Goal: Information Seeking & Learning: Learn about a topic

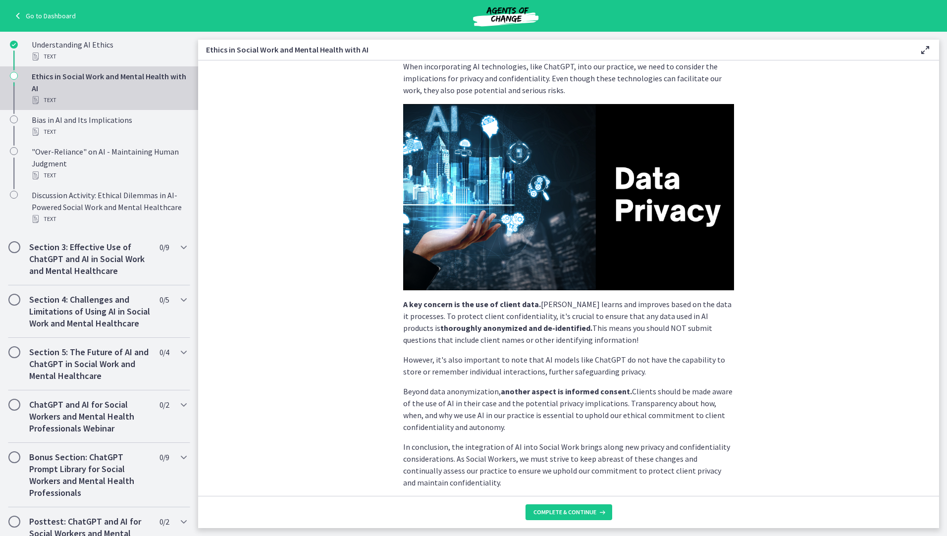
scroll to position [111, 0]
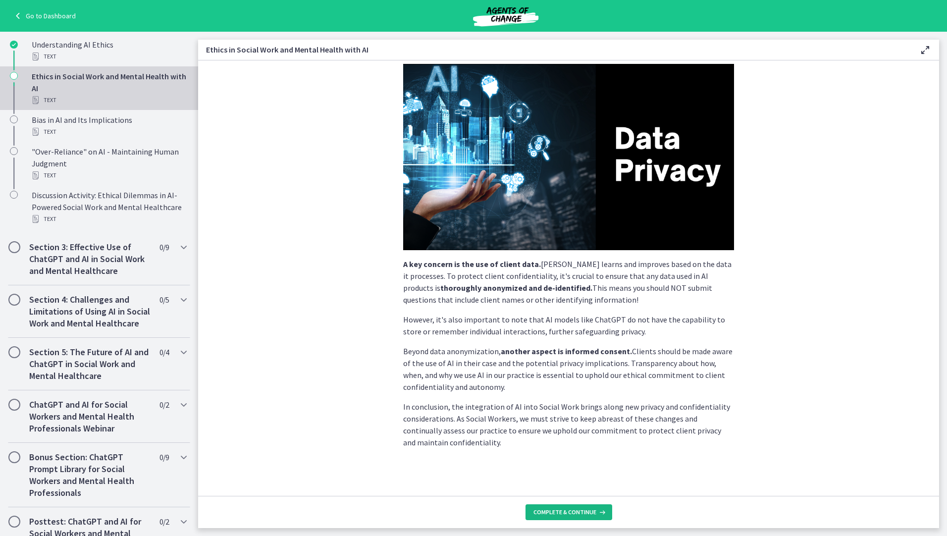
click at [561, 513] on span "Complete & continue" at bounding box center [564, 512] width 63 height 8
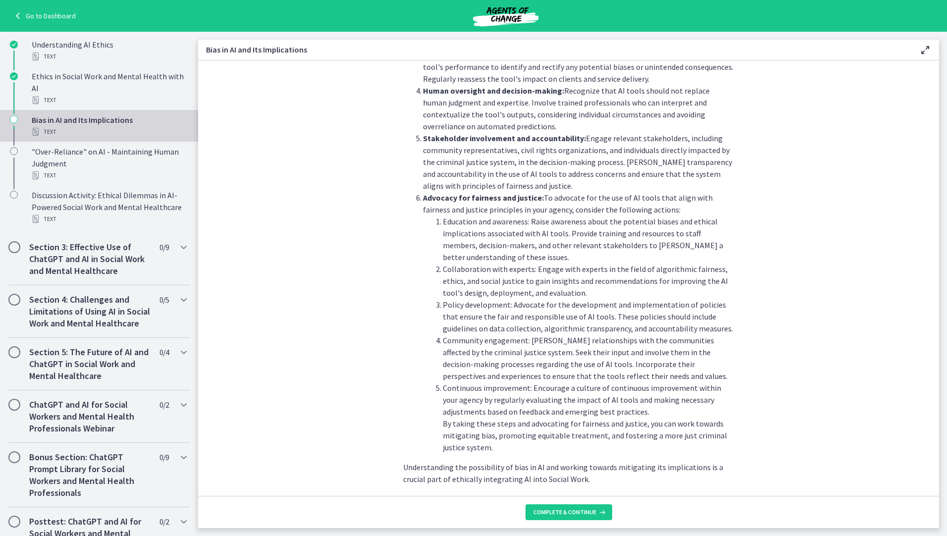
scroll to position [970, 0]
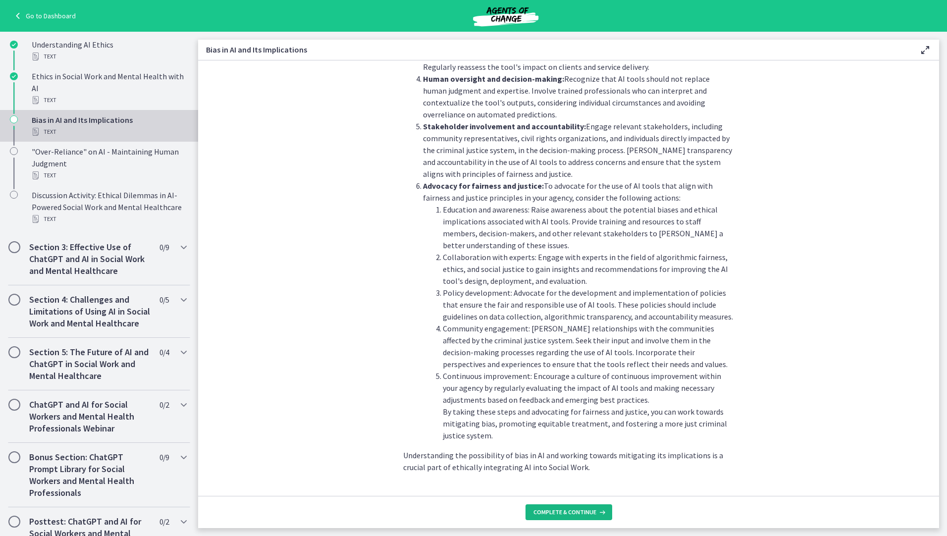
click at [563, 512] on span "Complete & continue" at bounding box center [564, 512] width 63 height 8
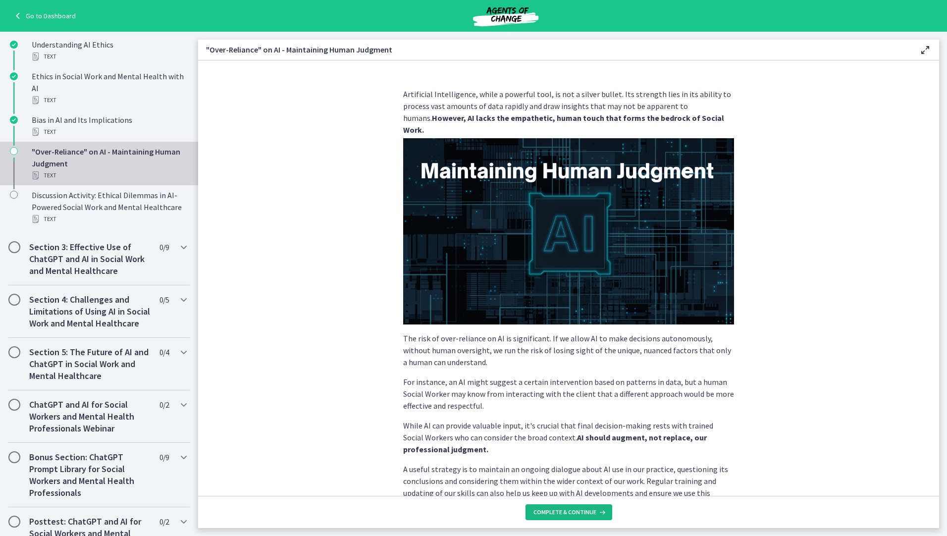
click at [567, 509] on span "Complete & continue" at bounding box center [564, 512] width 63 height 8
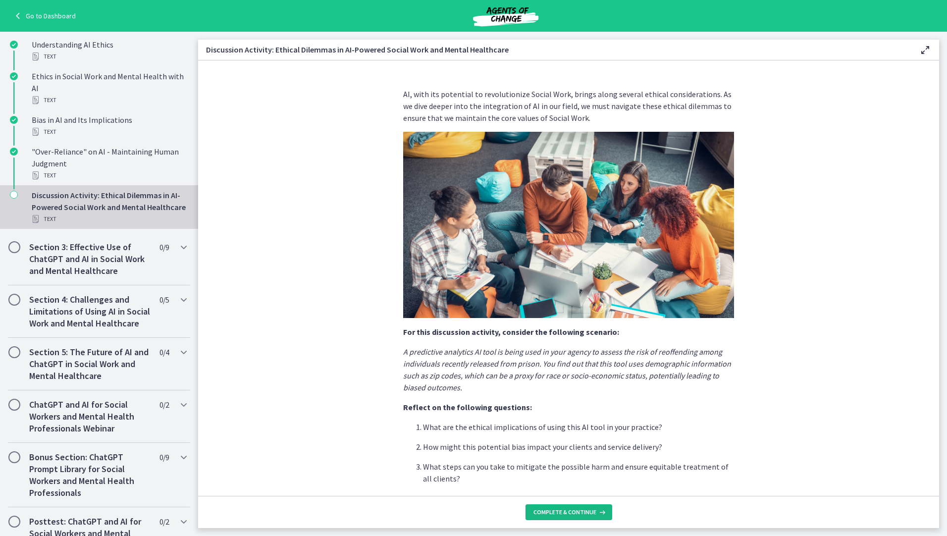
click at [570, 510] on span "Complete & continue" at bounding box center [564, 512] width 63 height 8
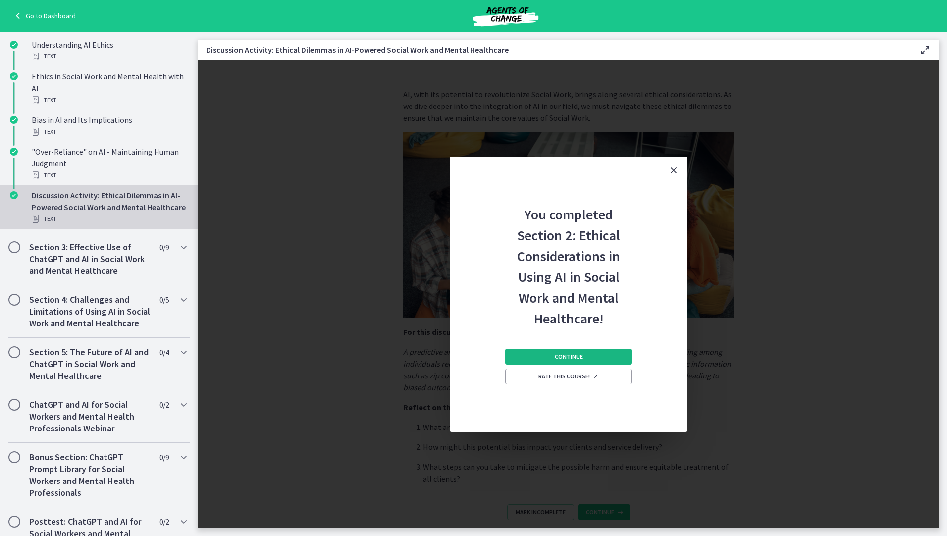
click at [579, 357] on span "Continue" at bounding box center [569, 357] width 28 height 8
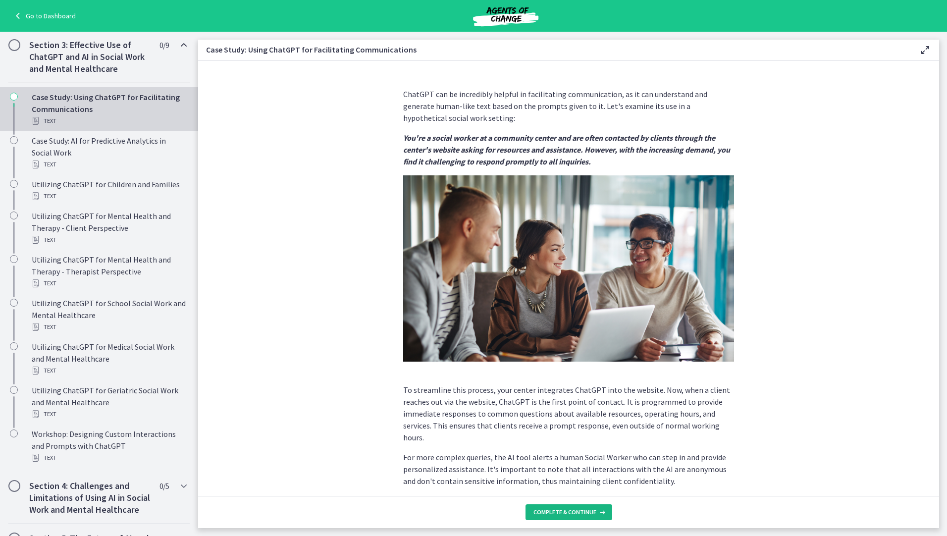
click at [558, 513] on span "Complete & continue" at bounding box center [564, 512] width 63 height 8
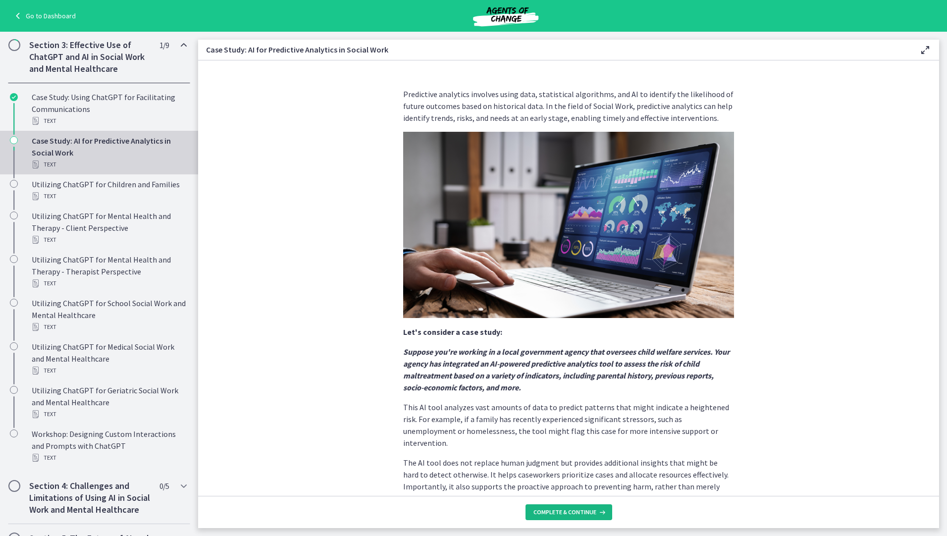
click at [558, 513] on span "Complete & continue" at bounding box center [564, 512] width 63 height 8
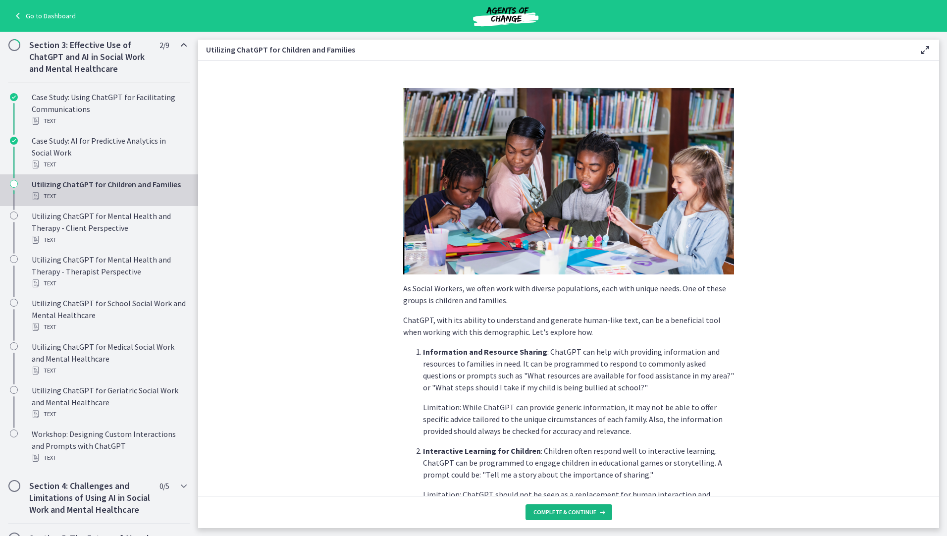
click at [557, 513] on span "Complete & continue" at bounding box center [564, 512] width 63 height 8
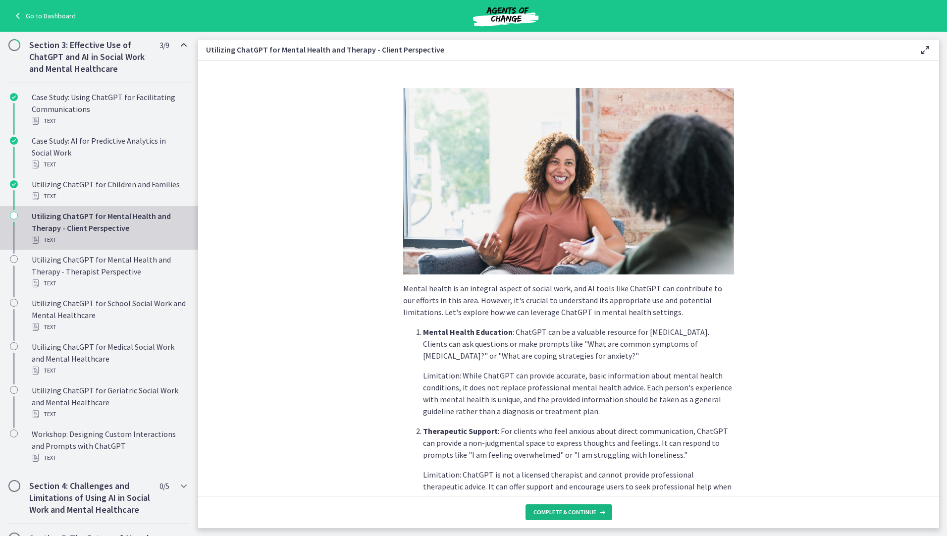
click at [557, 513] on span "Complete & continue" at bounding box center [564, 512] width 63 height 8
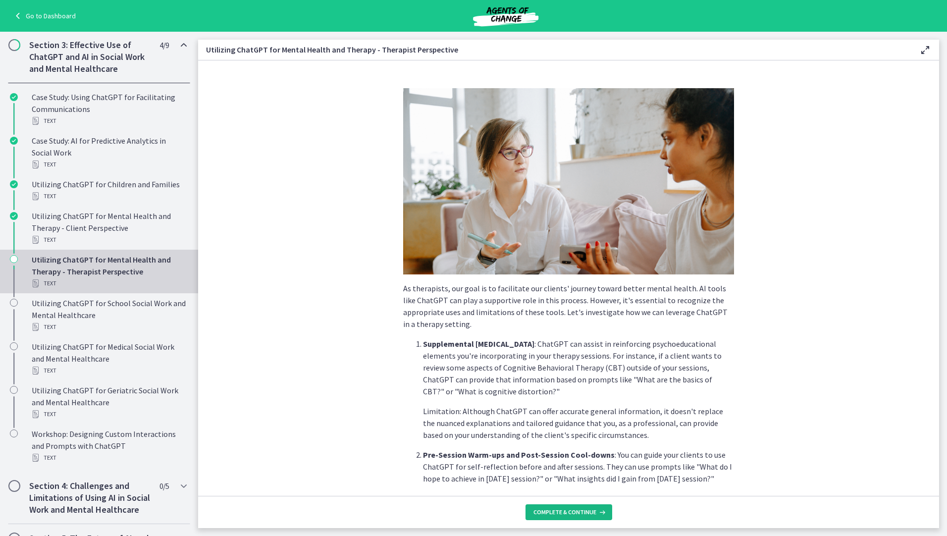
click at [557, 514] on span "Complete & continue" at bounding box center [564, 512] width 63 height 8
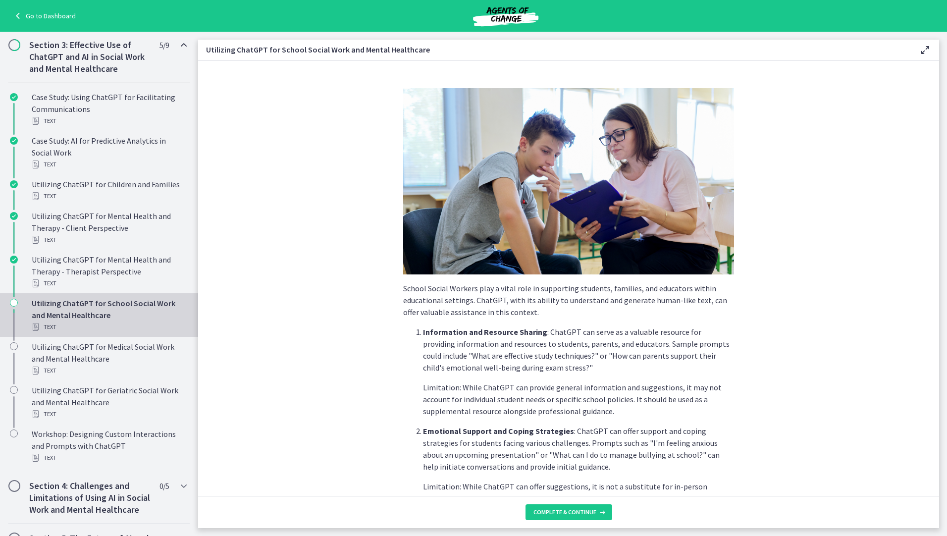
click at [557, 514] on span "Complete & continue" at bounding box center [564, 512] width 63 height 8
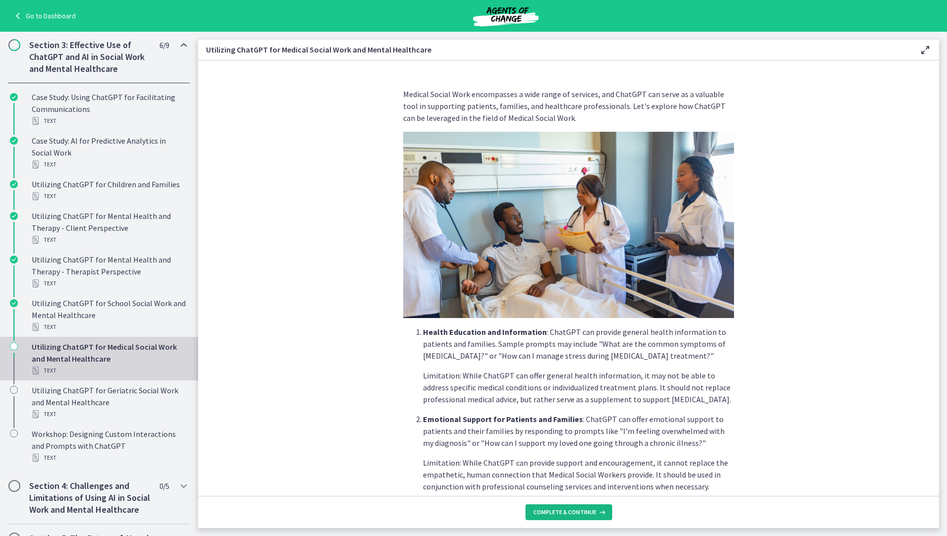
click at [557, 514] on span "Complete & continue" at bounding box center [564, 512] width 63 height 8
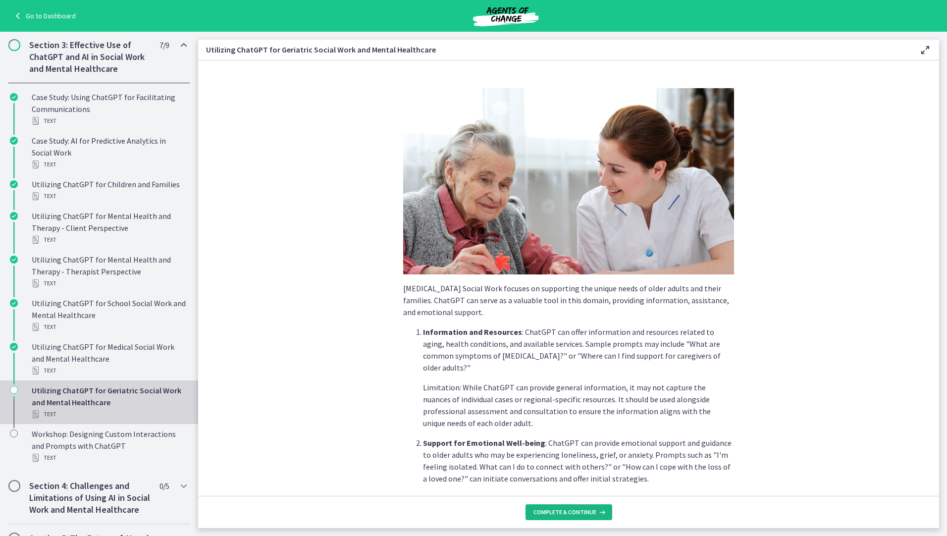
click at [556, 514] on span "Complete & continue" at bounding box center [564, 512] width 63 height 8
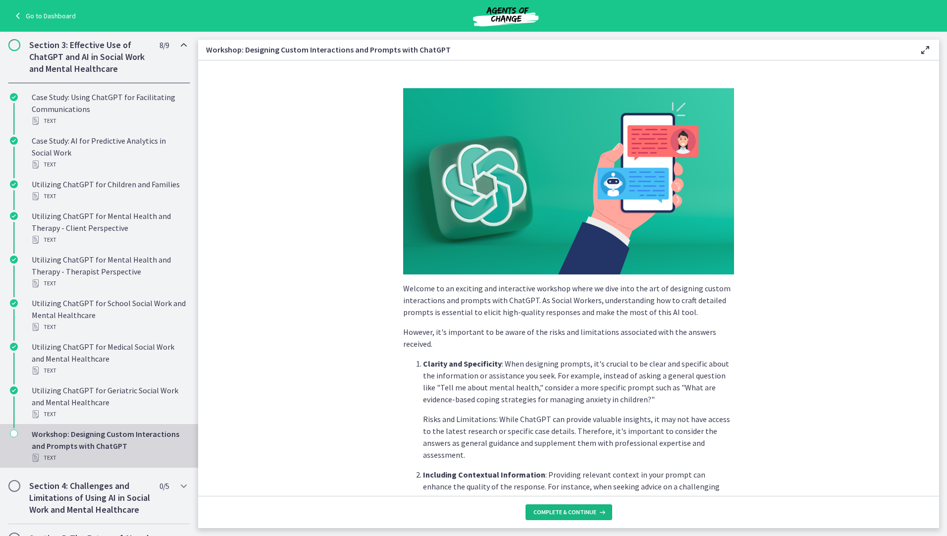
click at [556, 514] on span "Complete & continue" at bounding box center [564, 512] width 63 height 8
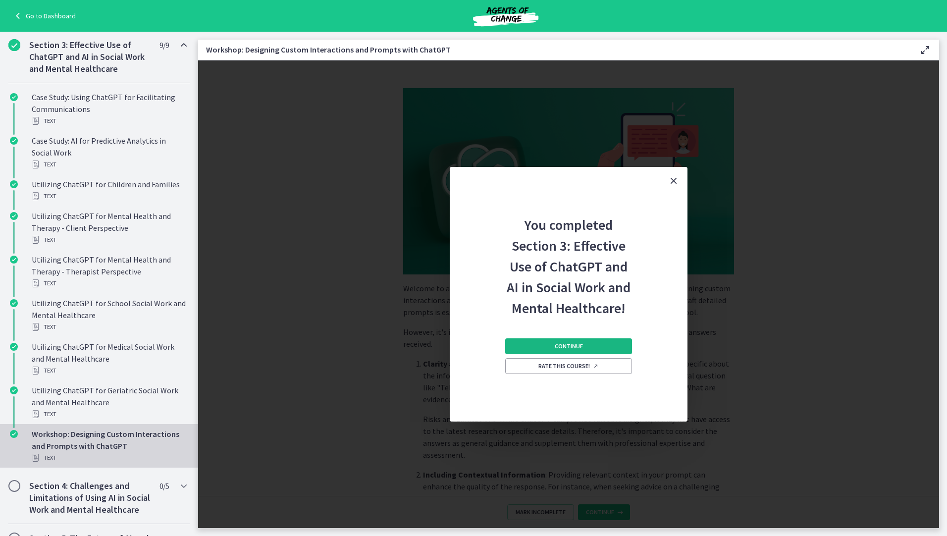
click at [559, 346] on span "Continue" at bounding box center [569, 346] width 28 height 8
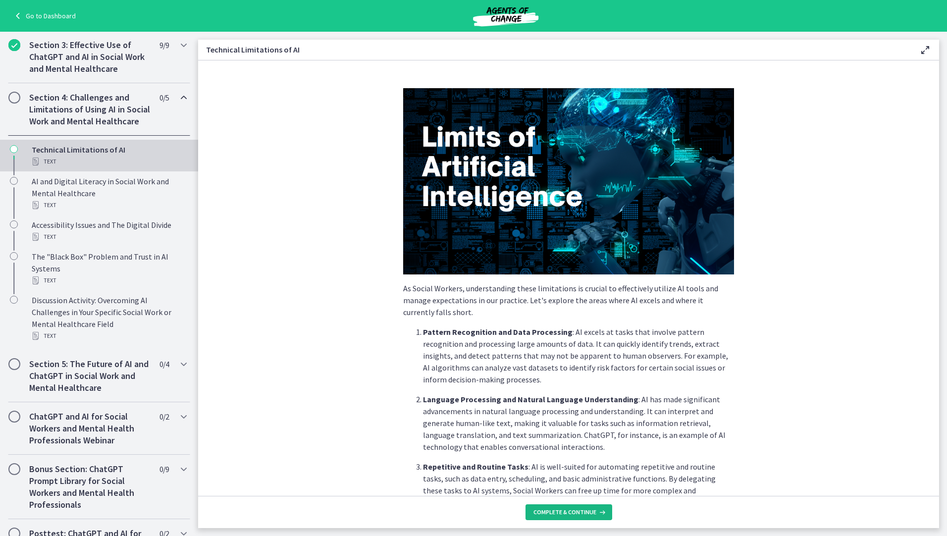
click at [569, 510] on span "Complete & continue" at bounding box center [564, 512] width 63 height 8
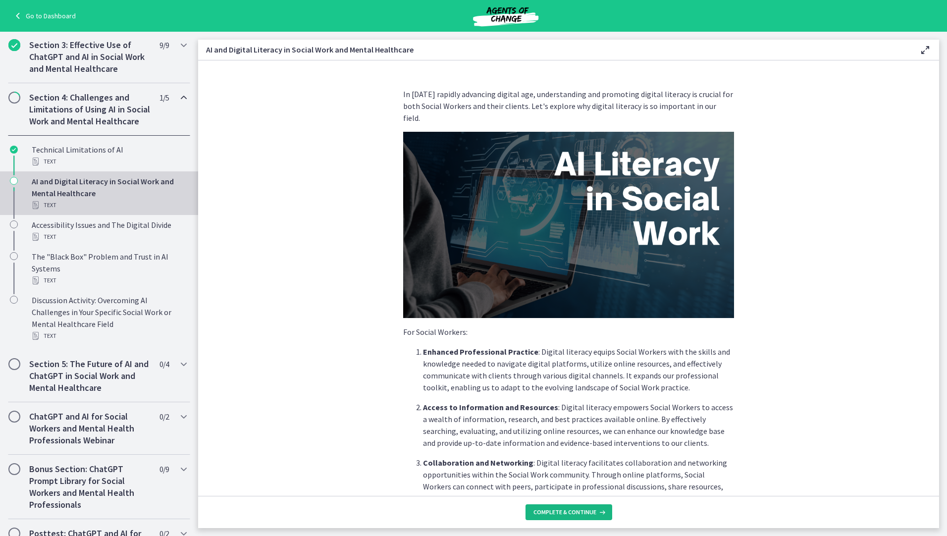
click at [570, 509] on span "Complete & continue" at bounding box center [564, 512] width 63 height 8
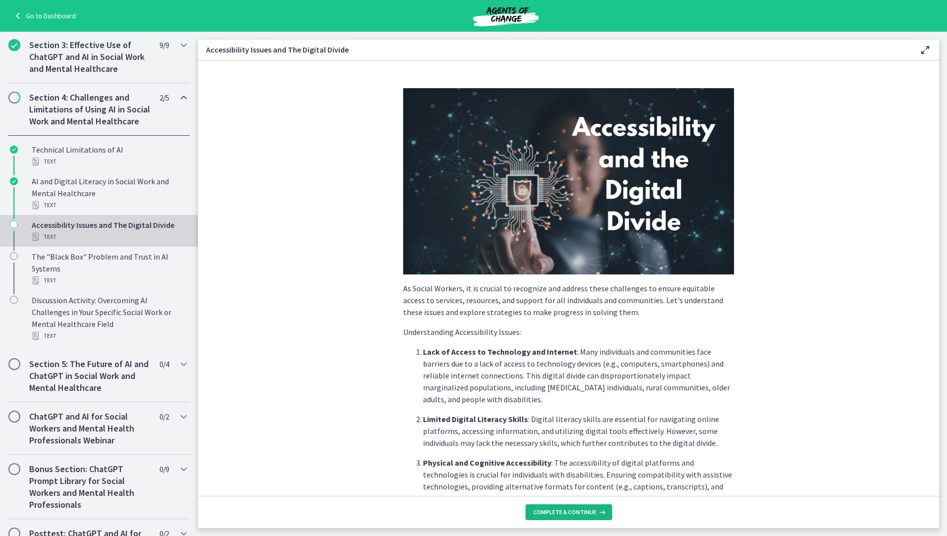
click at [570, 510] on span "Complete & continue" at bounding box center [564, 512] width 63 height 8
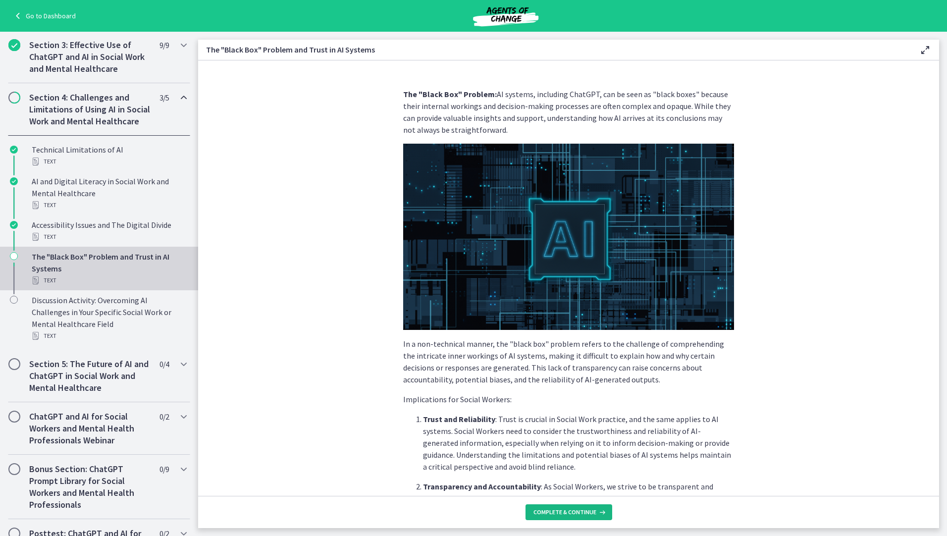
click at [570, 510] on span "Complete & continue" at bounding box center [564, 512] width 63 height 8
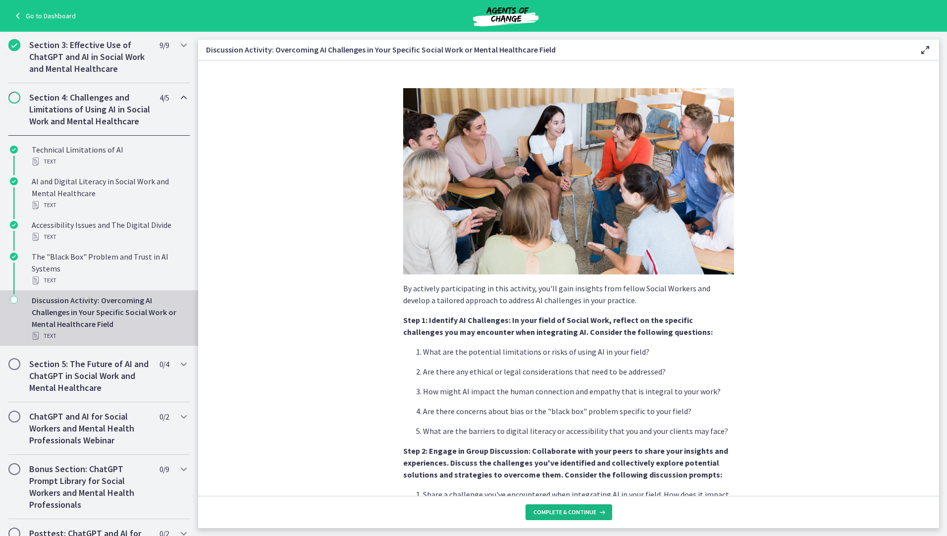
click at [570, 510] on span "Complete & continue" at bounding box center [564, 512] width 63 height 8
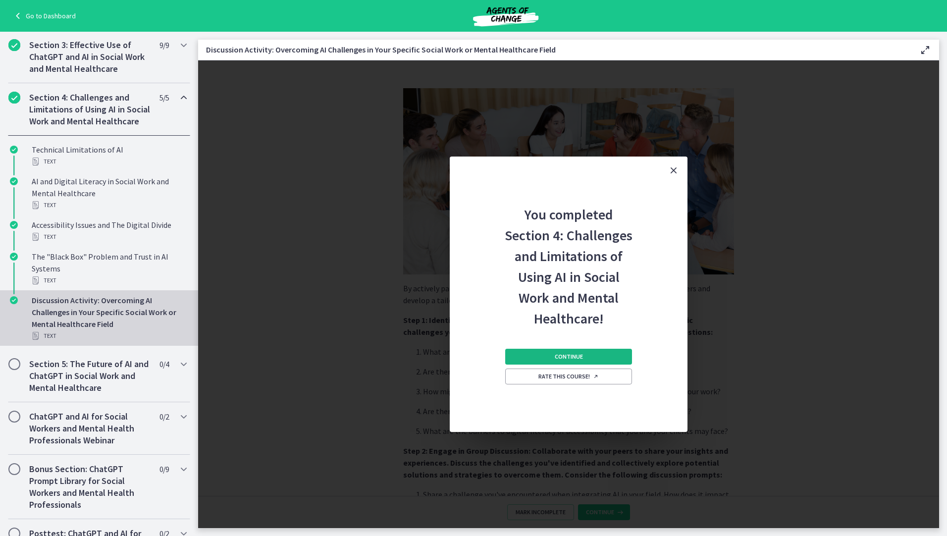
click at [580, 361] on button "Continue" at bounding box center [568, 357] width 127 height 16
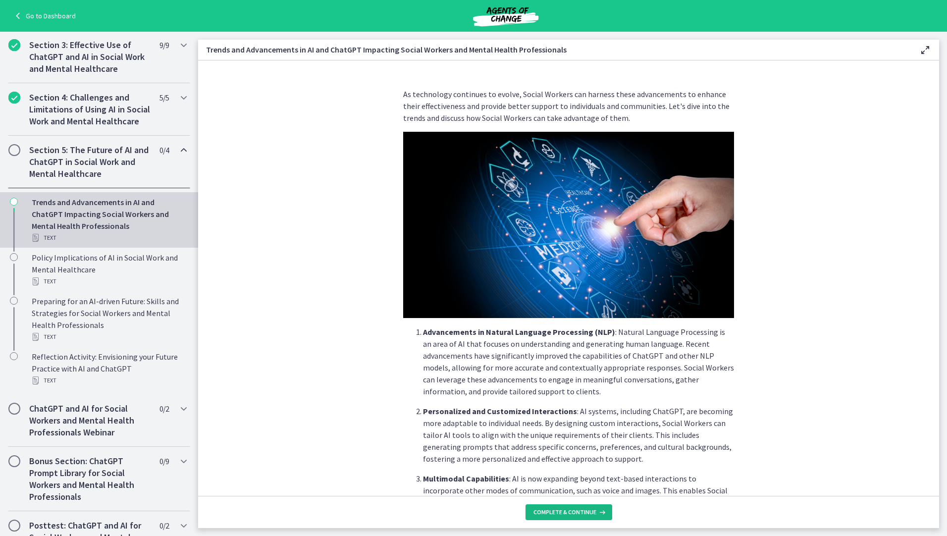
click at [598, 510] on icon at bounding box center [601, 512] width 10 height 8
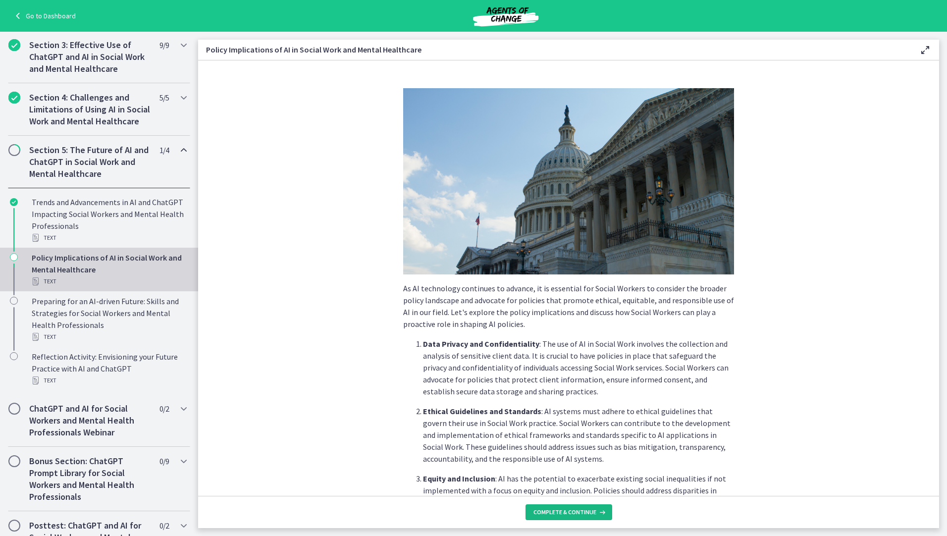
click at [599, 511] on icon at bounding box center [601, 512] width 10 height 8
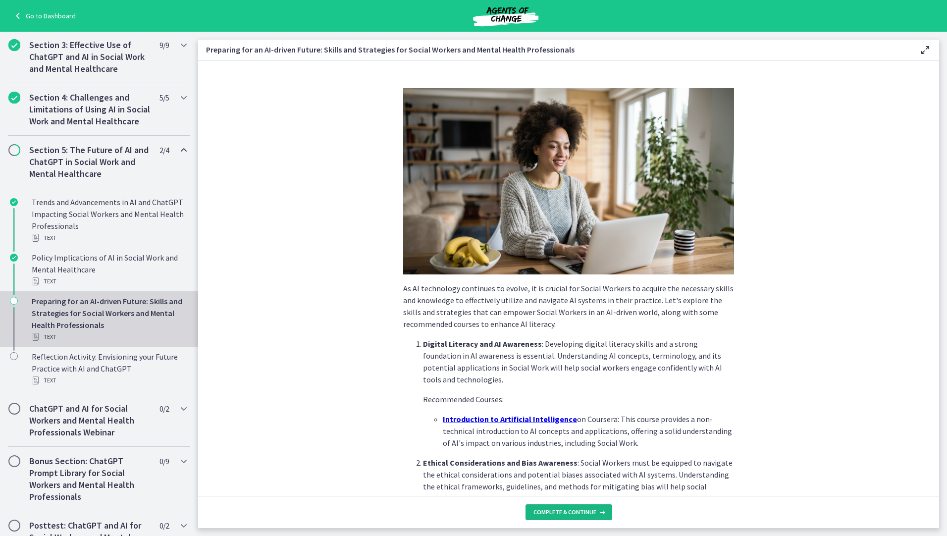
click at [599, 511] on icon at bounding box center [601, 512] width 10 height 8
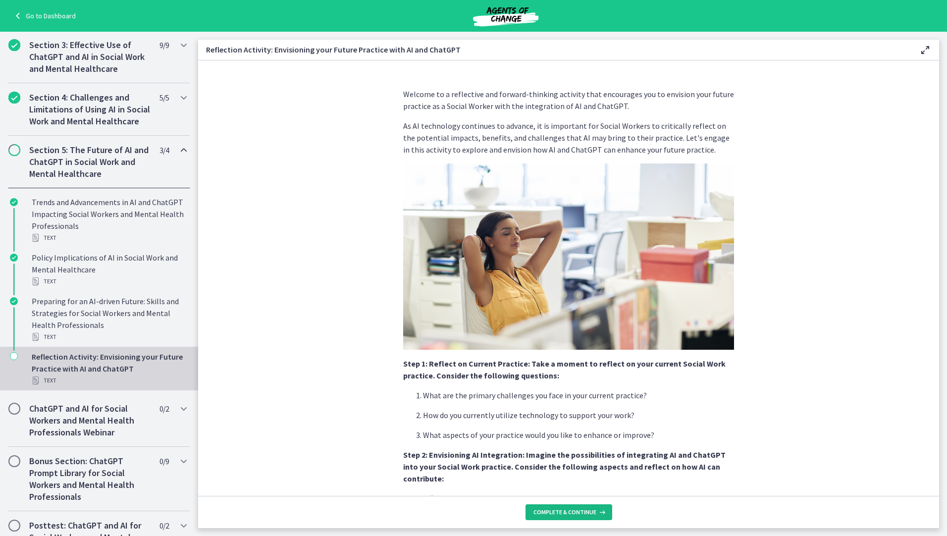
click at [599, 511] on icon at bounding box center [601, 512] width 10 height 8
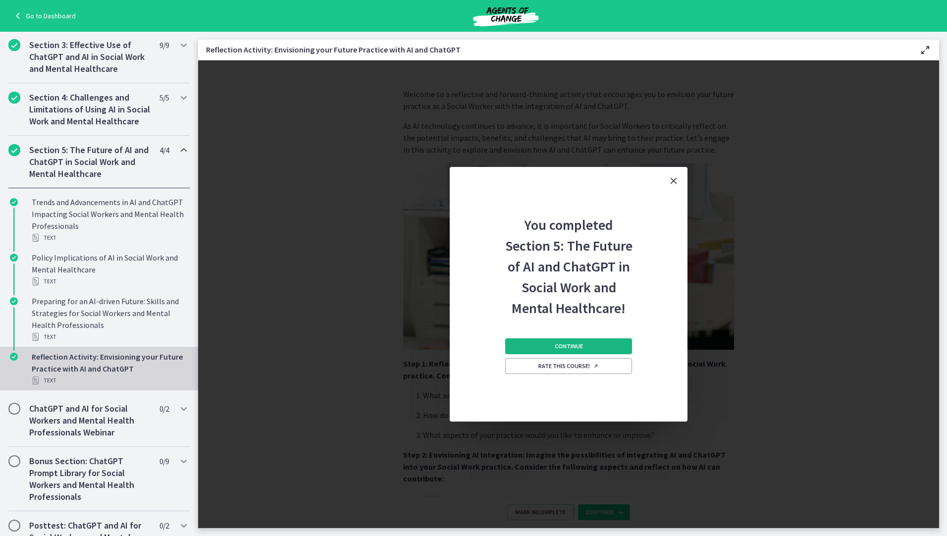
click at [604, 348] on button "Continue" at bounding box center [568, 346] width 127 height 16
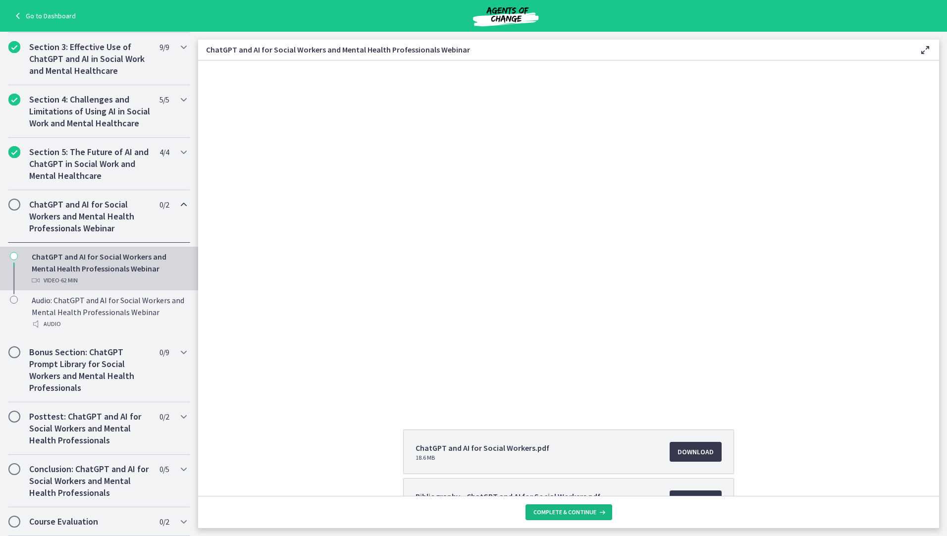
click at [569, 514] on span "Complete & continue" at bounding box center [564, 512] width 63 height 8
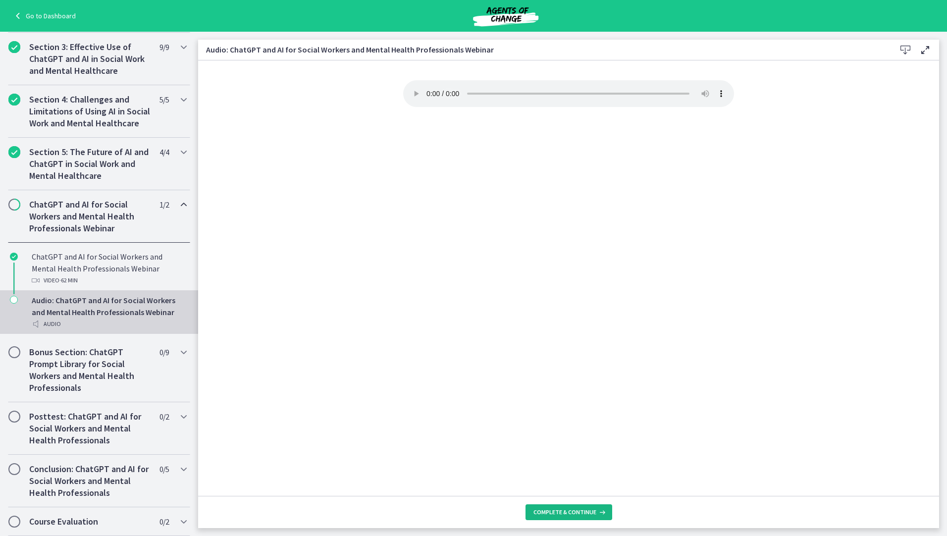
click at [569, 514] on span "Complete & continue" at bounding box center [564, 512] width 63 height 8
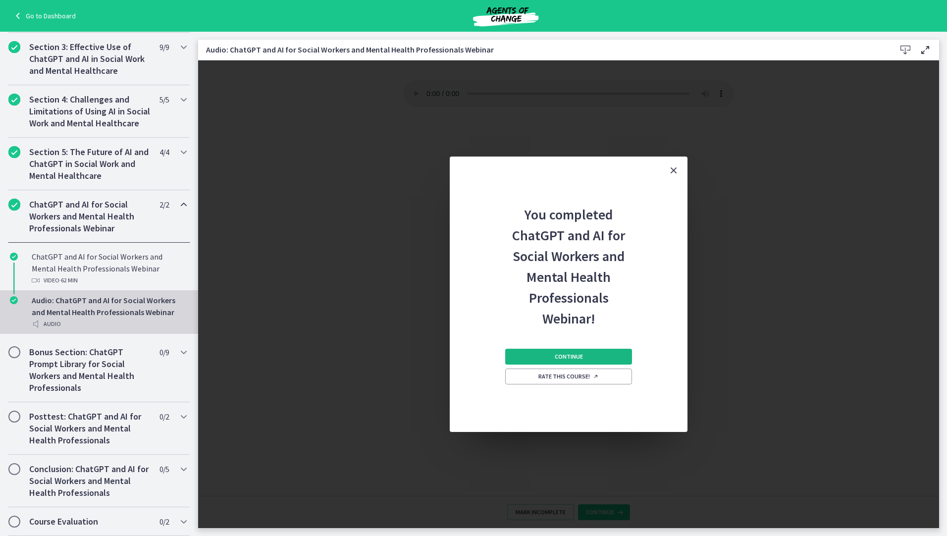
click at [584, 354] on button "Continue" at bounding box center [568, 357] width 127 height 16
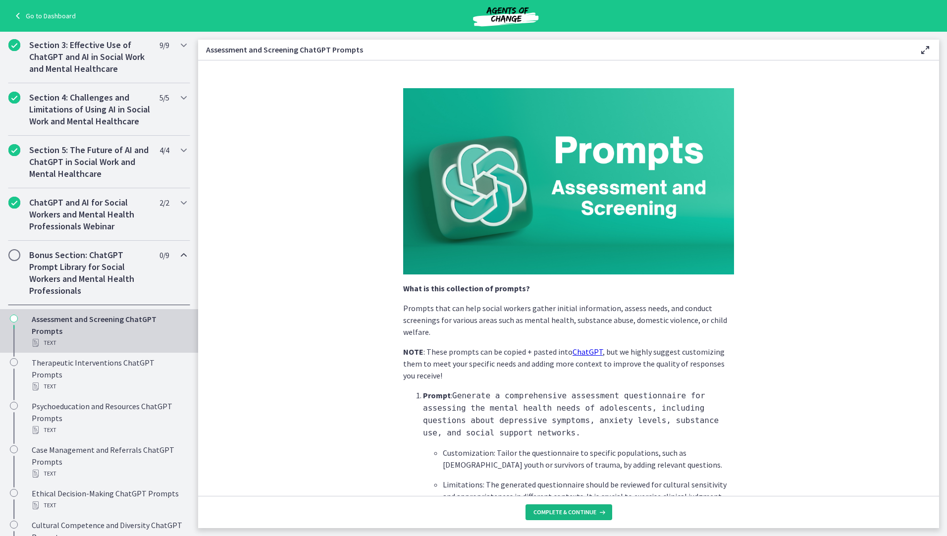
drag, startPoint x: 578, startPoint y: 513, endPoint x: 824, endPoint y: 397, distance: 272.7
click at [811, 409] on div "What is this collection of prompts? Prompts that can help social workers gather…" at bounding box center [568, 293] width 741 height 467
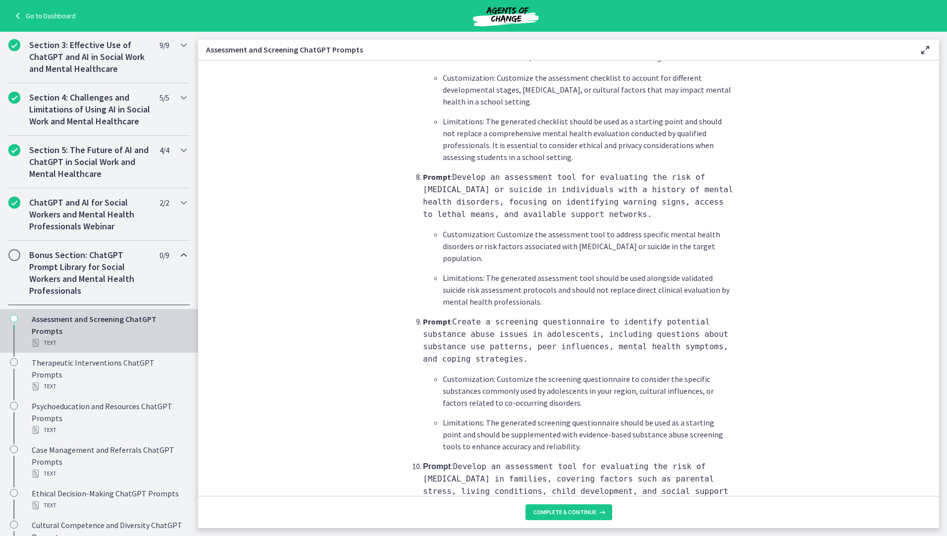
scroll to position [1357, 0]
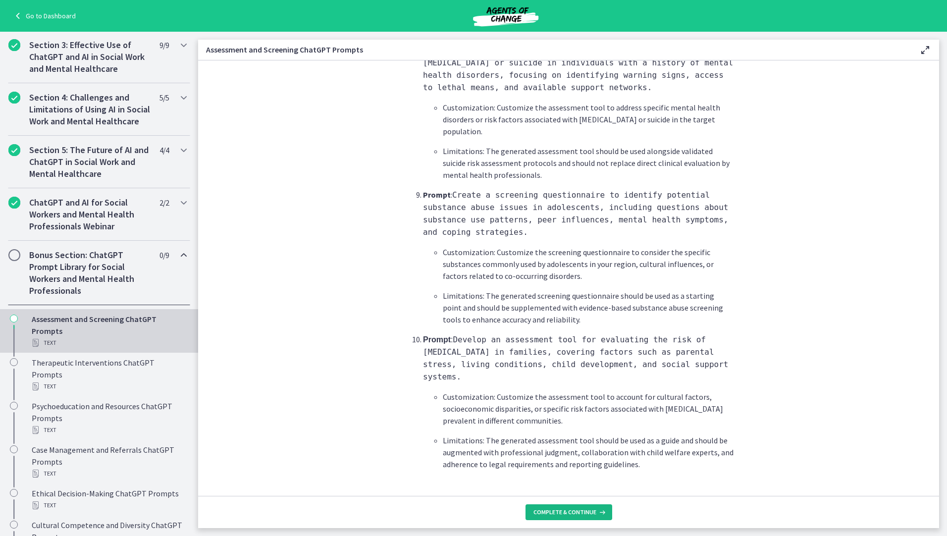
click at [584, 513] on span "Complete & continue" at bounding box center [564, 512] width 63 height 8
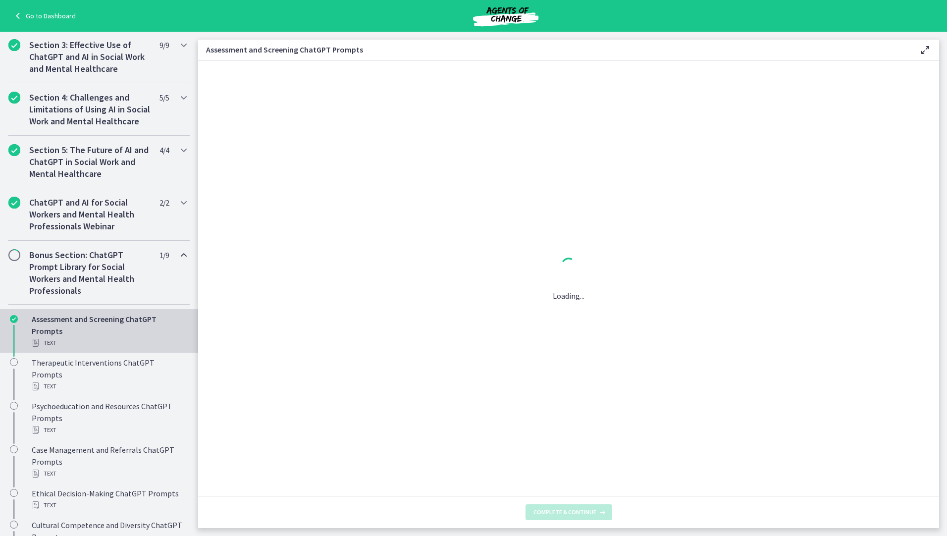
scroll to position [0, 0]
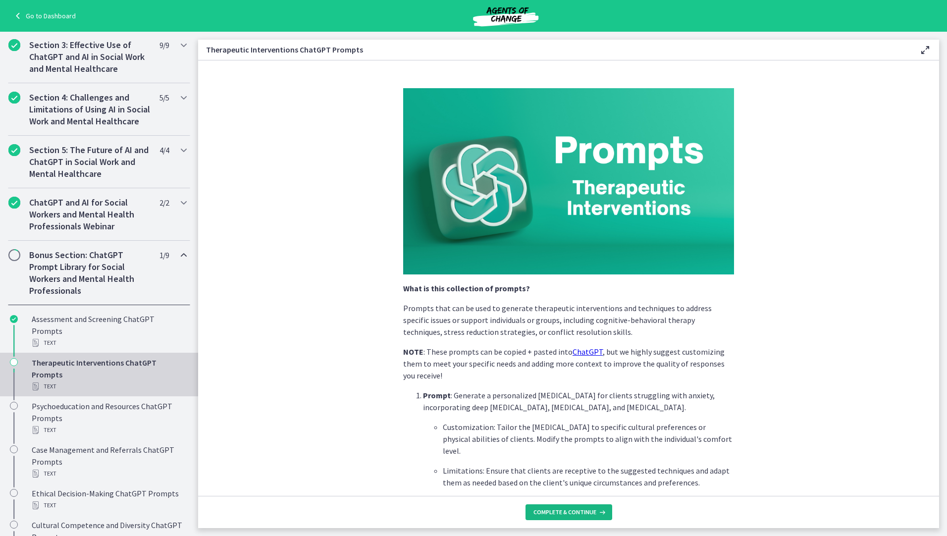
click at [561, 513] on span "Complete & continue" at bounding box center [564, 512] width 63 height 8
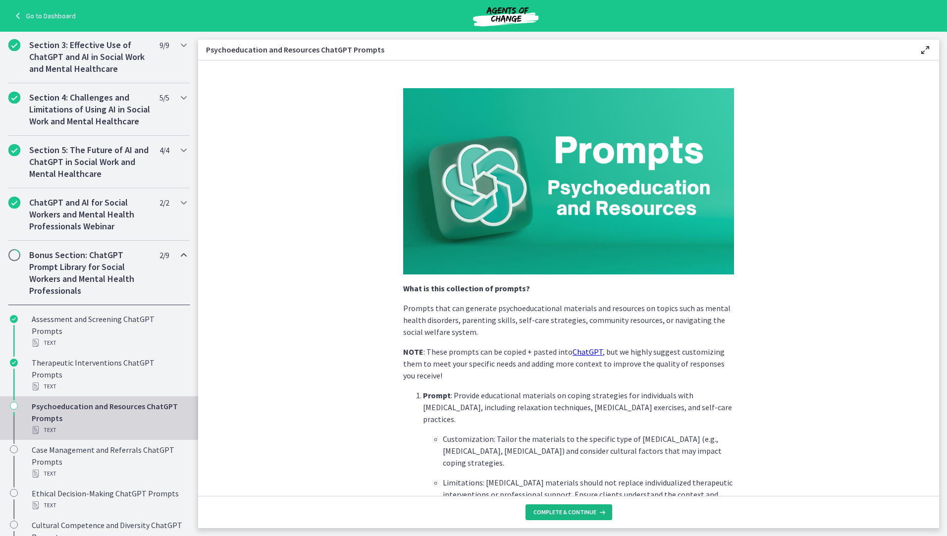
click at [561, 513] on span "Complete & continue" at bounding box center [564, 512] width 63 height 8
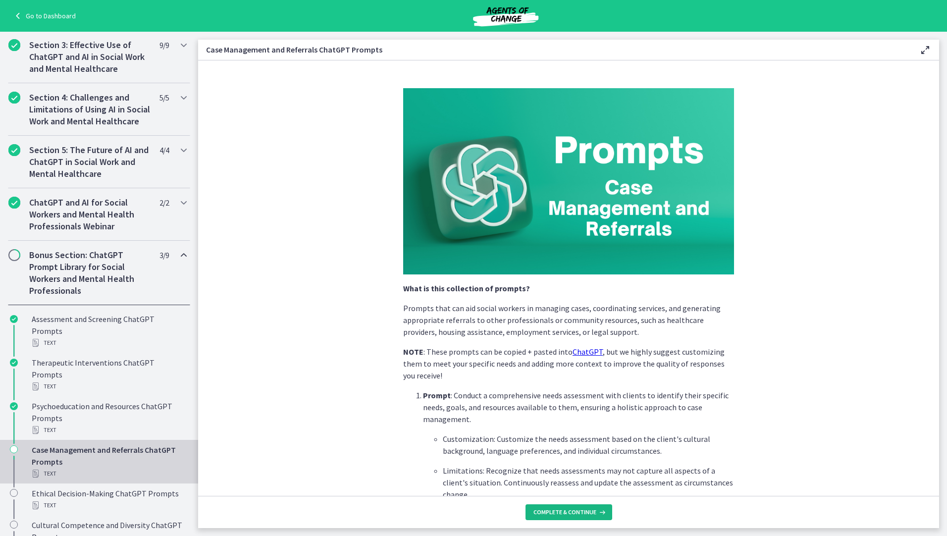
click at [561, 513] on span "Complete & continue" at bounding box center [564, 512] width 63 height 8
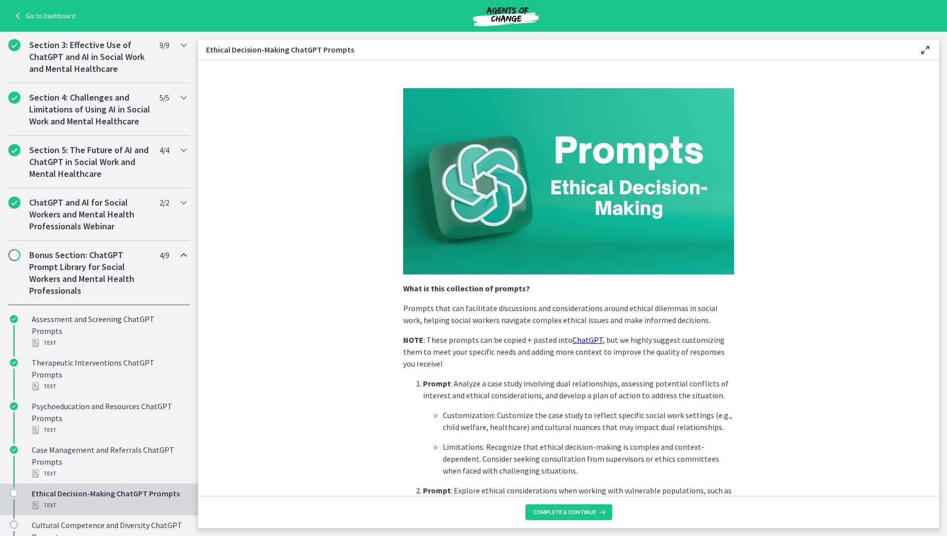
click at [561, 513] on span "Complete & continue" at bounding box center [564, 512] width 63 height 8
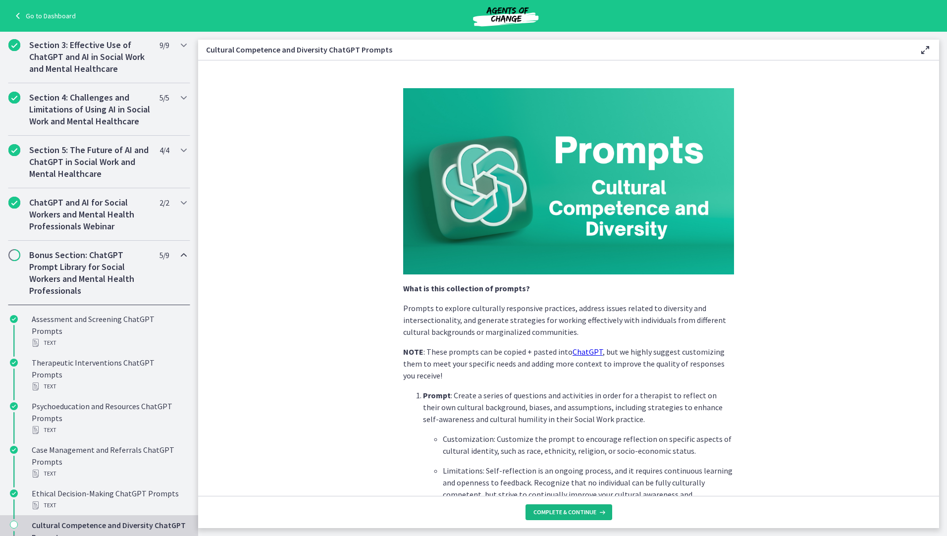
click at [561, 513] on span "Complete & continue" at bounding box center [564, 512] width 63 height 8
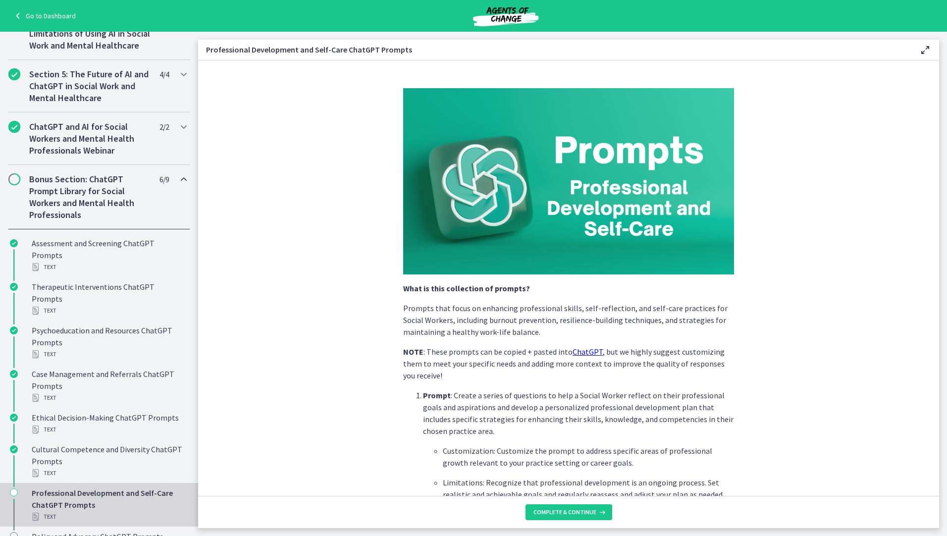
scroll to position [577, 0]
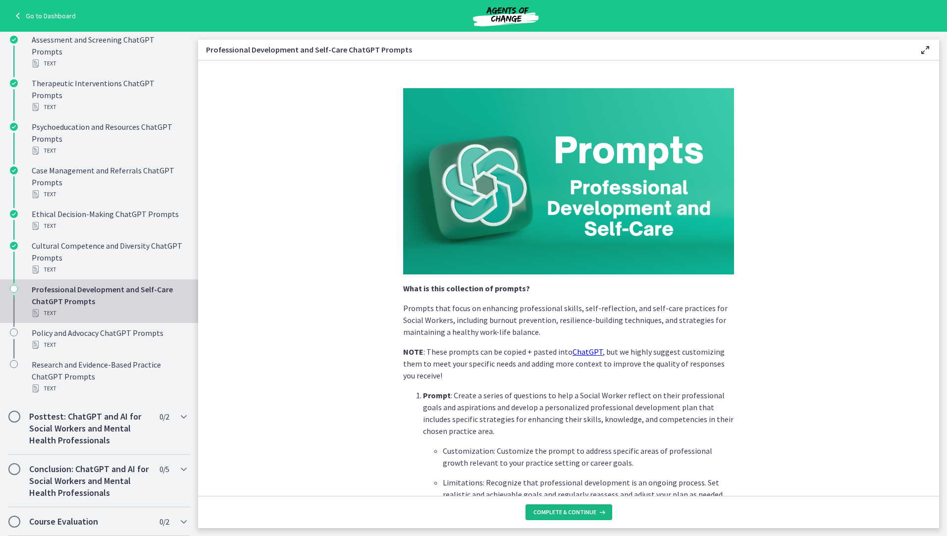
click at [543, 508] on span "Complete & continue" at bounding box center [564, 512] width 63 height 8
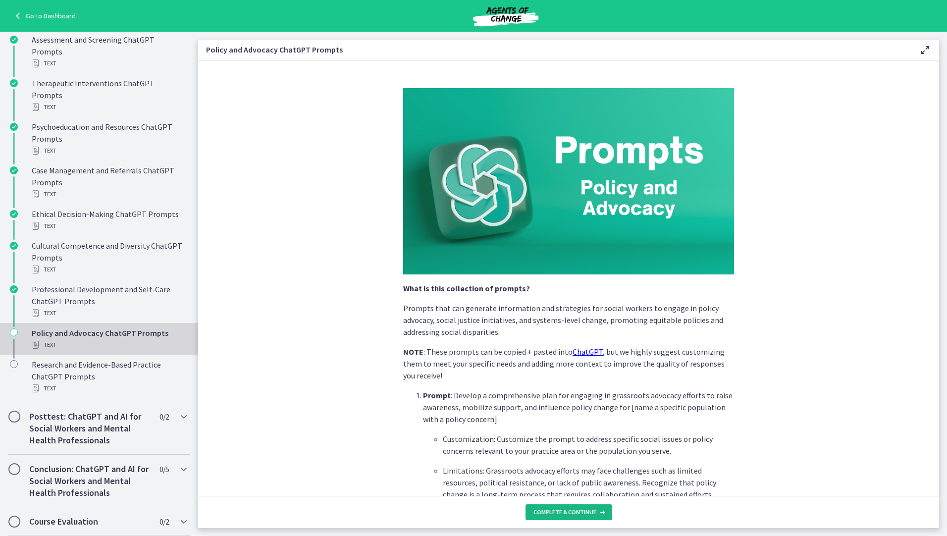
click at [563, 512] on span "Complete & continue" at bounding box center [564, 512] width 63 height 8
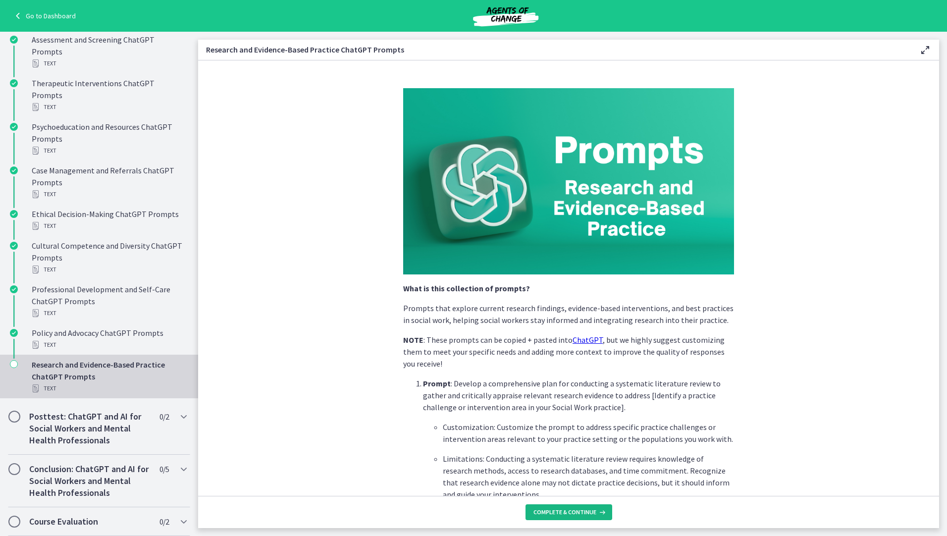
click at [563, 512] on span "Complete & continue" at bounding box center [564, 512] width 63 height 8
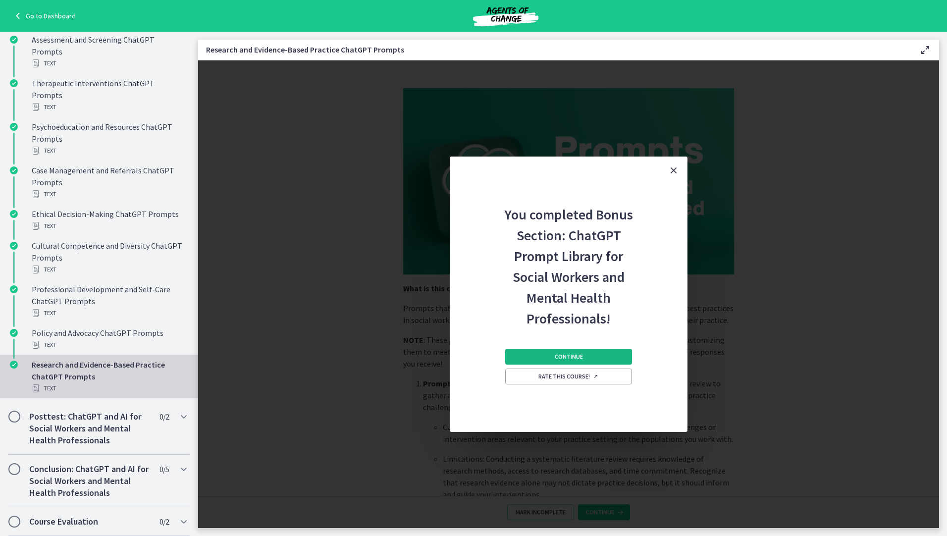
click at [573, 354] on span "Continue" at bounding box center [569, 357] width 28 height 8
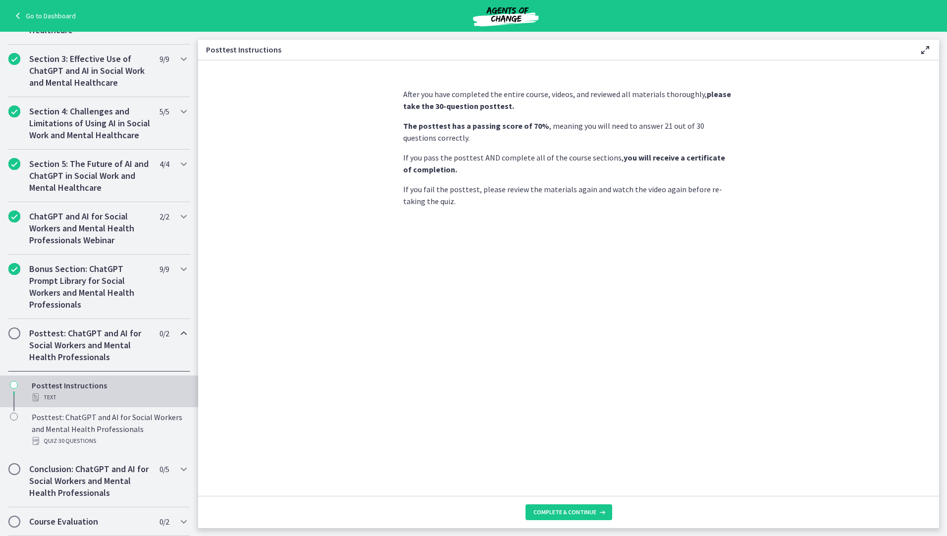
scroll to position [296, 0]
click at [574, 511] on span "Complete & continue" at bounding box center [564, 512] width 63 height 8
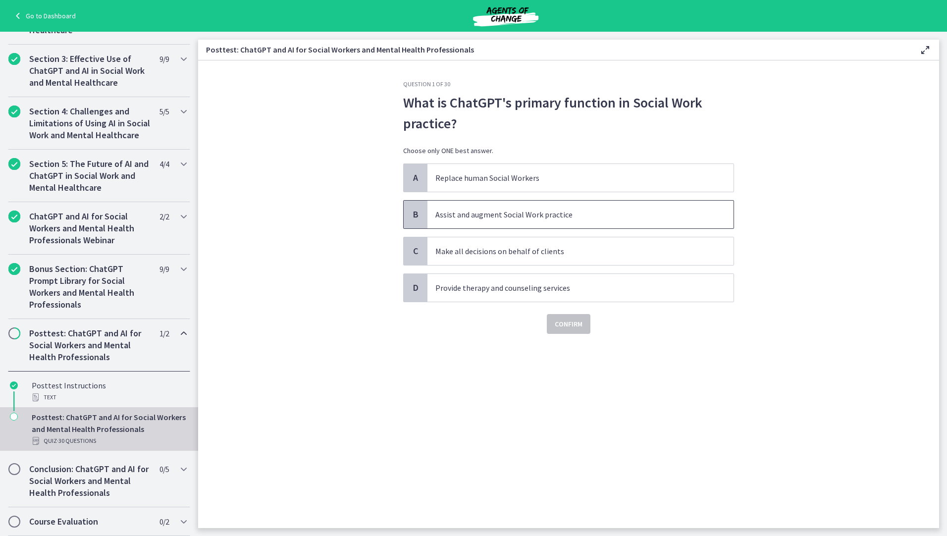
click at [501, 218] on p "Assist and augment Social Work practice" at bounding box center [570, 214] width 270 height 12
click at [566, 328] on span "Confirm" at bounding box center [569, 324] width 28 height 12
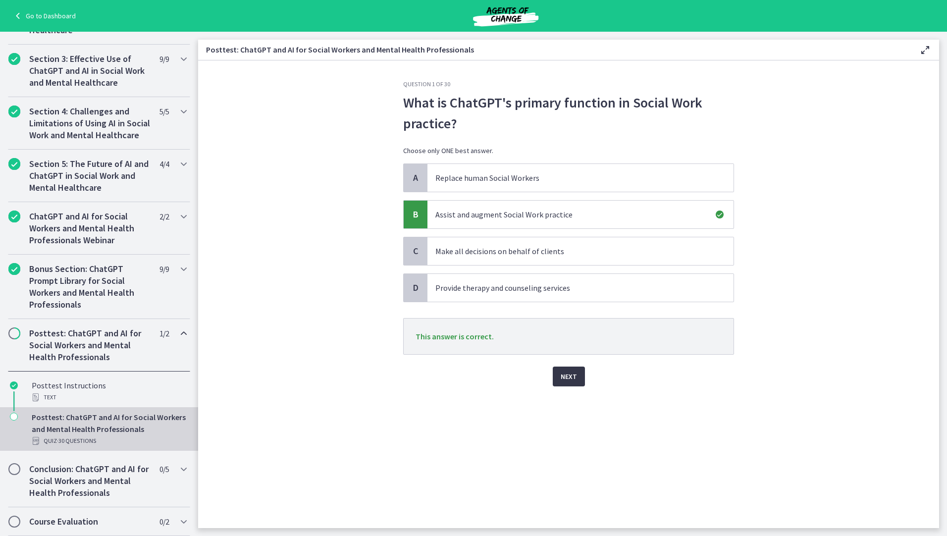
click at [577, 373] on button "Next" at bounding box center [569, 376] width 32 height 20
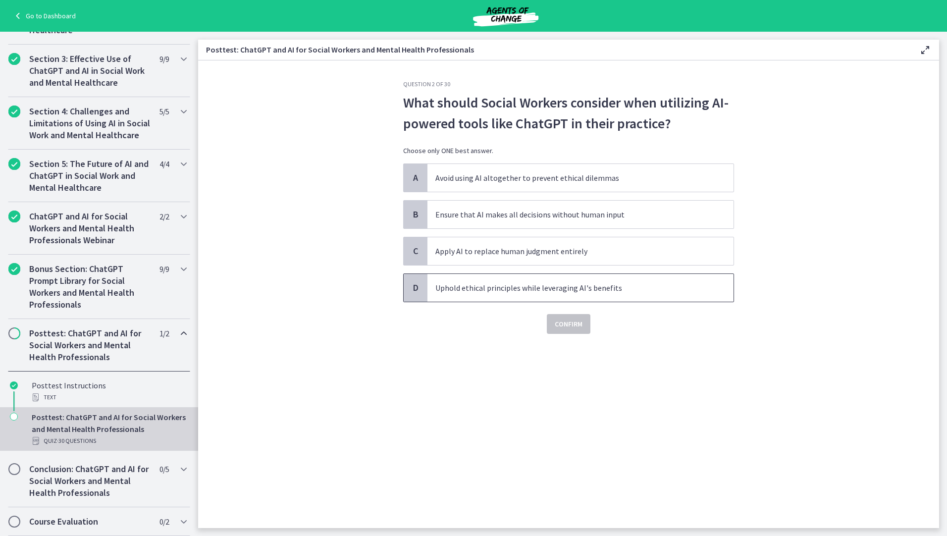
click at [512, 294] on span "Uphold ethical principles while leveraging AI's benefits" at bounding box center [580, 288] width 306 height 28
click at [566, 325] on span "Confirm" at bounding box center [569, 324] width 28 height 12
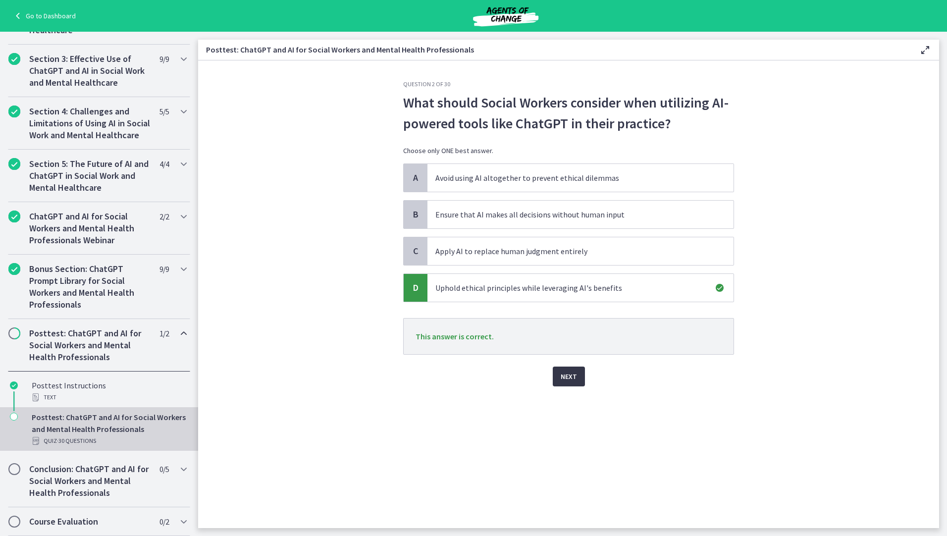
click at [566, 376] on span "Next" at bounding box center [569, 376] width 16 height 12
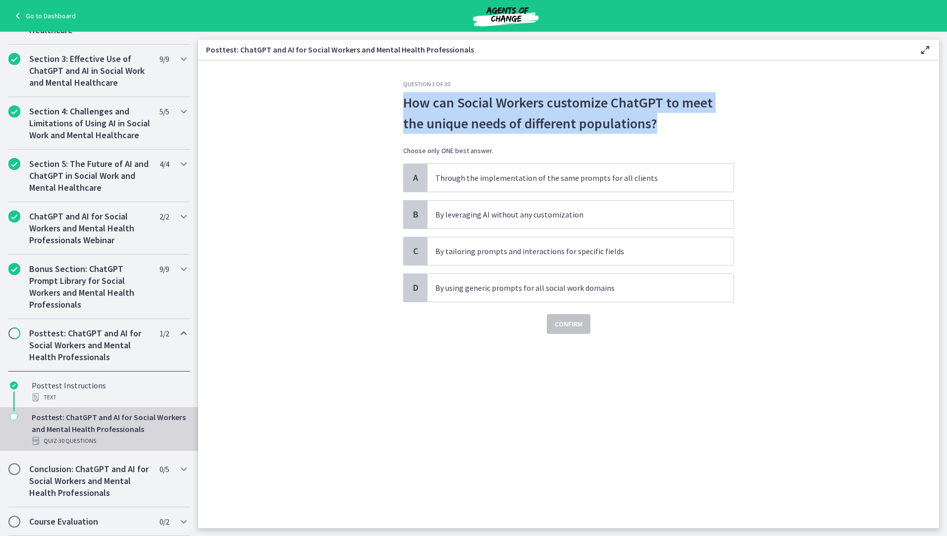
drag, startPoint x: 640, startPoint y: 125, endPoint x: 401, endPoint y: 99, distance: 240.7
click at [401, 99] on div "Question 3 of 30 How can Social Workers customize ChatGPT to meet the unique ne…" at bounding box center [568, 304] width 347 height 448
drag, startPoint x: 401, startPoint y: 99, endPoint x: 454, endPoint y: 106, distance: 53.1
copy p "How can Social Workers customize ChatGPT to meet the unique needs of different …"
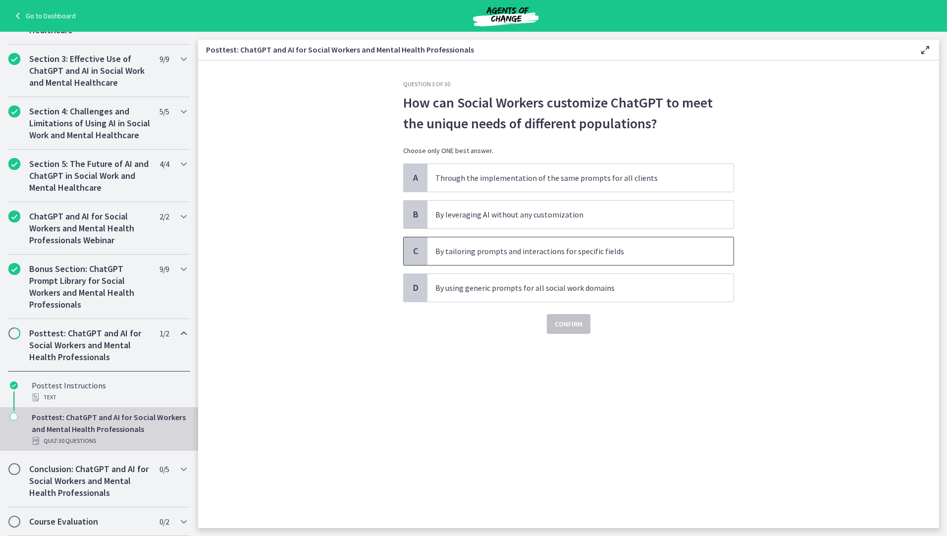
click at [489, 255] on p "By tailoring prompts and interactions for specific fields" at bounding box center [570, 251] width 270 height 12
click at [565, 328] on span "Confirm" at bounding box center [569, 324] width 28 height 12
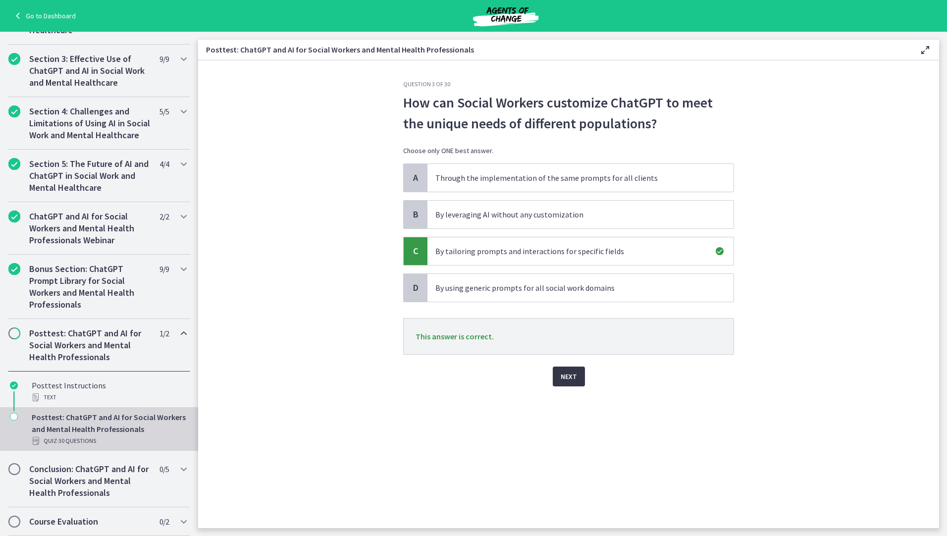
click at [572, 375] on span "Next" at bounding box center [569, 376] width 16 height 12
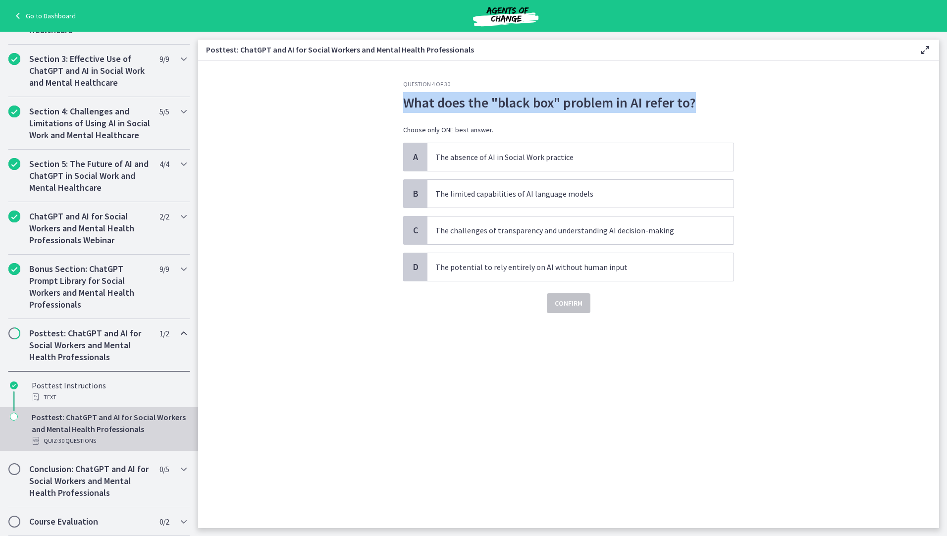
drag, startPoint x: 696, startPoint y: 105, endPoint x: 405, endPoint y: 105, distance: 291.2
click at [405, 105] on p "What does the "black box" problem in AI refer to?" at bounding box center [568, 102] width 331 height 21
drag, startPoint x: 405, startPoint y: 105, endPoint x: 448, endPoint y: 105, distance: 43.1
copy p "What does the "black box" problem in AI refer to?"
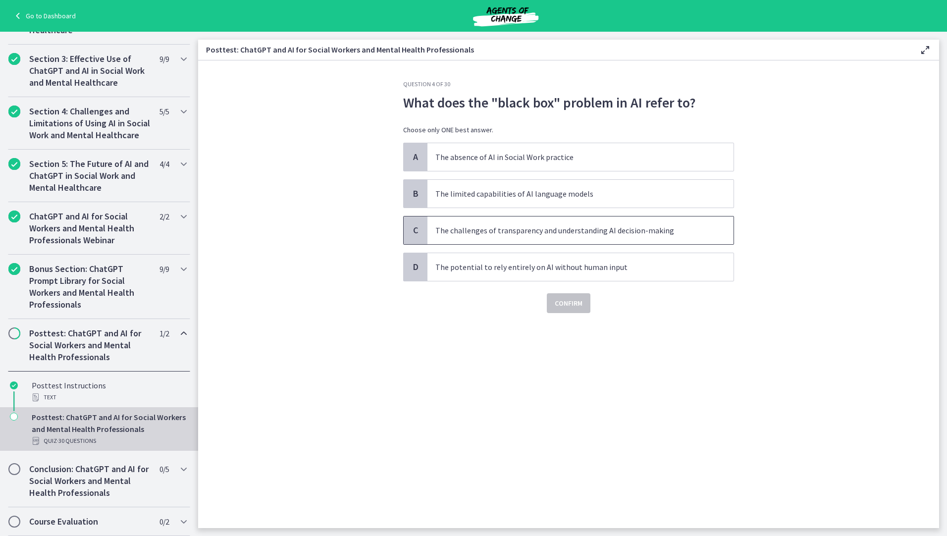
click at [500, 235] on p "The challenges of transparency and understanding AI decision-making" at bounding box center [570, 230] width 270 height 12
click at [561, 305] on span "Confirm" at bounding box center [569, 303] width 28 height 12
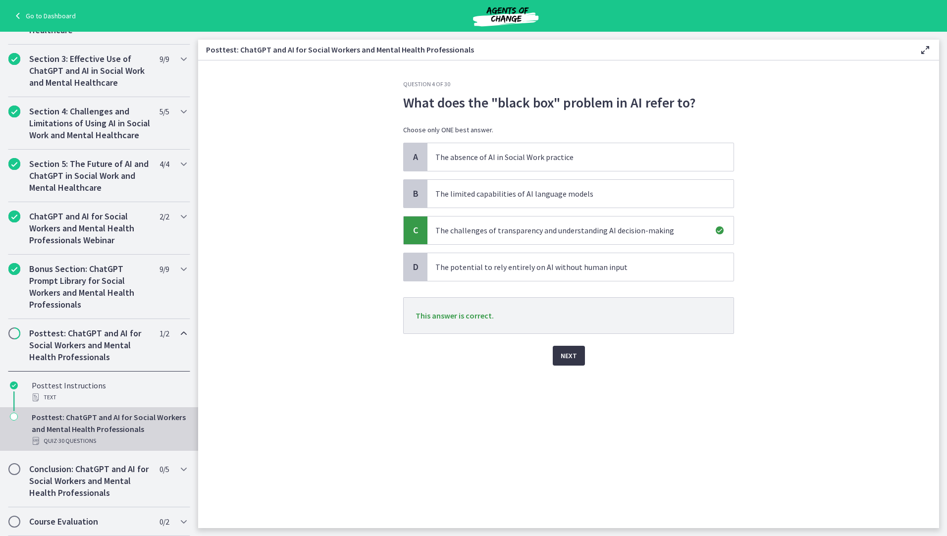
click at [573, 358] on span "Next" at bounding box center [569, 356] width 16 height 12
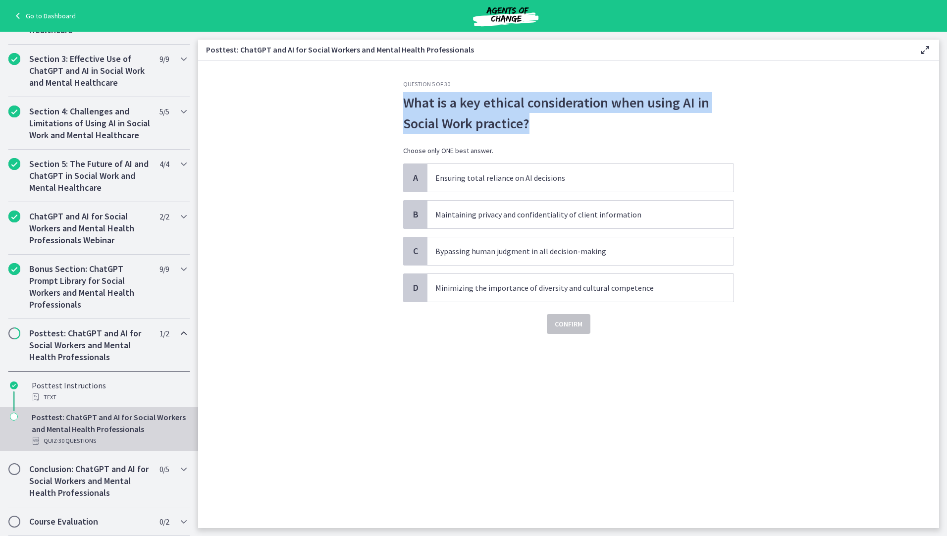
drag, startPoint x: 539, startPoint y: 123, endPoint x: 398, endPoint y: 105, distance: 141.8
click at [398, 105] on div "Question 5 of 30 What is a key ethical consideration when using AI in Social Wo…" at bounding box center [568, 304] width 347 height 448
drag, startPoint x: 398, startPoint y: 105, endPoint x: 434, endPoint y: 107, distance: 36.2
copy p "What is a key ethical consideration when using AI in Social Work practice?"
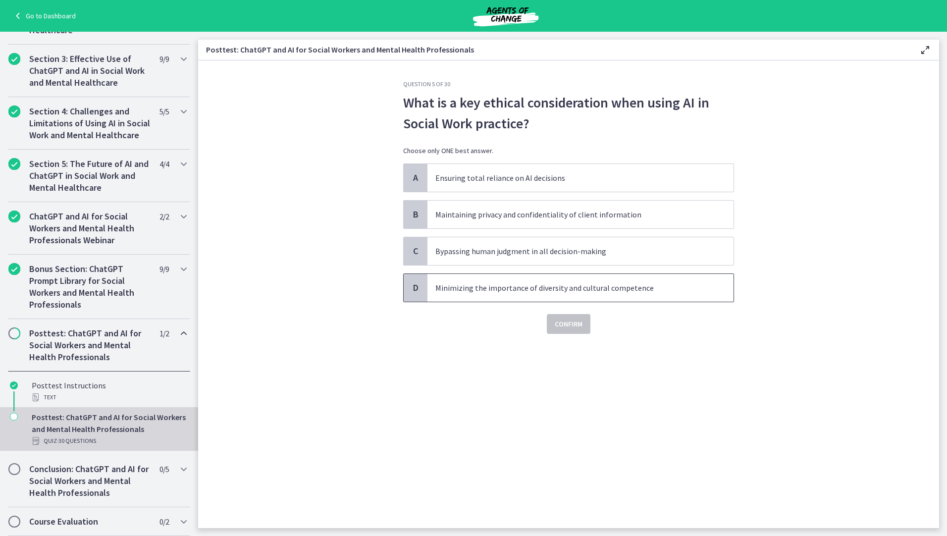
click at [493, 291] on p "Minimizing the importance of diversity and cultural competence" at bounding box center [570, 288] width 270 height 12
click at [560, 319] on span "Confirm" at bounding box center [569, 324] width 28 height 12
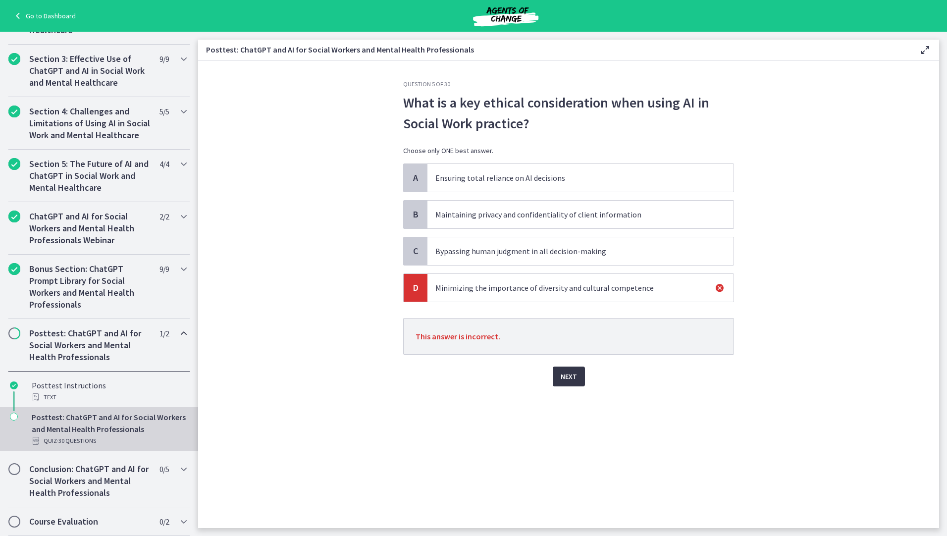
click at [567, 378] on span "Next" at bounding box center [569, 376] width 16 height 12
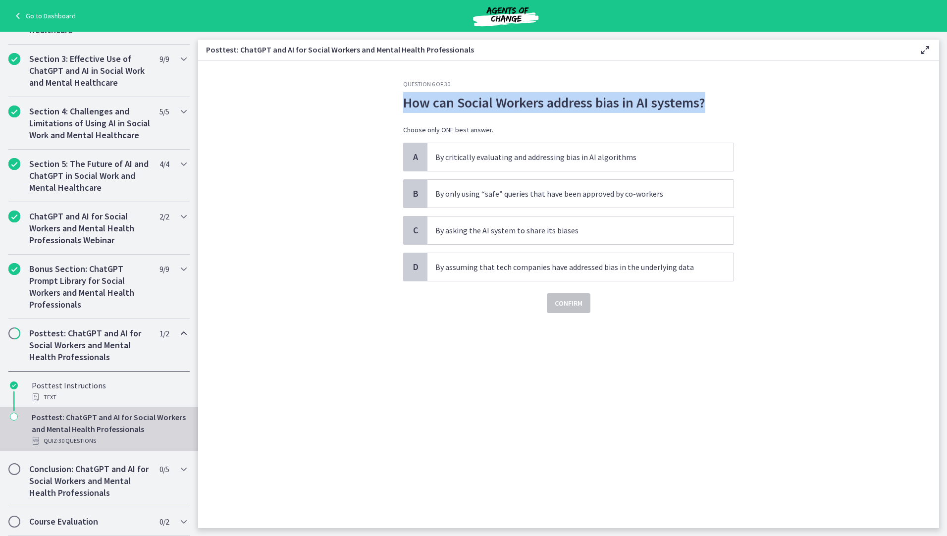
drag, startPoint x: 402, startPoint y: 102, endPoint x: 708, endPoint y: 109, distance: 306.1
click at [708, 109] on div "Question 6 of 30 How can Social Workers address bias in AI systems? Choose only…" at bounding box center [568, 304] width 347 height 448
drag, startPoint x: 708, startPoint y: 109, endPoint x: 685, endPoint y: 108, distance: 22.8
copy p "How can Social Workers address bias in AI systems?"
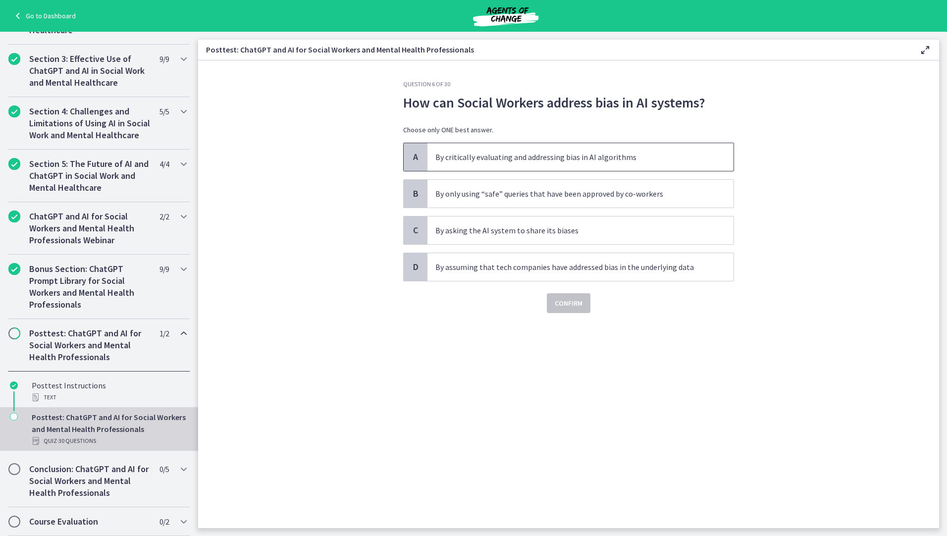
click at [531, 162] on p "By critically evaluating and addressing bias in AI algorithms" at bounding box center [570, 157] width 270 height 12
click at [566, 307] on span "Confirm" at bounding box center [569, 303] width 28 height 12
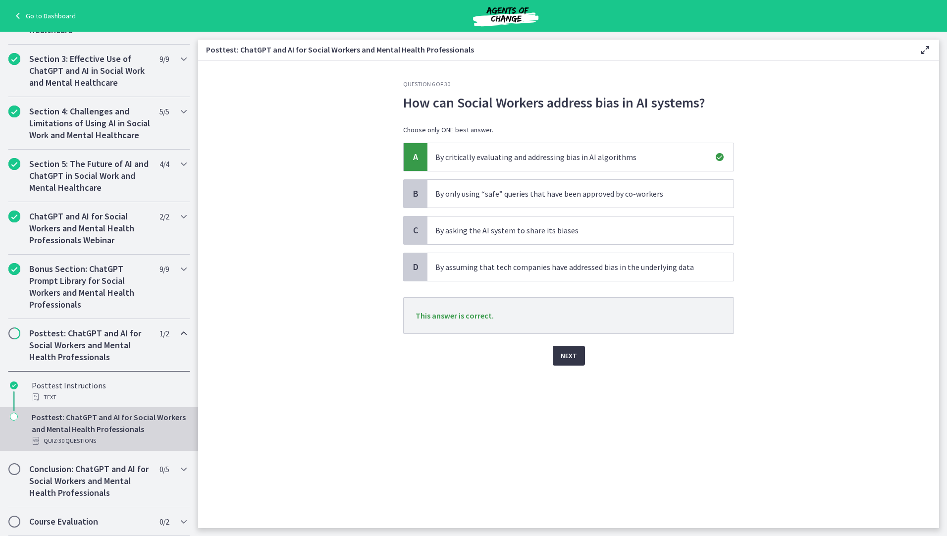
click at [571, 348] on button "Next" at bounding box center [569, 356] width 32 height 20
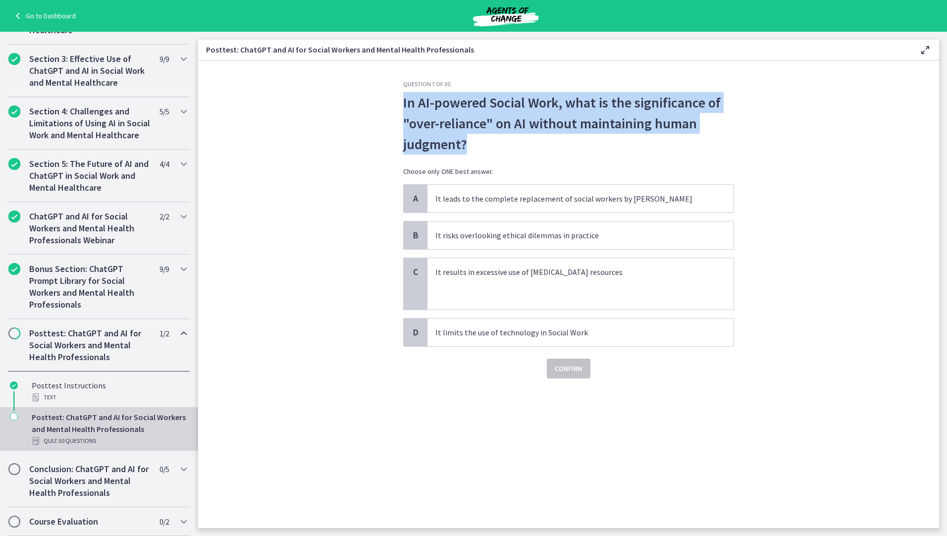
drag, startPoint x: 466, startPoint y: 144, endPoint x: 398, endPoint y: 100, distance: 81.7
click at [398, 100] on div "Question 7 of 30 In AI-powered Social Work, what is the significance of "over-r…" at bounding box center [568, 304] width 347 height 448
drag, startPoint x: 398, startPoint y: 100, endPoint x: 460, endPoint y: 115, distance: 64.7
copy p "In AI-powered Social Work, what is the significance of "over-reliance" on AI wi…"
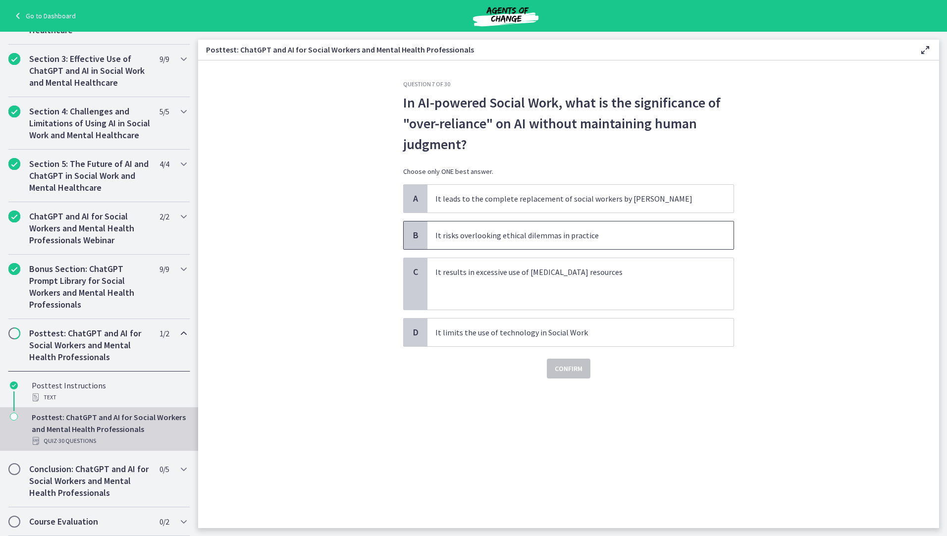
click at [563, 239] on p "It risks overlooking ethical dilemmas in practice" at bounding box center [570, 235] width 270 height 12
click at [563, 370] on span "Confirm" at bounding box center [569, 368] width 28 height 12
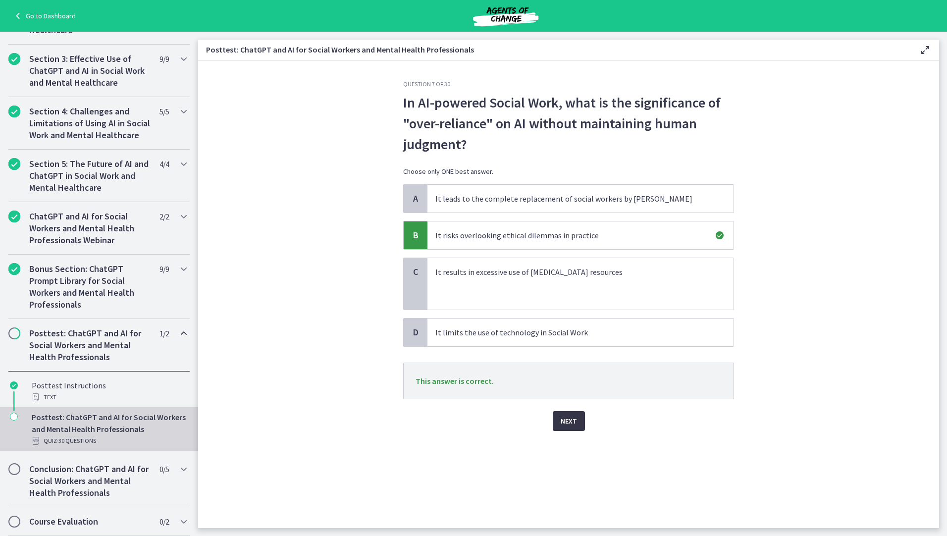
click at [572, 420] on span "Next" at bounding box center [569, 421] width 16 height 12
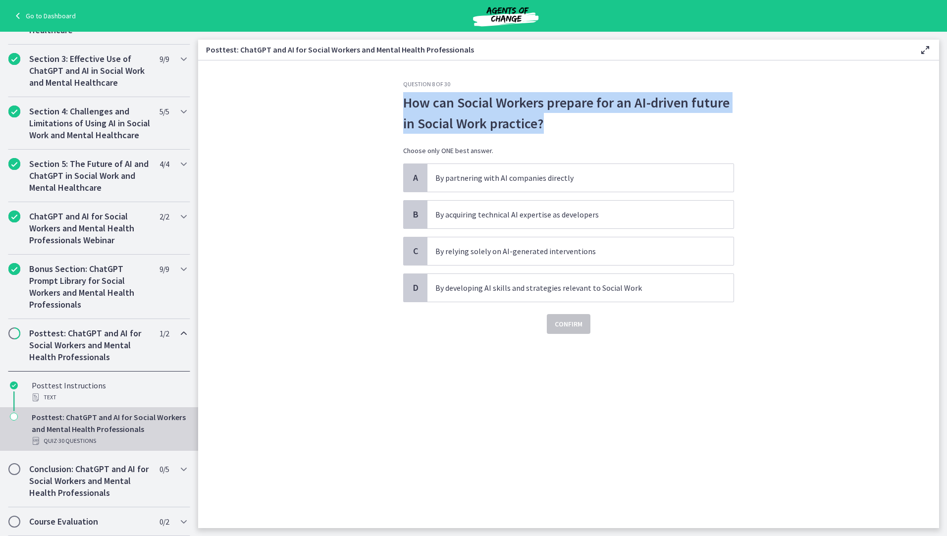
drag, startPoint x: 552, startPoint y: 125, endPoint x: 393, endPoint y: 106, distance: 160.1
click at [393, 106] on section "Question 8 of 30 How can Social Workers prepare for an AI-driven future in Soci…" at bounding box center [568, 293] width 741 height 467
drag, startPoint x: 393, startPoint y: 106, endPoint x: 453, endPoint y: 109, distance: 60.5
copy p "How can Social Workers prepare for an AI-driven future in Social Work practice?"
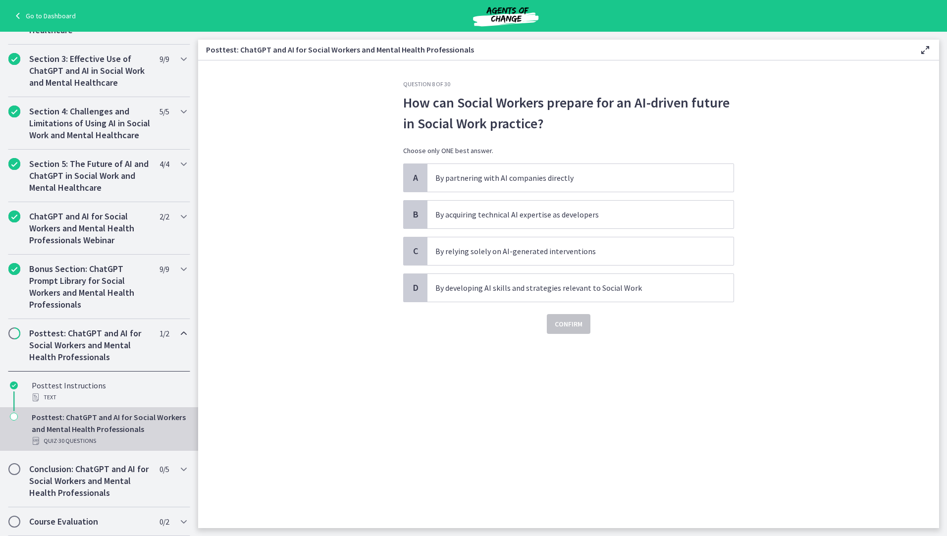
click at [525, 143] on div "How can Social Workers prepare for an AI-driven future in Social Work practice?…" at bounding box center [568, 127] width 331 height 71
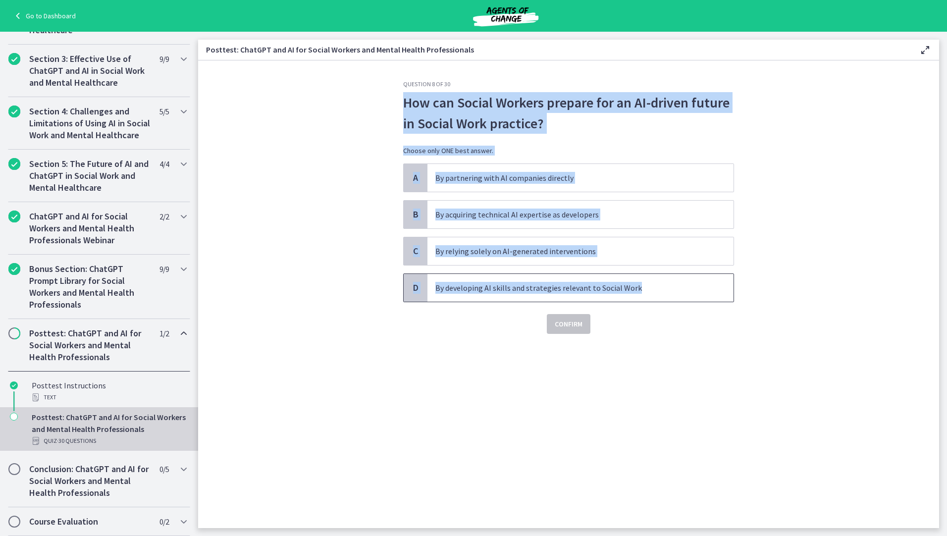
drag, startPoint x: 405, startPoint y: 107, endPoint x: 646, endPoint y: 281, distance: 297.5
click at [646, 281] on div "Question 8 of 30 How can Social Workers prepare for an AI-driven future in Soci…" at bounding box center [568, 207] width 331 height 254
copy div "How can Social Workers prepare for an AI-driven future in Social Work practice?…"
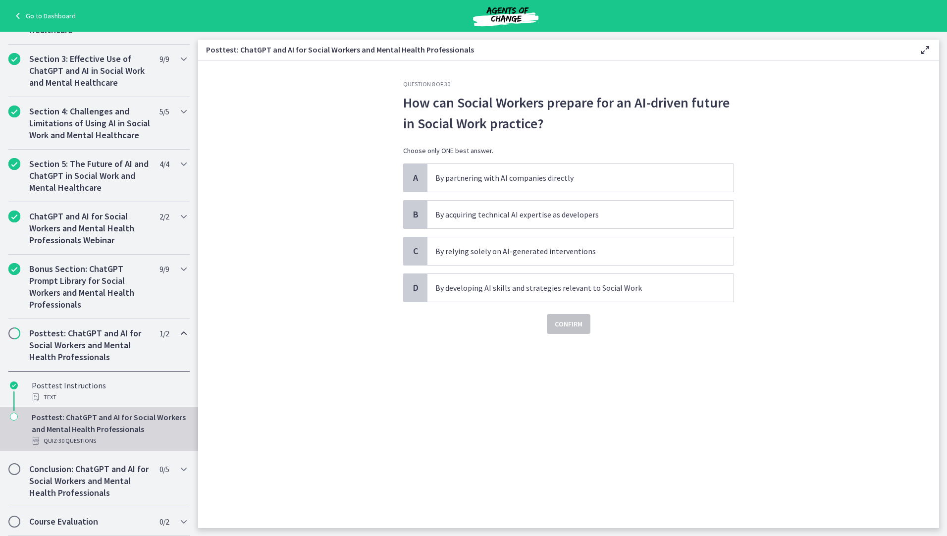
click at [449, 445] on div "Question 8 of 30 How can Social Workers prepare for an AI-driven future in Soci…" at bounding box center [568, 304] width 347 height 448
click at [486, 289] on p "By developing AI skills and strategies relevant to Social Work" at bounding box center [570, 288] width 270 height 12
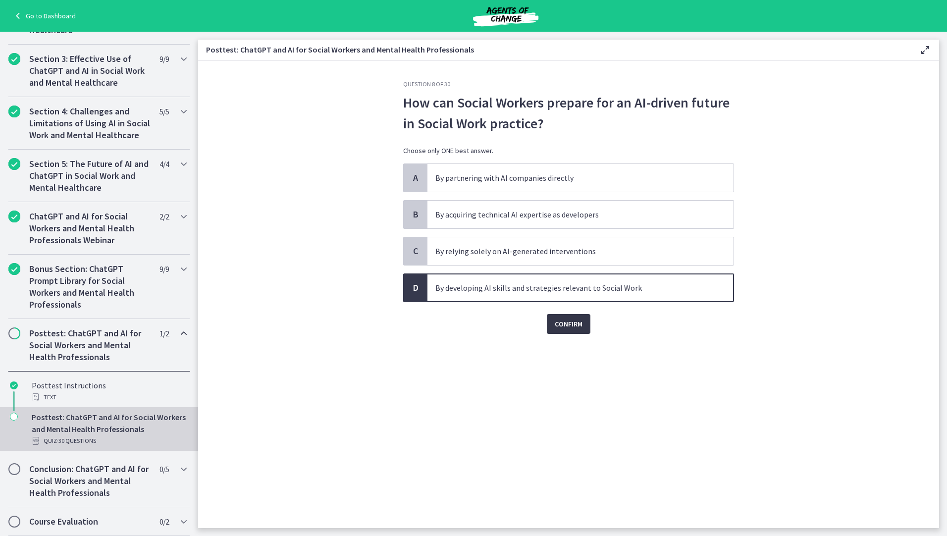
click at [572, 327] on span "Confirm" at bounding box center [569, 324] width 28 height 12
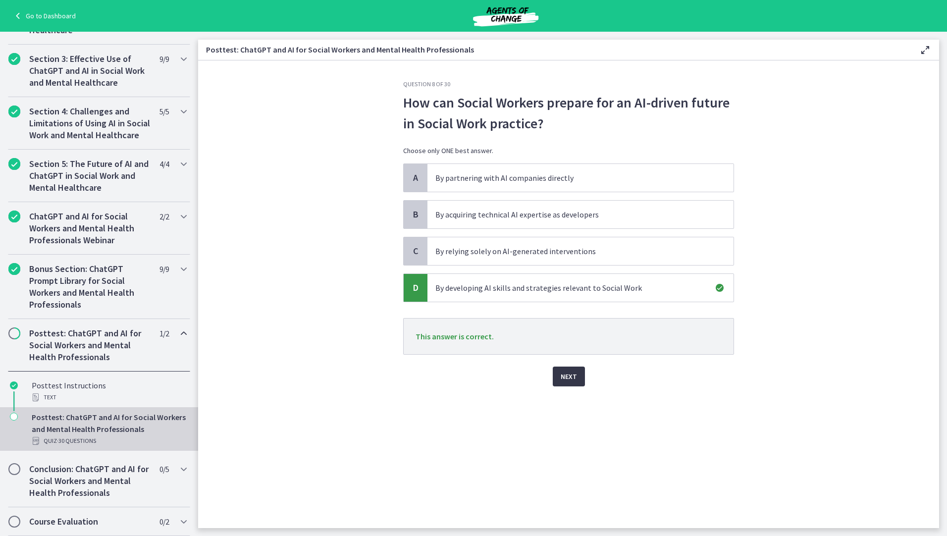
click at [566, 381] on span "Next" at bounding box center [569, 376] width 16 height 12
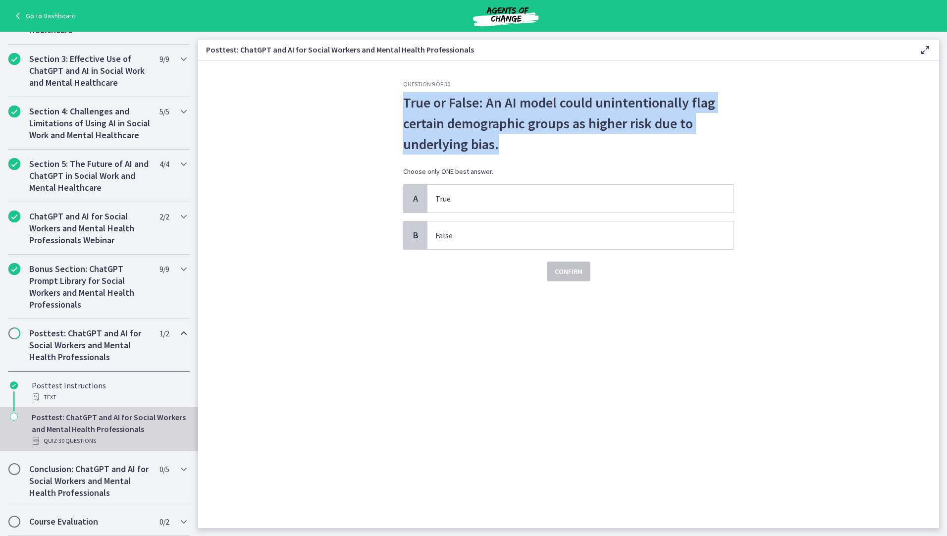
drag, startPoint x: 505, startPoint y: 147, endPoint x: 396, endPoint y: 103, distance: 116.7
click at [396, 103] on div "Question 9 of 30 True or False: An AI model could unintentionally flag certain …" at bounding box center [568, 304] width 347 height 448
drag, startPoint x: 396, startPoint y: 103, endPoint x: 496, endPoint y: 126, distance: 102.5
copy p "True or False: An AI model could unintentionally flag certain demographic group…"
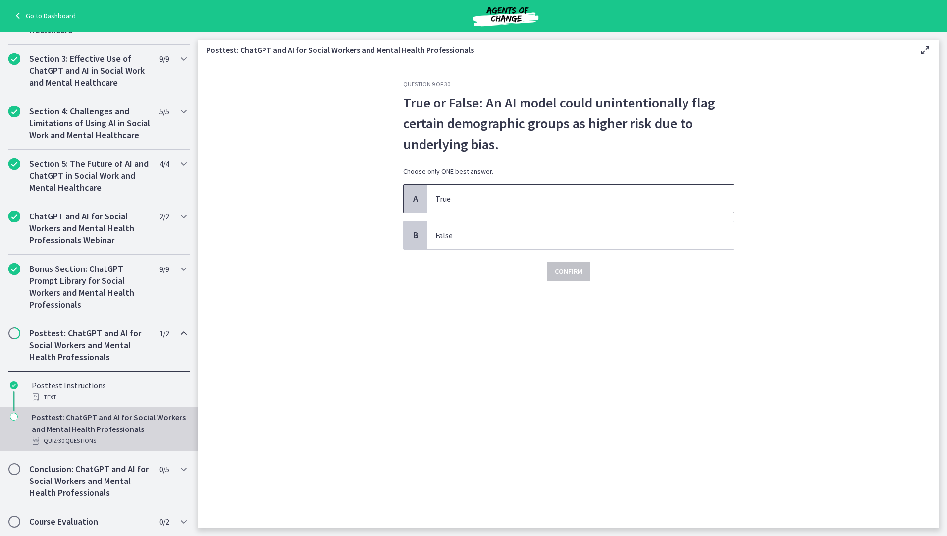
click at [455, 192] on span "True" at bounding box center [580, 199] width 306 height 28
click at [568, 271] on span "Confirm" at bounding box center [569, 271] width 28 height 12
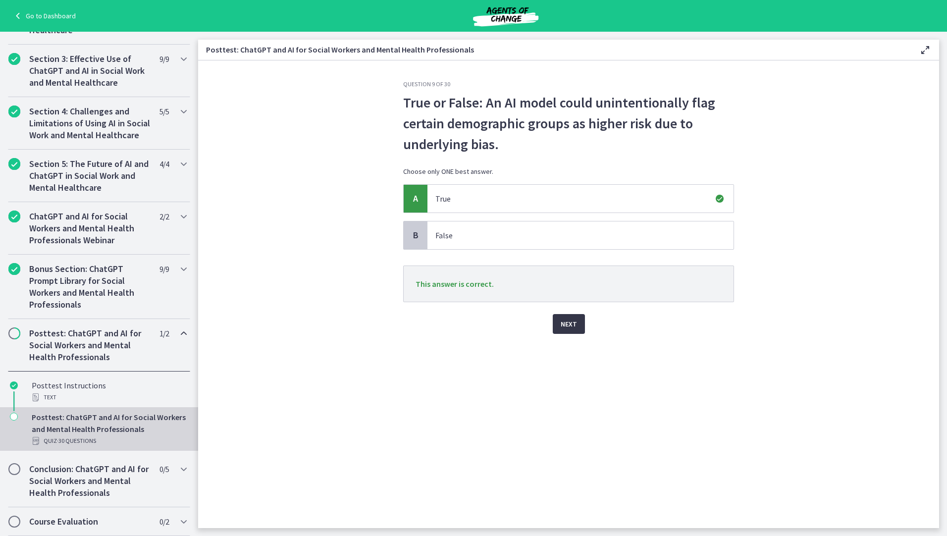
click at [565, 328] on span "Next" at bounding box center [569, 324] width 16 height 12
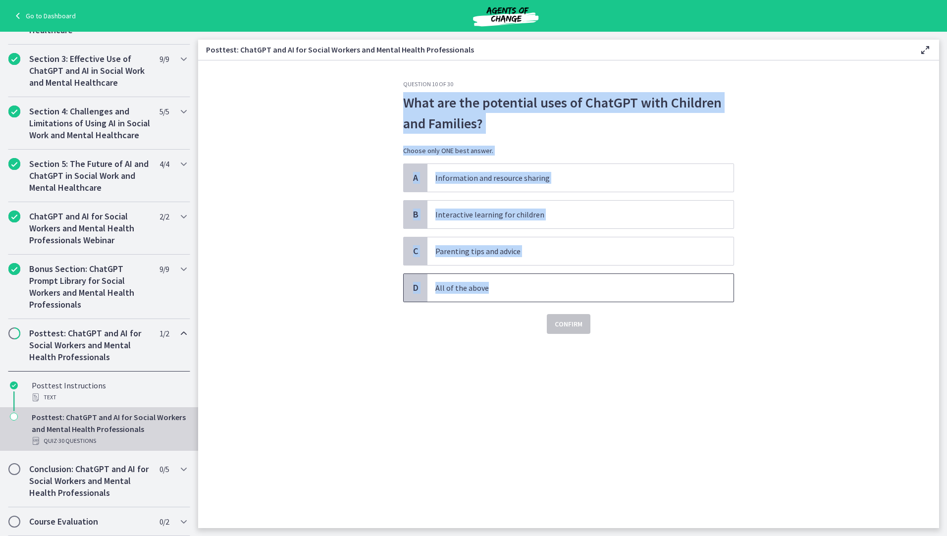
drag, startPoint x: 441, startPoint y: 99, endPoint x: 496, endPoint y: 286, distance: 195.1
click at [496, 286] on div "Question 10 of 30 What are the potential uses of ChatGPT with Children and Fami…" at bounding box center [568, 304] width 347 height 448
drag, startPoint x: 496, startPoint y: 286, endPoint x: 489, endPoint y: 247, distance: 39.8
copy div "What are the potential uses of ChatGPT with Children and Families? Choose only …"
click at [850, 221] on section "Question 10 of 30 What are the potential uses of ChatGPT with Children and Fami…" at bounding box center [568, 293] width 741 height 467
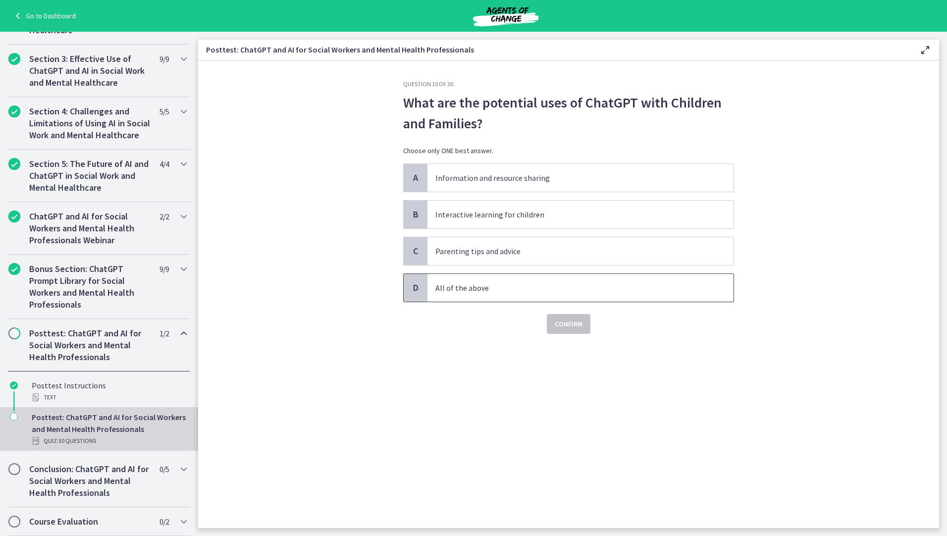
click at [466, 293] on p "All of the above" at bounding box center [570, 288] width 270 height 12
click at [560, 324] on span "Confirm" at bounding box center [569, 324] width 28 height 12
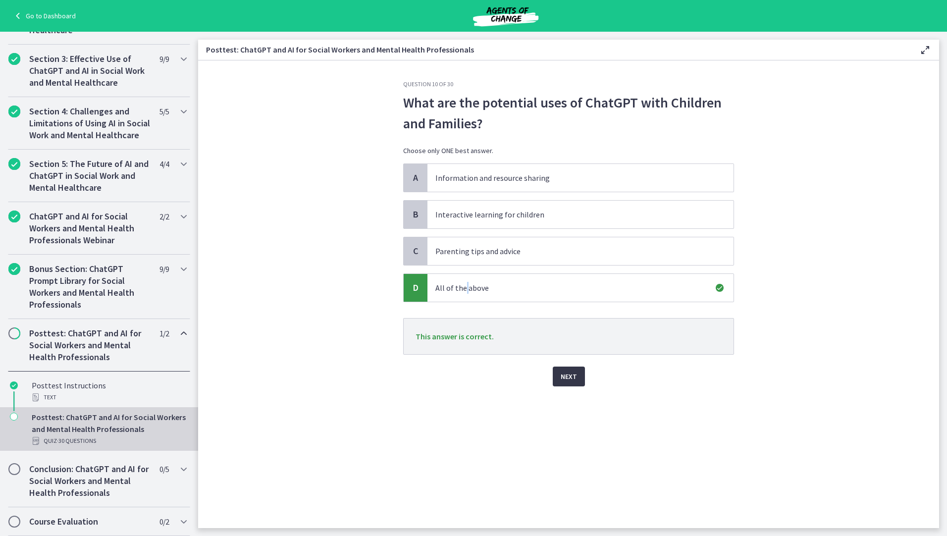
click at [573, 380] on span "Next" at bounding box center [569, 376] width 16 height 12
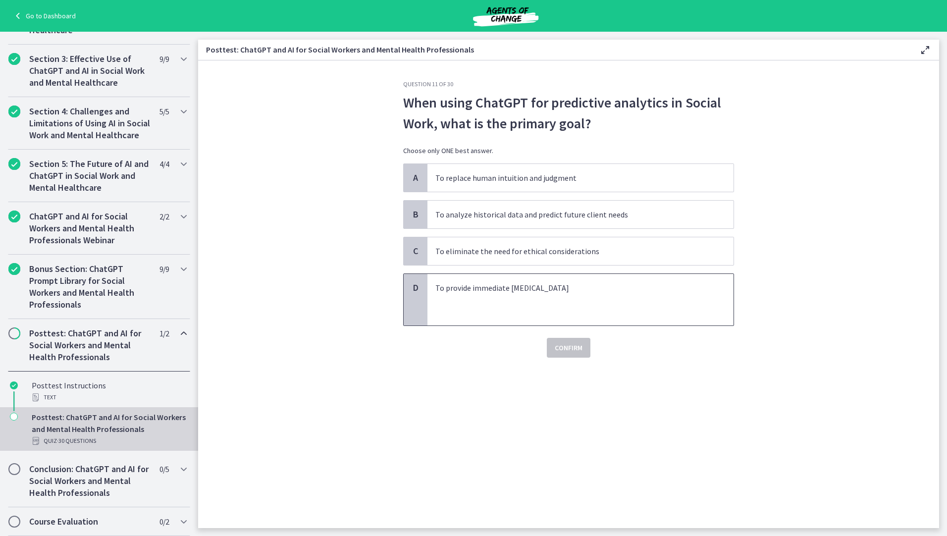
drag, startPoint x: 406, startPoint y: 99, endPoint x: 588, endPoint y: 289, distance: 264.1
click at [588, 289] on div "Question 11 of 30 When using ChatGPT for predictive analytics in Social Work, w…" at bounding box center [568, 218] width 331 height 277
drag, startPoint x: 588, startPoint y: 289, endPoint x: 554, endPoint y: 285, distance: 34.5
copy div "When using ChatGPT for predictive analytics in Social Work, what is the primary…"
click at [676, 215] on p "To analyze historical data and predict future client needs" at bounding box center [570, 214] width 270 height 12
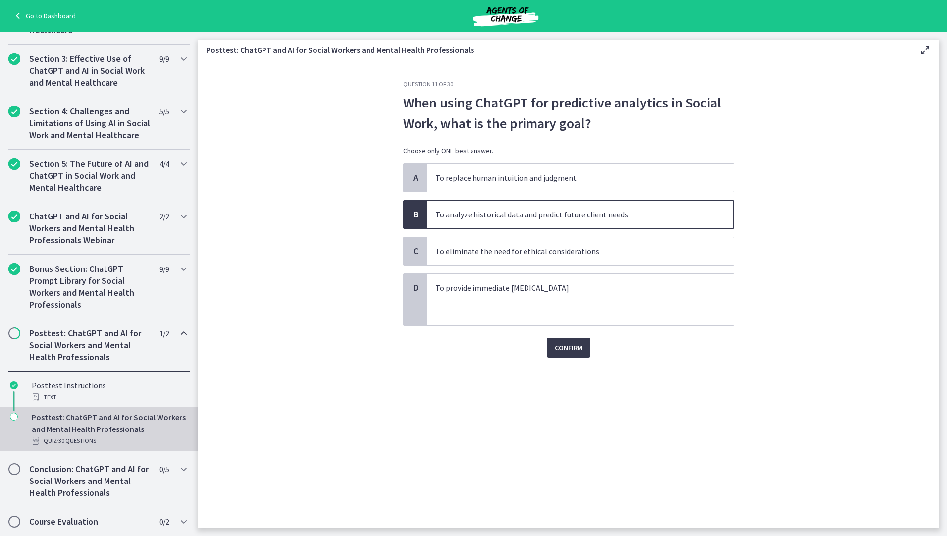
click at [632, 215] on p "To analyze historical data and predict future client needs" at bounding box center [570, 214] width 270 height 12
click at [582, 350] on span "Confirm" at bounding box center [569, 348] width 28 height 12
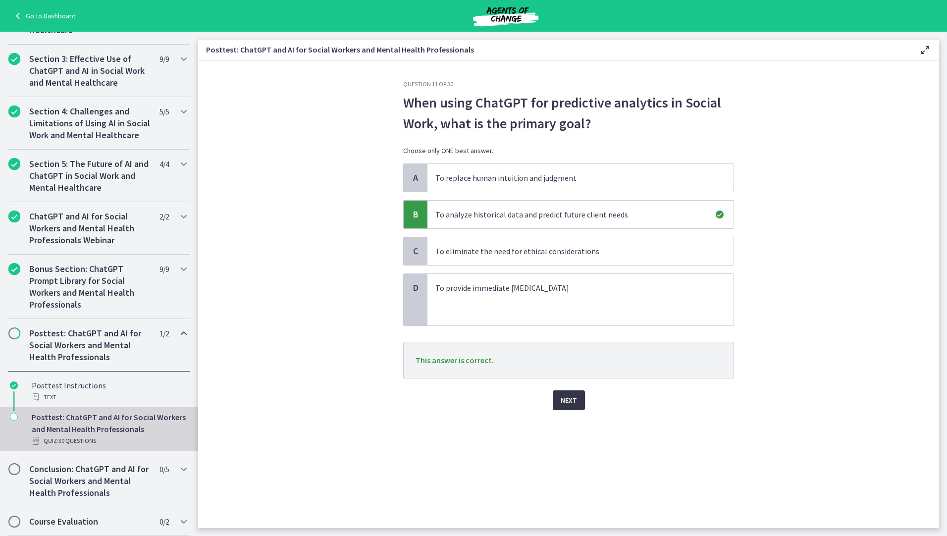
click at [567, 401] on span "Next" at bounding box center [569, 400] width 16 height 12
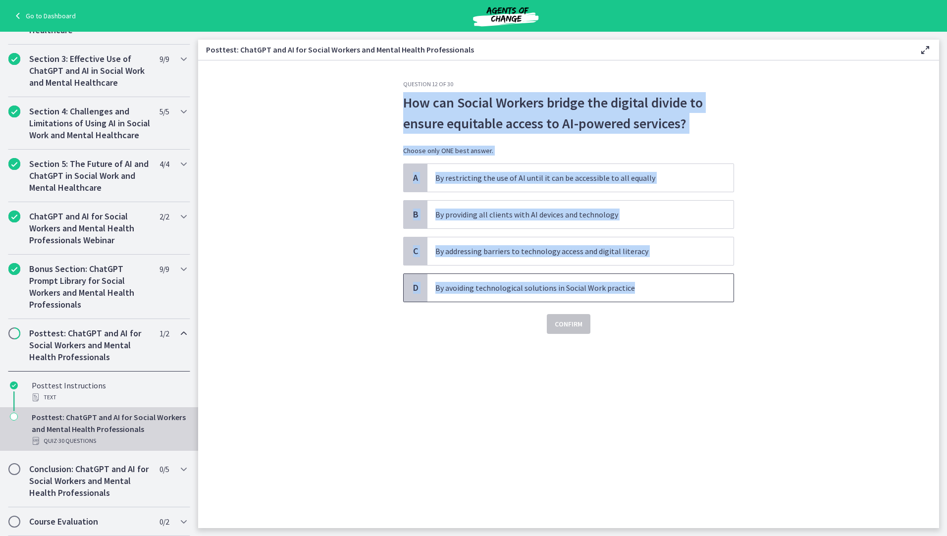
drag, startPoint x: 457, startPoint y: 105, endPoint x: 635, endPoint y: 292, distance: 258.1
click at [635, 292] on div "Question 12 of 30 How can Social Workers bridge the digital divide to ensure eq…" at bounding box center [568, 207] width 331 height 254
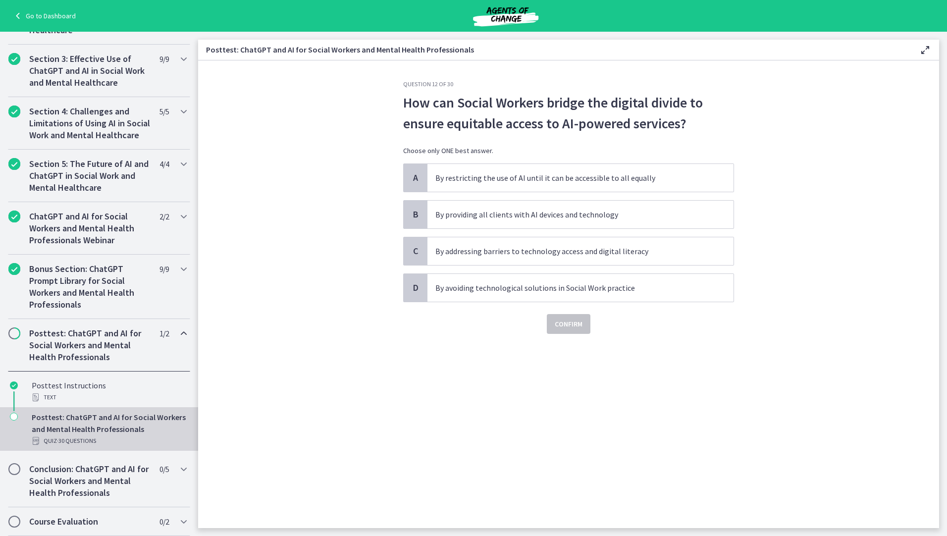
click at [728, 384] on div "Question 12 of 30 How can Social Workers bridge the digital divide to ensure eq…" at bounding box center [568, 304] width 347 height 448
click at [507, 255] on p "By addressing barriers to technology access and digital literacy" at bounding box center [570, 251] width 270 height 12
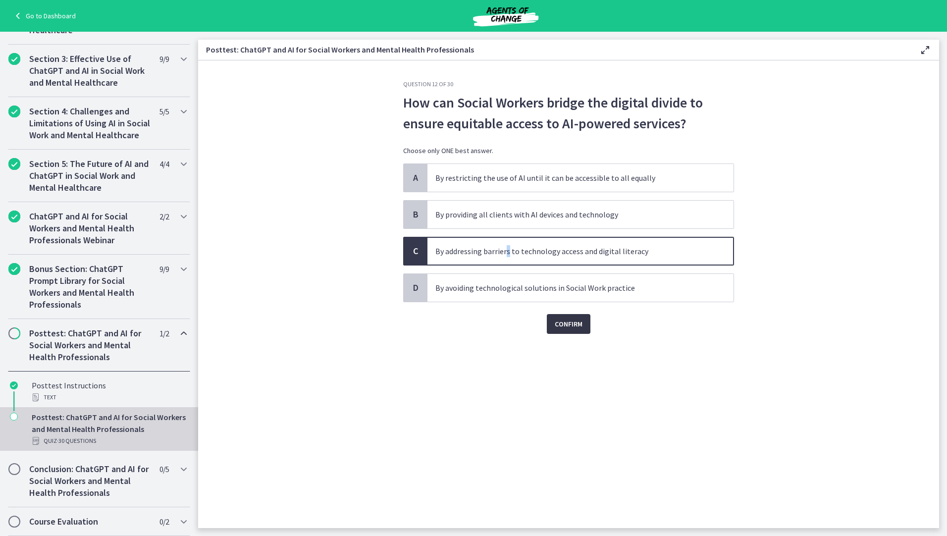
drag, startPoint x: 507, startPoint y: 255, endPoint x: 565, endPoint y: 326, distance: 91.5
click at [565, 326] on span "Confirm" at bounding box center [569, 324] width 28 height 12
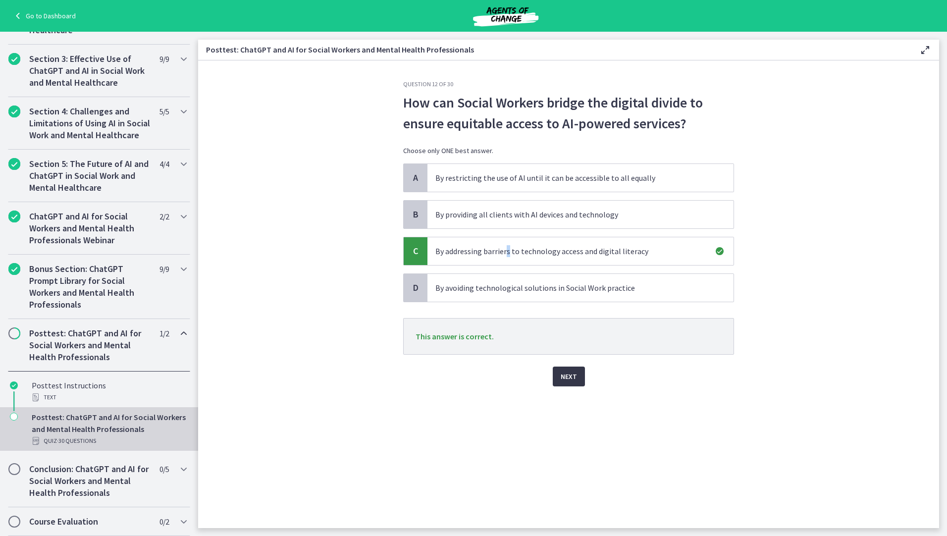
click at [564, 380] on span "Next" at bounding box center [569, 376] width 16 height 12
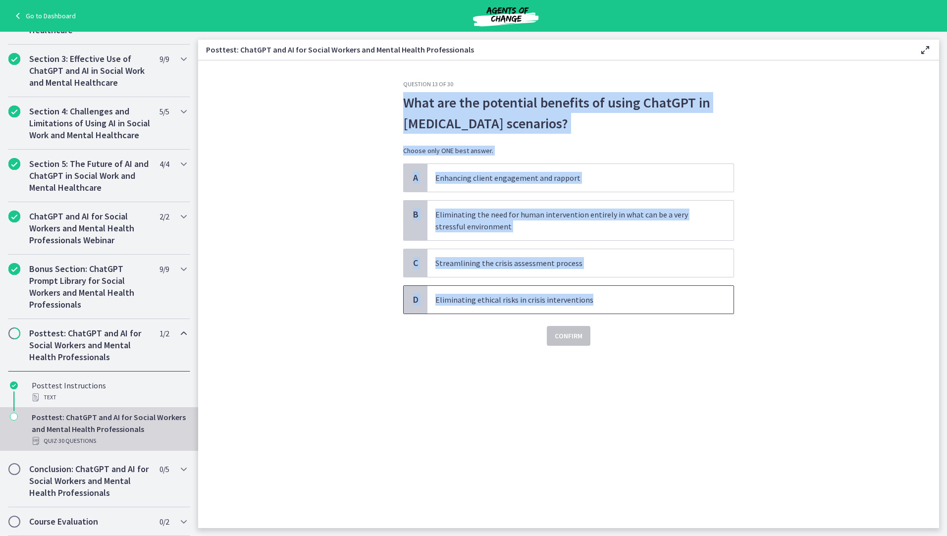
drag, startPoint x: 404, startPoint y: 103, endPoint x: 593, endPoint y: 308, distance: 279.3
click at [593, 308] on div "Question 13 of 30 What are the potential benefits of using ChatGPT in crisis in…" at bounding box center [568, 212] width 331 height 265
drag, startPoint x: 593, startPoint y: 308, endPoint x: 592, endPoint y: 209, distance: 98.5
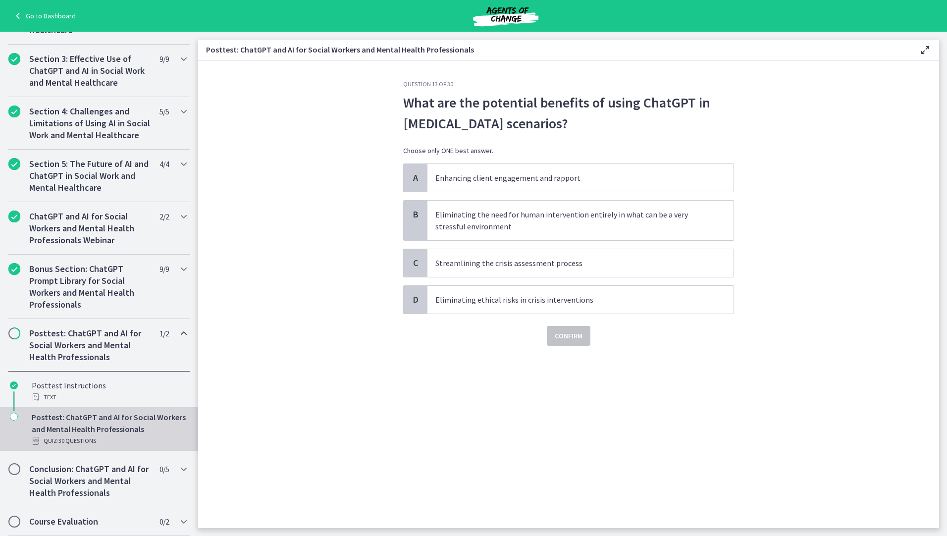
drag, startPoint x: 381, startPoint y: 399, endPoint x: 391, endPoint y: 394, distance: 11.7
click at [386, 398] on section "Question 13 of 30 What are the potential benefits of using ChatGPT in crisis in…" at bounding box center [568, 293] width 741 height 467
click at [462, 267] on p "Streamlining the crisis assessment process" at bounding box center [570, 263] width 270 height 12
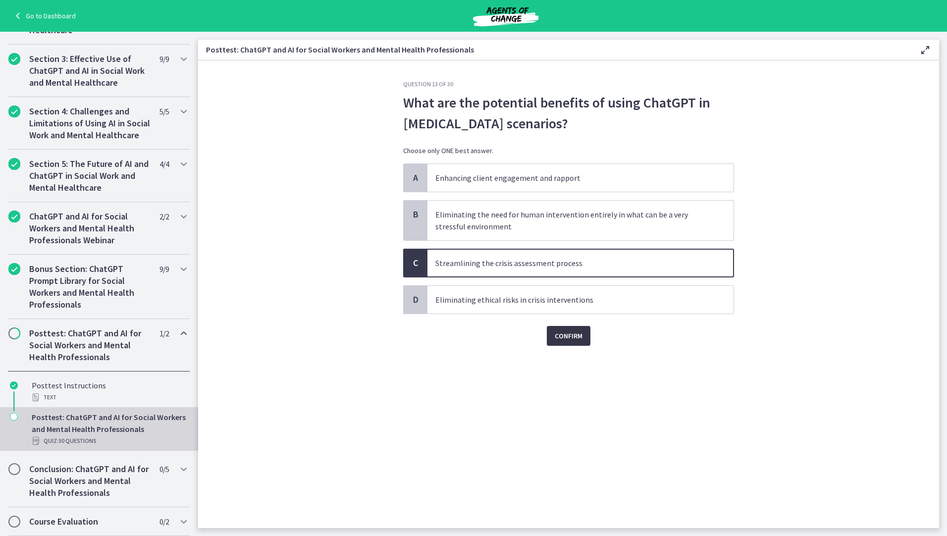
click at [579, 338] on span "Confirm" at bounding box center [569, 336] width 28 height 12
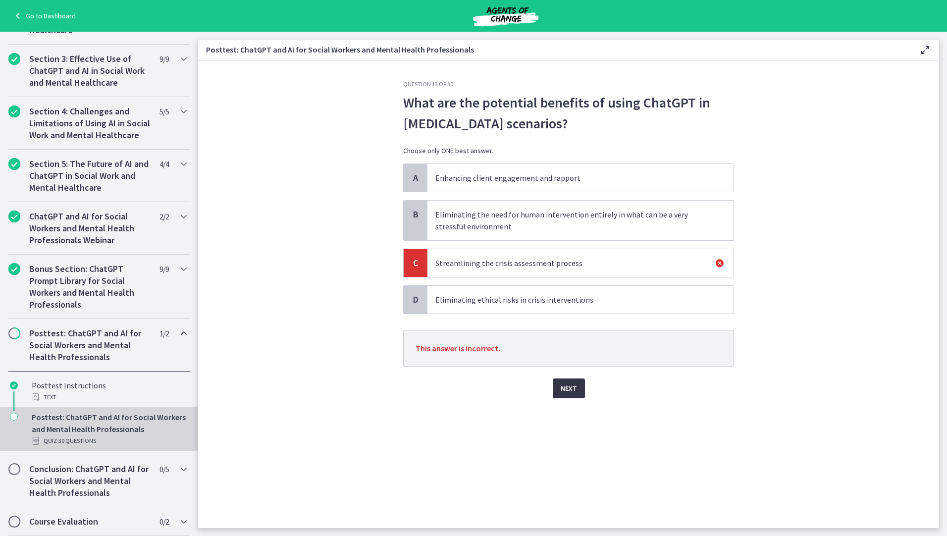
click at [572, 394] on span "Next" at bounding box center [569, 388] width 16 height 12
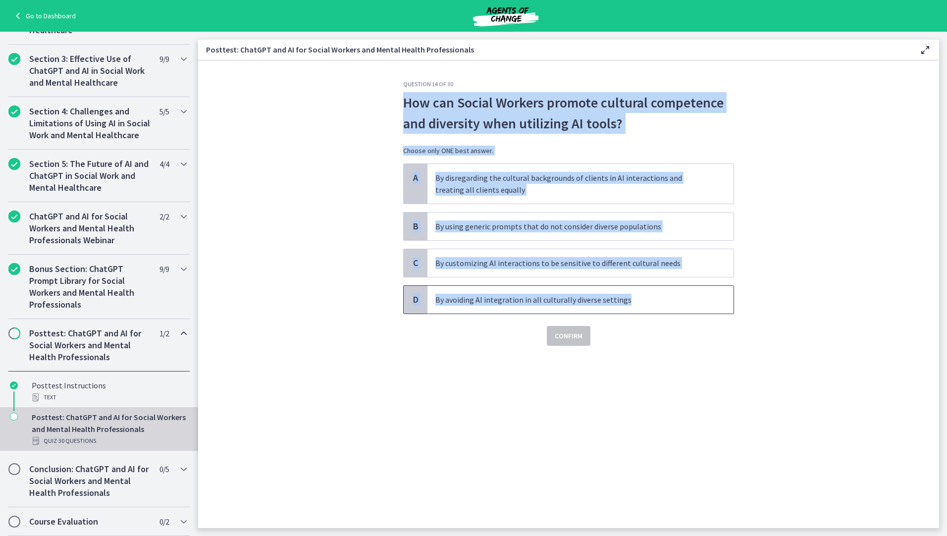
drag, startPoint x: 397, startPoint y: 103, endPoint x: 632, endPoint y: 294, distance: 302.4
click at [632, 294] on div "Question 14 of 30 How can Social Workers promote cultural competence and divers…" at bounding box center [568, 304] width 347 height 448
drag, startPoint x: 632, startPoint y: 294, endPoint x: 610, endPoint y: 300, distance: 22.9
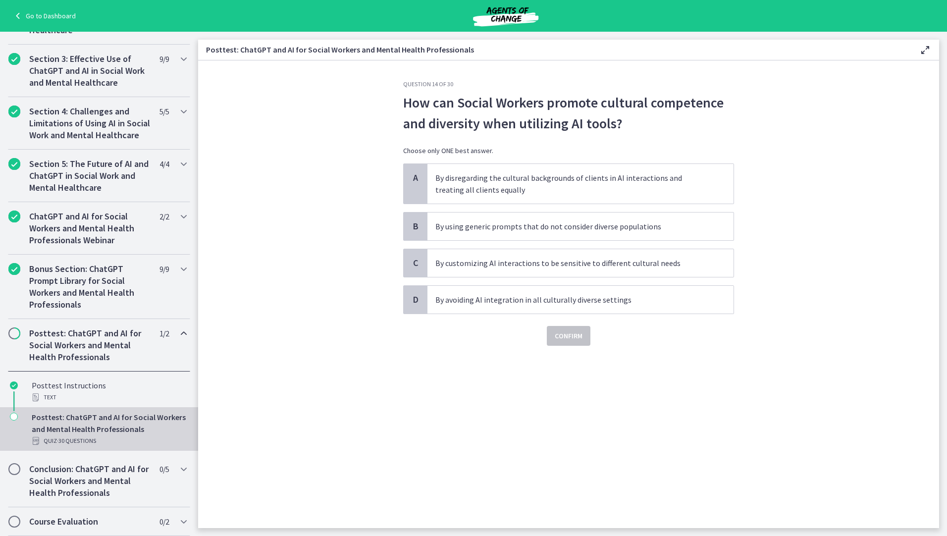
click at [438, 419] on div "Question 14 of 30 How can Social Workers promote cultural competence and divers…" at bounding box center [568, 304] width 347 height 448
click at [457, 259] on p "By customizing AI interactions to be sensitive to different cultural needs" at bounding box center [570, 263] width 270 height 12
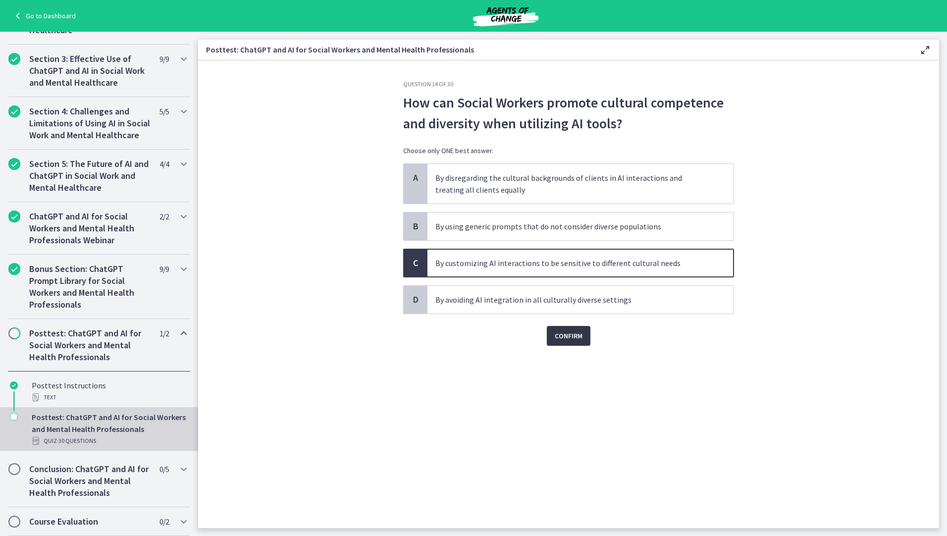
click at [579, 341] on span "Confirm" at bounding box center [569, 336] width 28 height 12
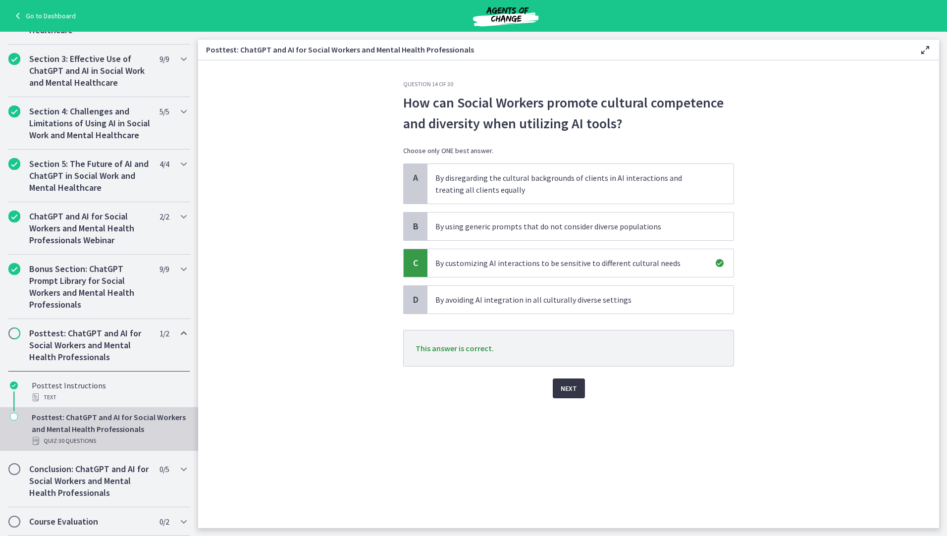
click at [569, 394] on span "Next" at bounding box center [569, 388] width 16 height 12
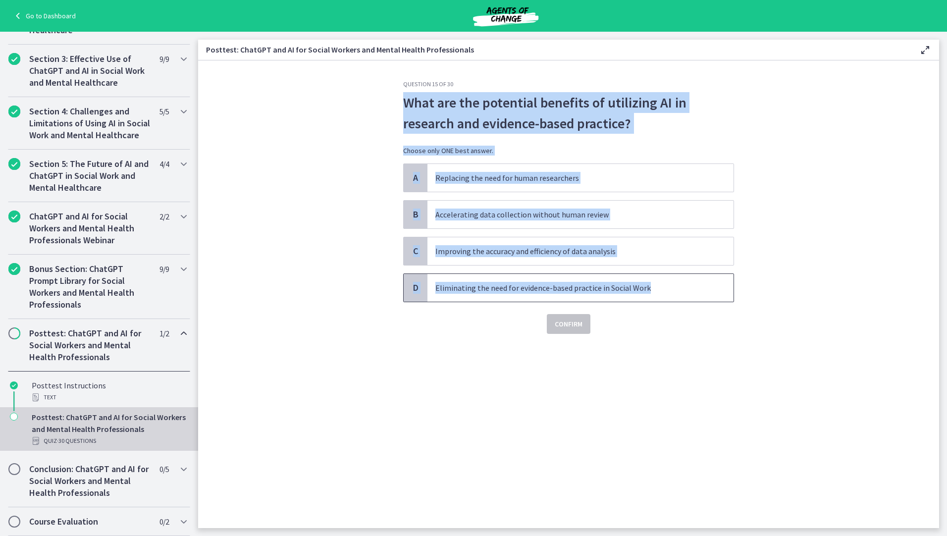
drag, startPoint x: 405, startPoint y: 100, endPoint x: 648, endPoint y: 285, distance: 304.9
click at [648, 285] on div "Question 15 of 30 What are the potential benefits of utilizing AI in research a…" at bounding box center [568, 207] width 331 height 254
drag, startPoint x: 648, startPoint y: 285, endPoint x: 615, endPoint y: 289, distance: 32.9
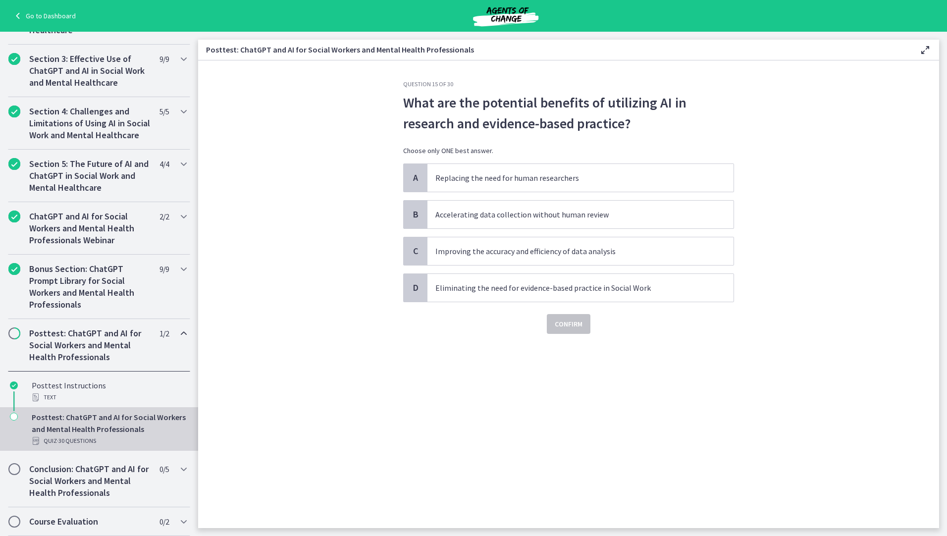
click at [396, 365] on section "Question 15 of 30 What are the potential benefits of utilizing AI in research a…" at bounding box center [568, 293] width 741 height 467
click at [475, 255] on p "Improving the accuracy and efficiency of data analysis" at bounding box center [570, 251] width 270 height 12
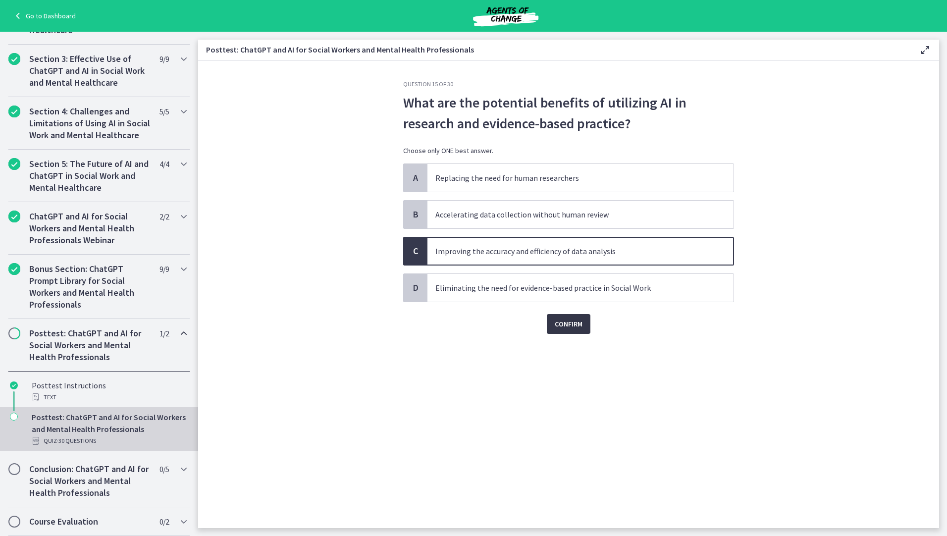
click at [573, 329] on span "Confirm" at bounding box center [569, 324] width 28 height 12
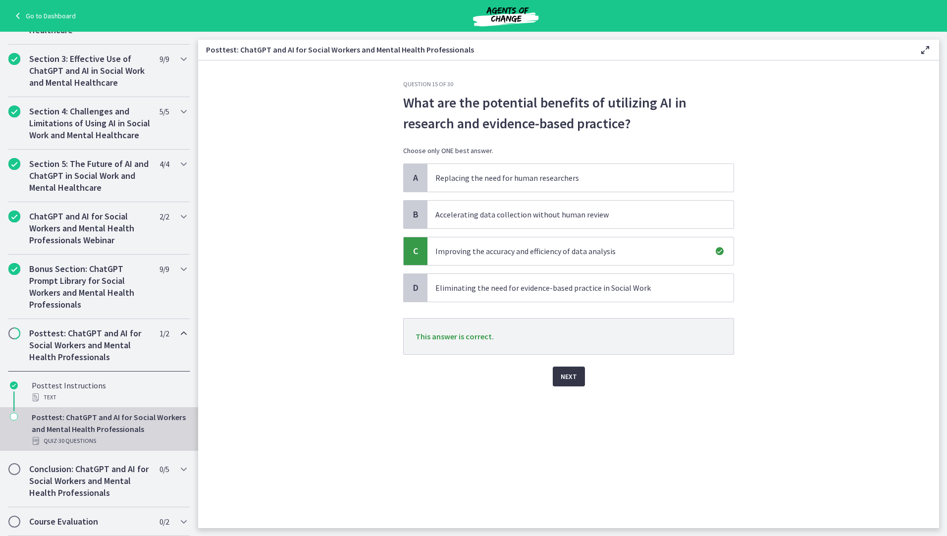
click at [568, 381] on span "Next" at bounding box center [569, 376] width 16 height 12
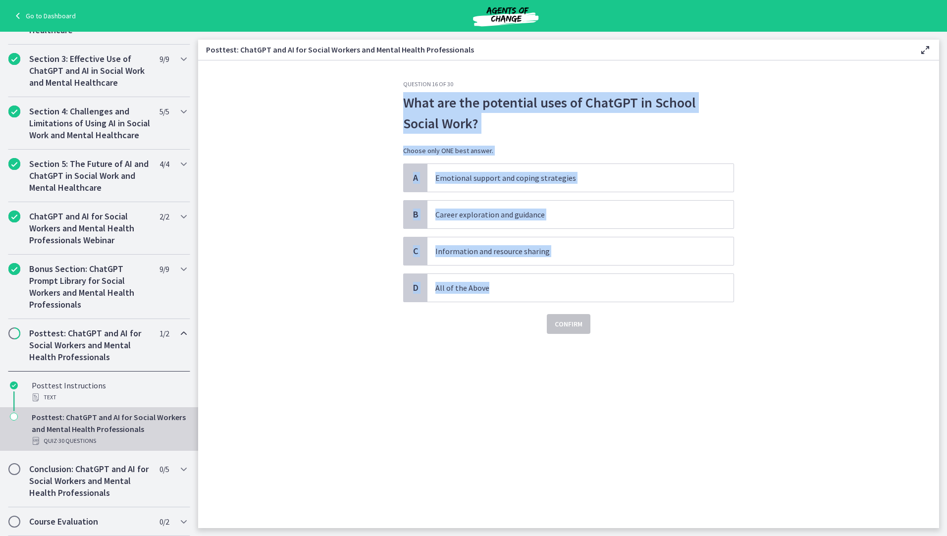
drag, startPoint x: 407, startPoint y: 102, endPoint x: 541, endPoint y: 273, distance: 216.8
click at [541, 273] on div "Question 16 of 30 What are the potential uses of ChatGPT in School Social Work?…" at bounding box center [568, 207] width 331 height 254
drag, startPoint x: 541, startPoint y: 273, endPoint x: 505, endPoint y: 248, distance: 43.7
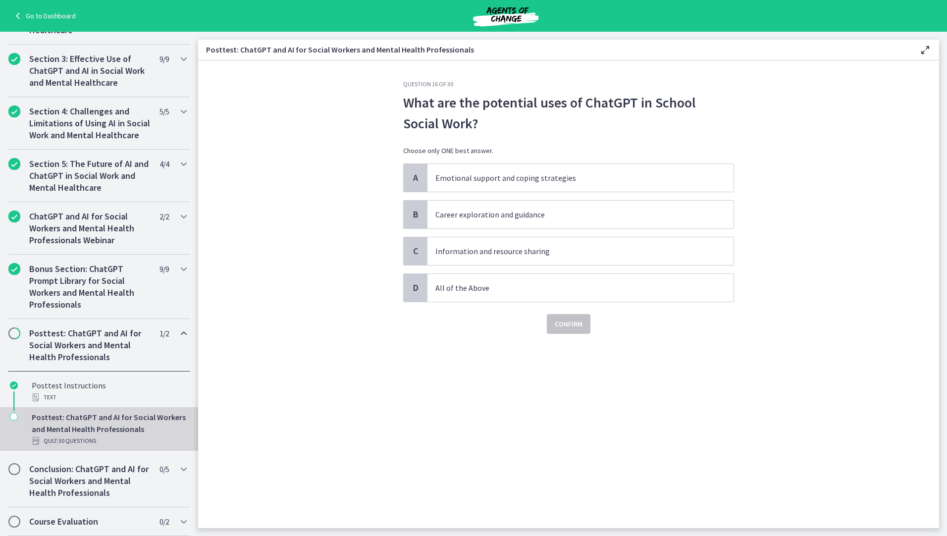
click at [378, 363] on section "Question 16 of 30 What are the potential uses of ChatGPT in School Social Work?…" at bounding box center [568, 293] width 741 height 467
click at [485, 294] on span "All of the Above" at bounding box center [580, 288] width 306 height 28
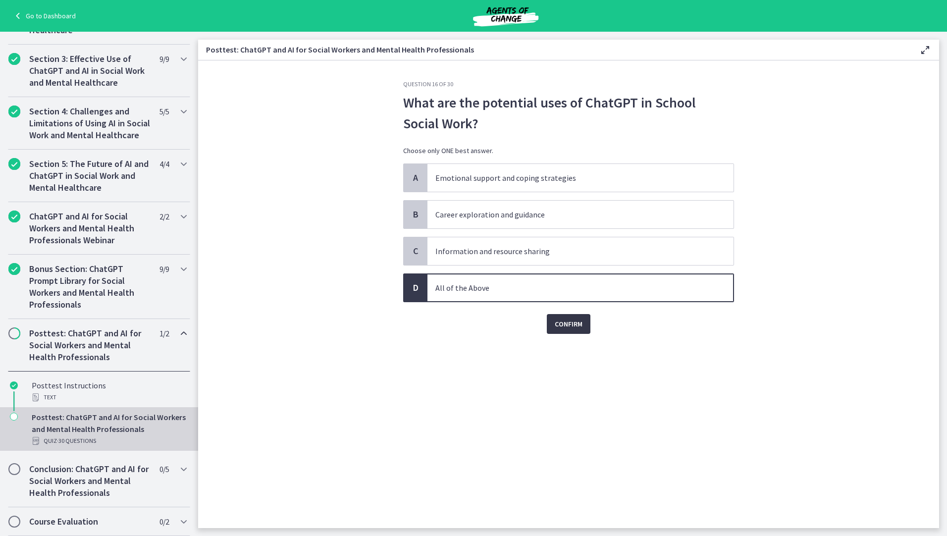
click at [564, 330] on button "Confirm" at bounding box center [569, 324] width 44 height 20
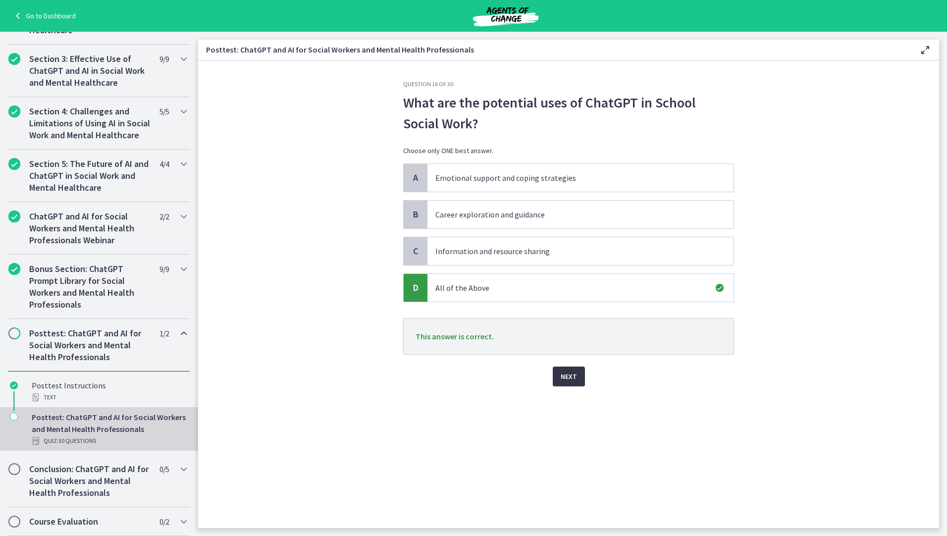
click at [573, 378] on span "Next" at bounding box center [569, 376] width 16 height 12
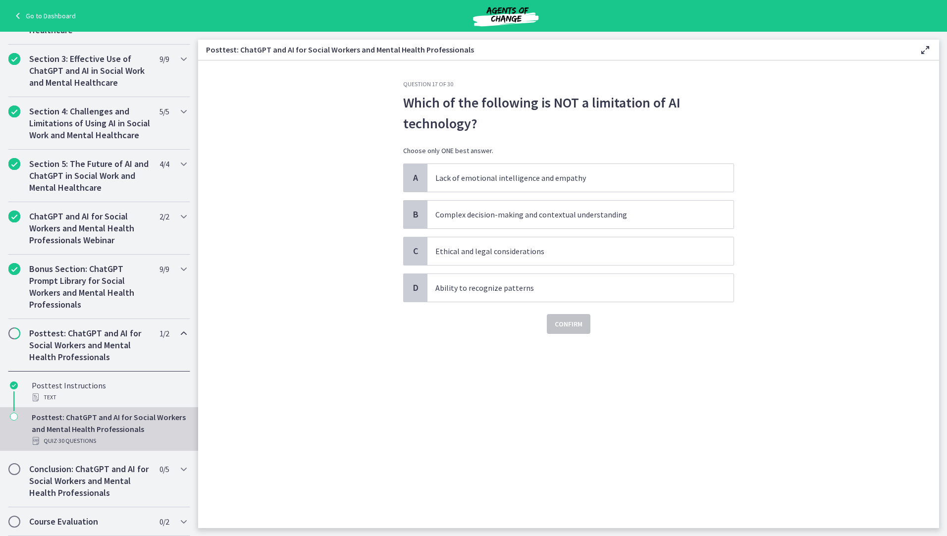
drag, startPoint x: 397, startPoint y: 97, endPoint x: 402, endPoint y: 99, distance: 5.5
click at [402, 98] on div "Question 17 of 30 Which of the following is NOT a limitation of AI technology? …" at bounding box center [568, 304] width 347 height 448
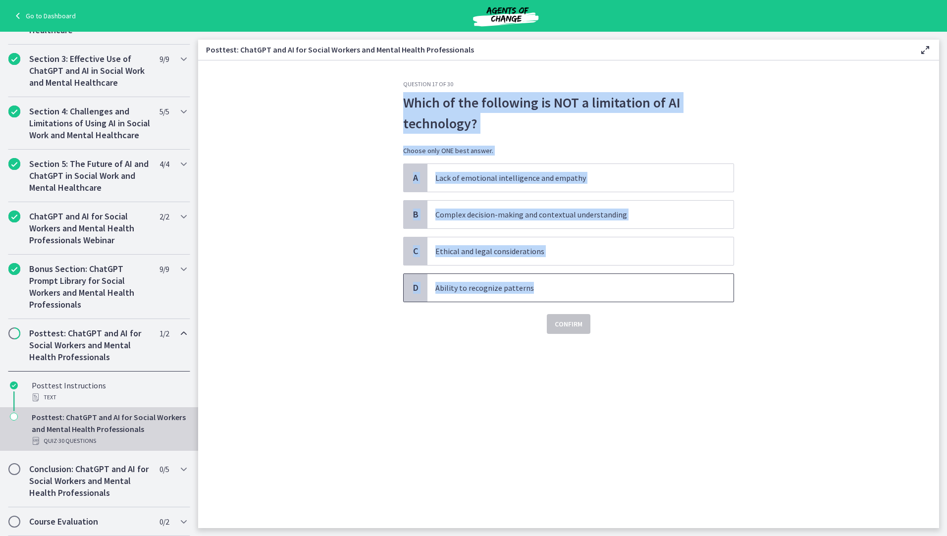
drag, startPoint x: 405, startPoint y: 106, endPoint x: 551, endPoint y: 282, distance: 228.2
click at [551, 282] on div "Question 17 of 30 Which of the following is NOT a limitation of AI technology? …" at bounding box center [568, 207] width 331 height 254
drag, startPoint x: 551, startPoint y: 282, endPoint x: 496, endPoint y: 250, distance: 63.0
click at [796, 263] on section "Question 17 of 30 Which of the following is NOT a limitation of AI technology? …" at bounding box center [568, 293] width 741 height 467
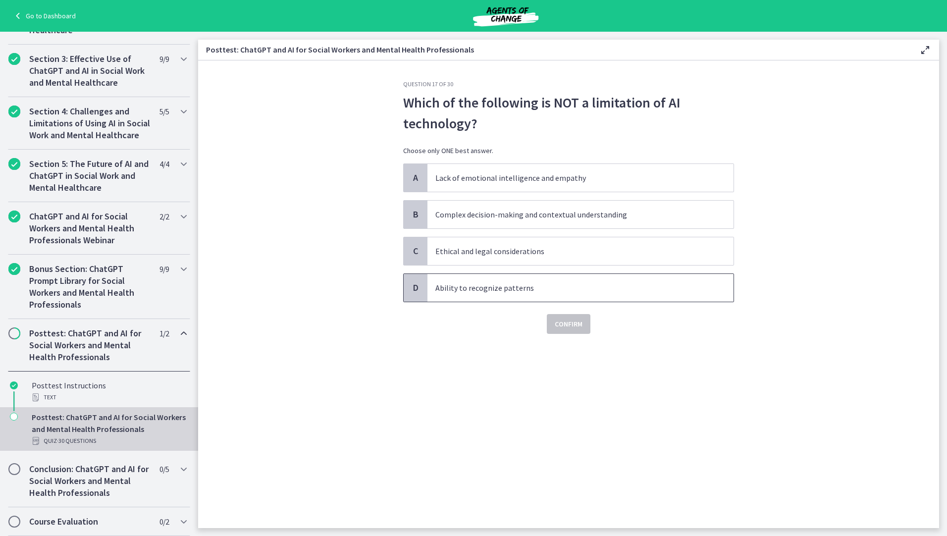
click at [493, 280] on span "Ability to recognize patterns" at bounding box center [580, 288] width 306 height 28
click at [572, 329] on span "Confirm" at bounding box center [569, 324] width 28 height 12
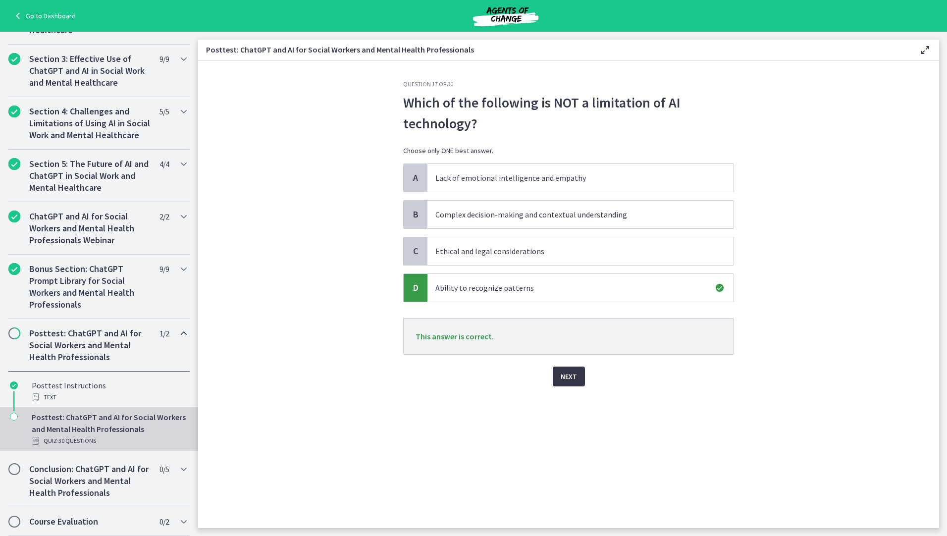
click at [572, 381] on span "Next" at bounding box center [569, 376] width 16 height 12
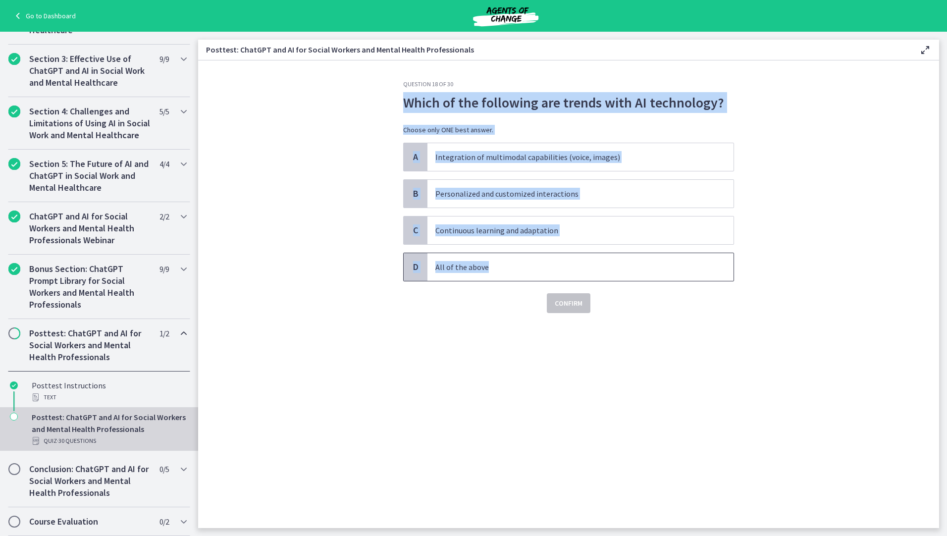
drag, startPoint x: 405, startPoint y: 104, endPoint x: 498, endPoint y: 265, distance: 186.3
click at [498, 265] on div "Question 18 of 30 Which of the following are trends with AI technology? Choose …" at bounding box center [568, 196] width 331 height 233
drag, startPoint x: 498, startPoint y: 265, endPoint x: 465, endPoint y: 270, distance: 33.1
click at [323, 235] on section "Question 18 of 30 Which of the following are trends with AI technology? Choose …" at bounding box center [568, 293] width 741 height 467
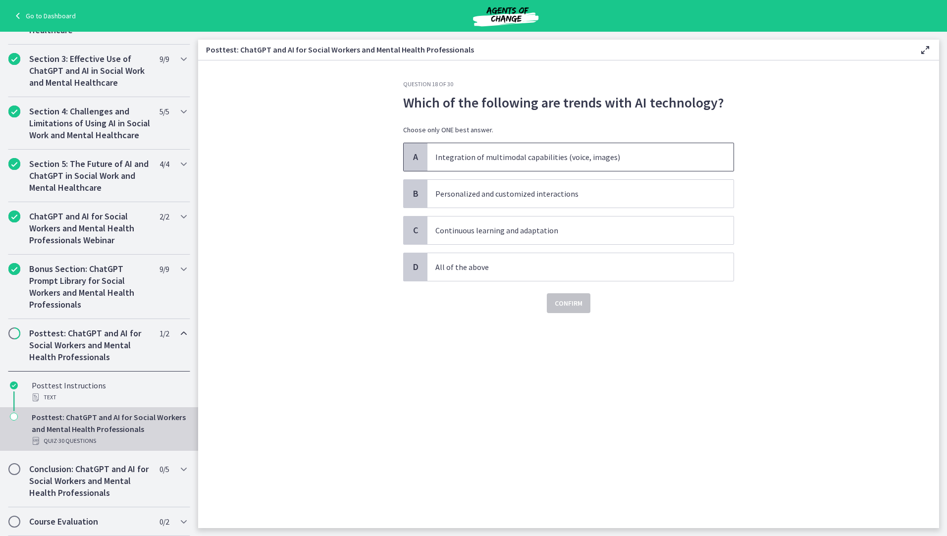
click at [444, 162] on p "Integration of multimodal capabilities (voice, images)" at bounding box center [570, 157] width 270 height 12
click at [567, 305] on span "Confirm" at bounding box center [569, 303] width 28 height 12
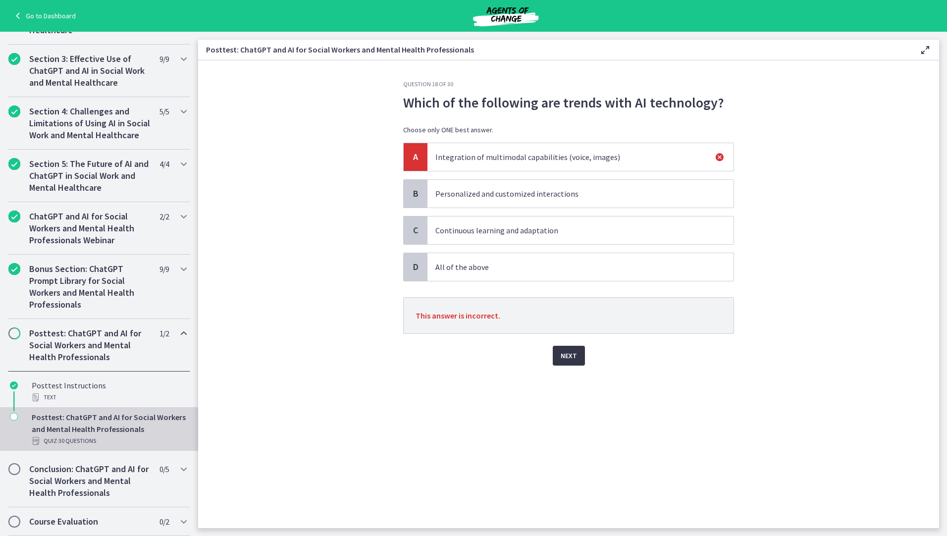
click at [571, 359] on span "Next" at bounding box center [569, 356] width 16 height 12
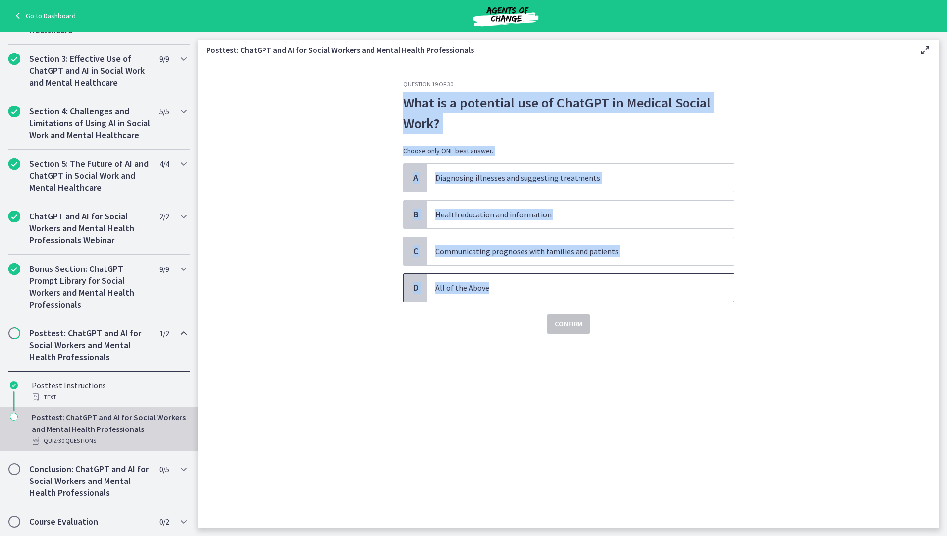
drag, startPoint x: 455, startPoint y: 102, endPoint x: 498, endPoint y: 279, distance: 181.9
click at [498, 279] on div "Question 19 of 30 What is a potential use of ChatGPT in Medical Social Work? Ch…" at bounding box center [568, 304] width 347 height 448
drag, startPoint x: 498, startPoint y: 279, endPoint x: 464, endPoint y: 299, distance: 38.8
click at [464, 299] on span "All of the Above" at bounding box center [580, 288] width 306 height 28
click at [560, 326] on span "Confirm" at bounding box center [569, 324] width 28 height 12
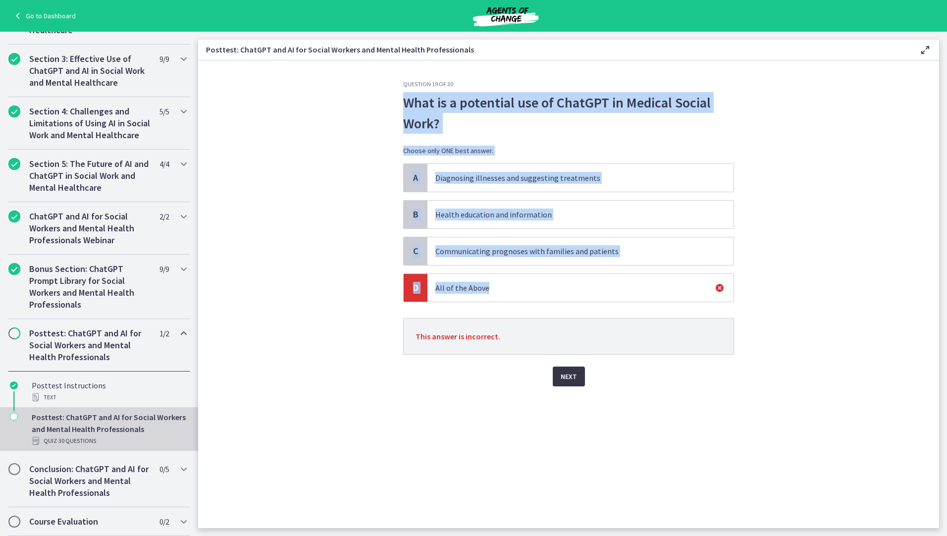
click at [566, 378] on span "Next" at bounding box center [569, 376] width 16 height 12
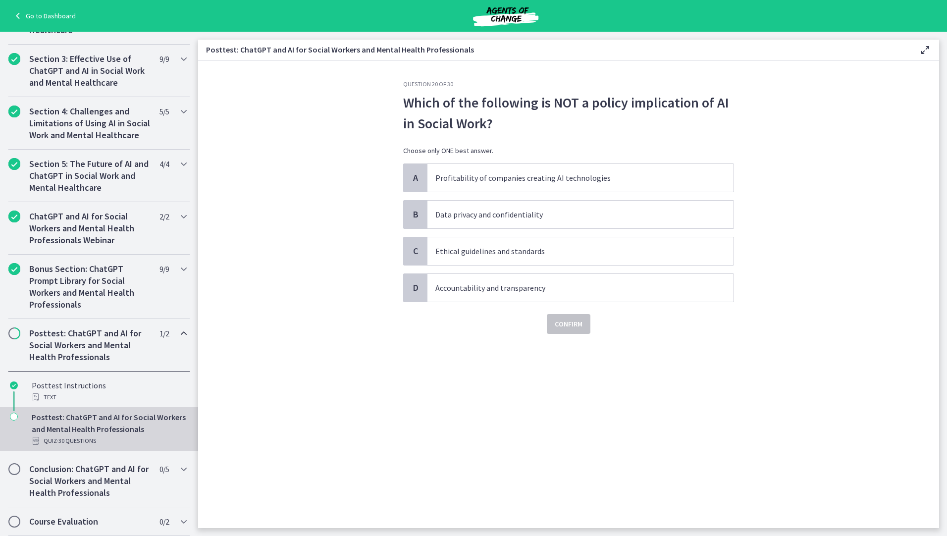
click at [565, 415] on div "Question 20 of 30 Which of the following is NOT a policy implication of AI in S…" at bounding box center [568, 304] width 347 height 448
click at [521, 179] on p "Profitability of companies creating AI technologies" at bounding box center [570, 178] width 270 height 12
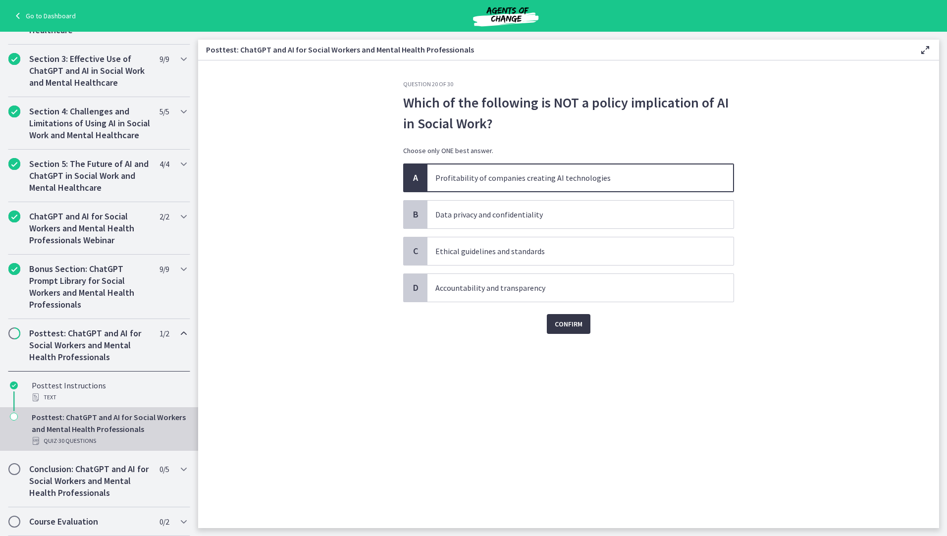
click at [562, 323] on span "Confirm" at bounding box center [569, 324] width 28 height 12
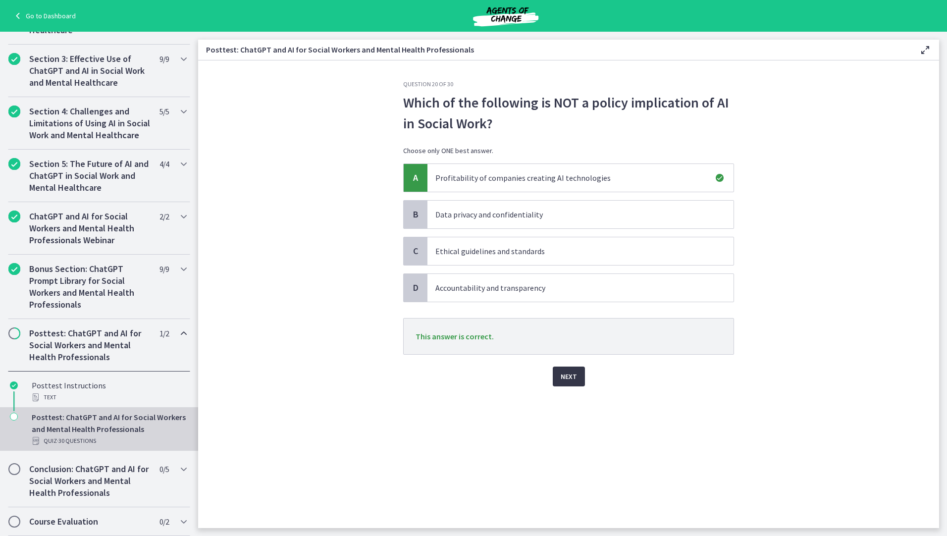
click at [571, 383] on button "Next" at bounding box center [569, 376] width 32 height 20
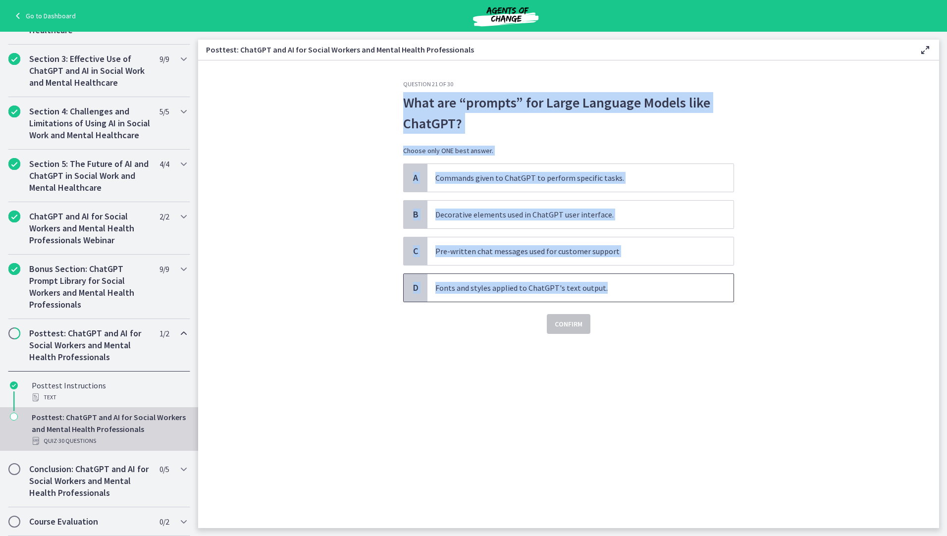
drag, startPoint x: 405, startPoint y: 103, endPoint x: 603, endPoint y: 289, distance: 271.5
click at [603, 289] on div "Question 21 of 30 What are “prompts” for Large Language Models like ChatGPT? Ch…" at bounding box center [568, 207] width 331 height 254
drag, startPoint x: 603, startPoint y: 289, endPoint x: 547, endPoint y: 288, distance: 56.0
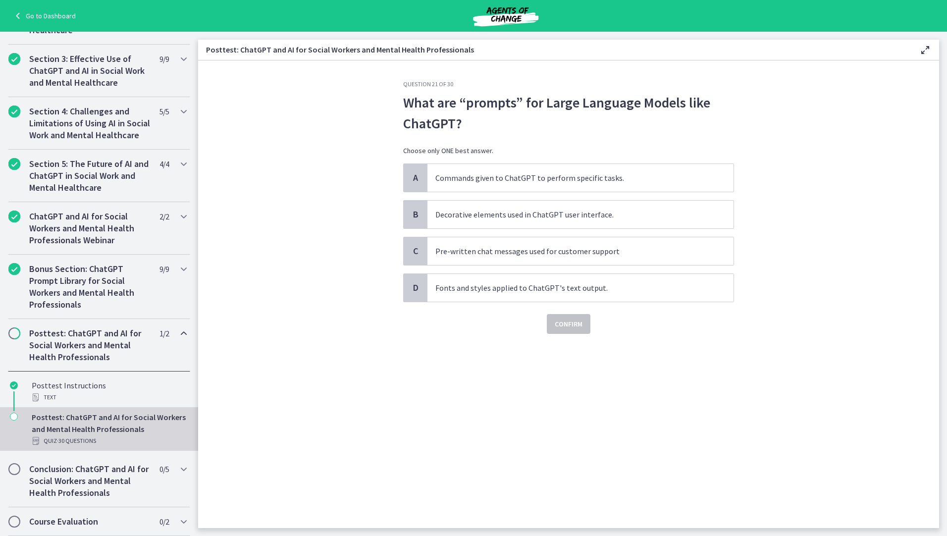
click at [546, 385] on div "Question 21 of 30 What are “prompts” for Large Language Models like ChatGPT? Ch…" at bounding box center [568, 304] width 347 height 448
click at [496, 174] on p "Commands given to ChatGPT to perform specific tasks." at bounding box center [570, 178] width 270 height 12
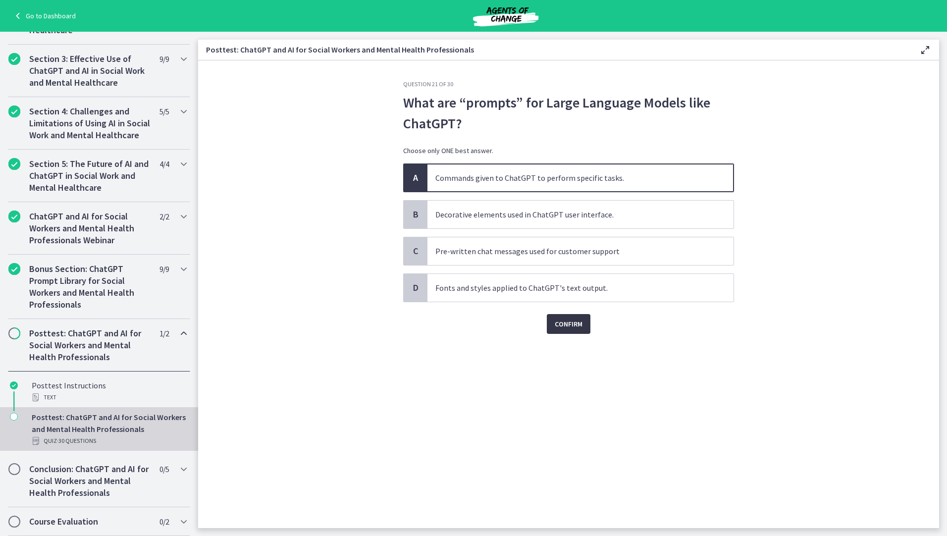
click at [582, 320] on span "Confirm" at bounding box center [569, 324] width 28 height 12
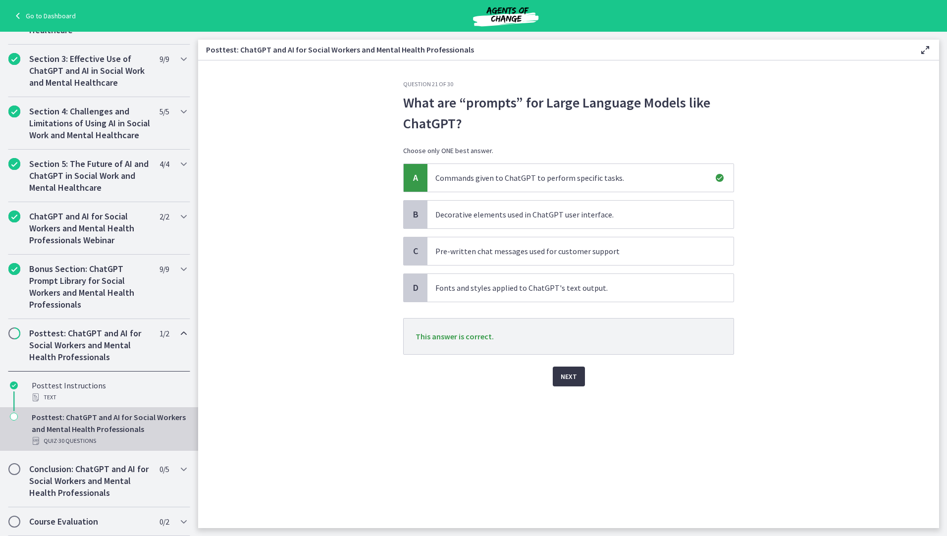
click at [578, 373] on button "Next" at bounding box center [569, 376] width 32 height 20
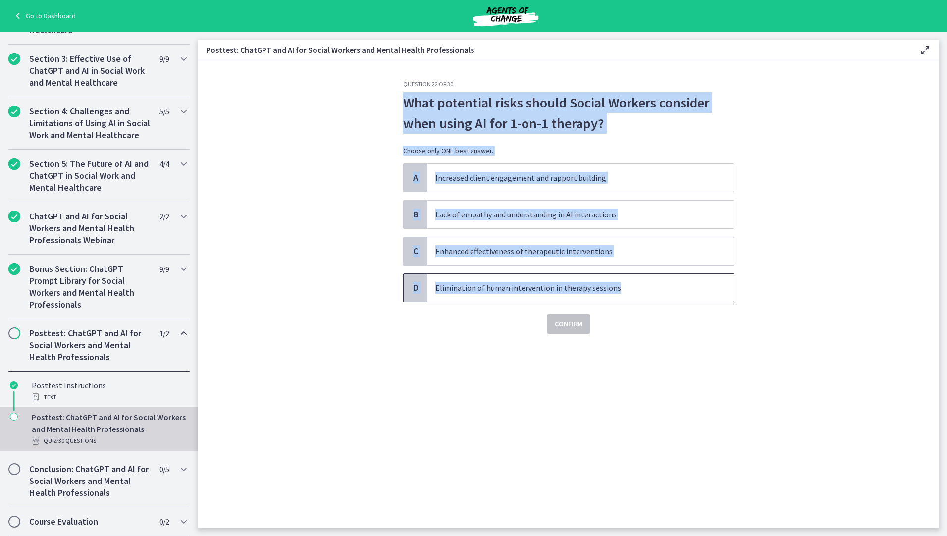
drag, startPoint x: 405, startPoint y: 102, endPoint x: 621, endPoint y: 290, distance: 287.1
click at [621, 290] on div "Question 22 of 30 What potential risks should Social Workers consider when usin…" at bounding box center [568, 207] width 331 height 254
drag, startPoint x: 621, startPoint y: 290, endPoint x: 585, endPoint y: 287, distance: 36.8
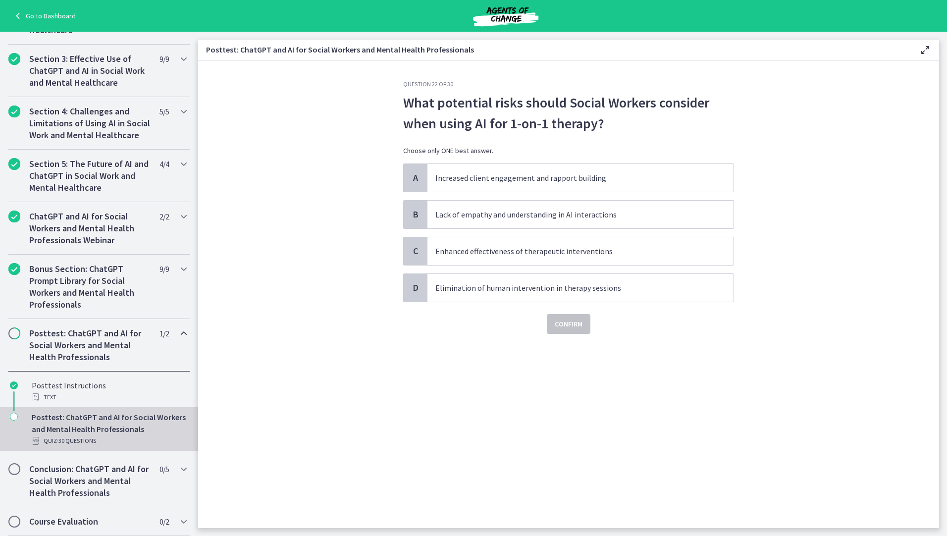
click at [511, 452] on div "Question 22 of 30 What potential risks should Social Workers consider when usin…" at bounding box center [568, 304] width 347 height 448
click at [526, 208] on p "Lack of empathy and understanding in AI interactions" at bounding box center [570, 214] width 270 height 12
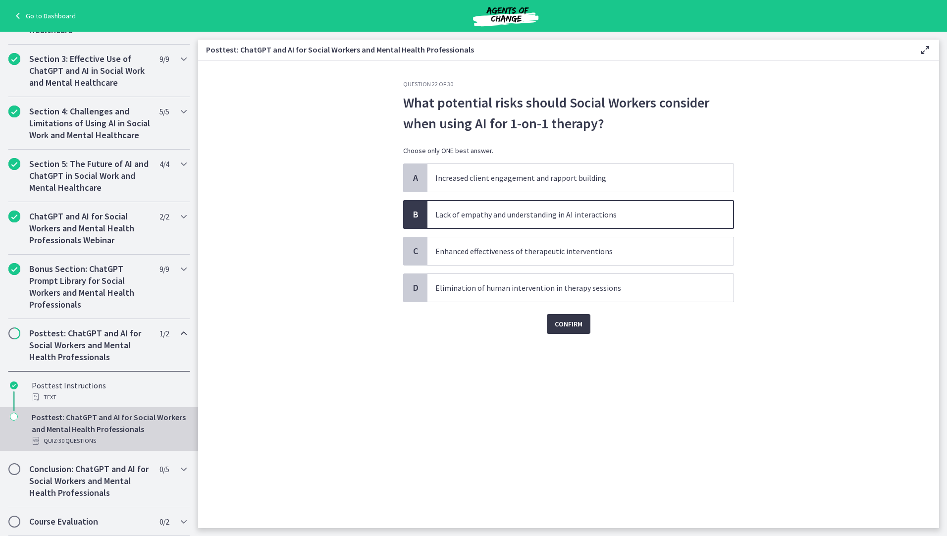
click at [560, 326] on span "Confirm" at bounding box center [569, 324] width 28 height 12
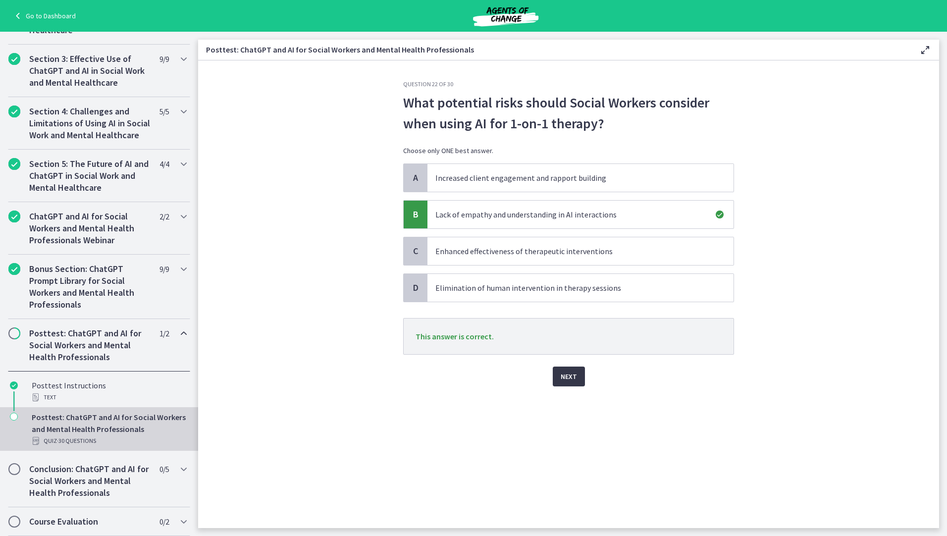
click at [567, 379] on span "Next" at bounding box center [569, 376] width 16 height 12
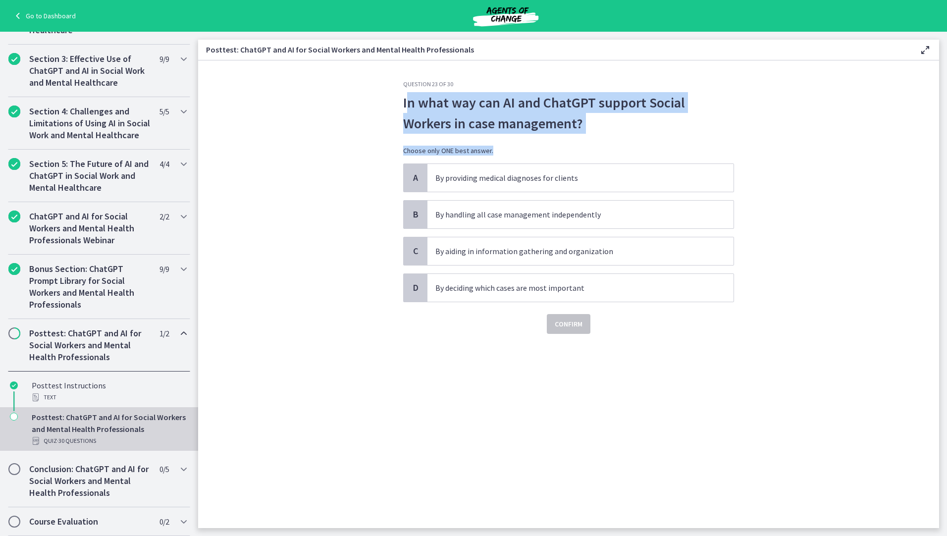
drag, startPoint x: 406, startPoint y: 102, endPoint x: 551, endPoint y: 161, distance: 157.4
click at [551, 161] on div "In what way can AI and ChatGPT support Social Workers in case management? Choos…" at bounding box center [568, 127] width 331 height 71
click at [410, 106] on p "In what way can AI and ChatGPT support Social Workers in case management?" at bounding box center [568, 113] width 331 height 42
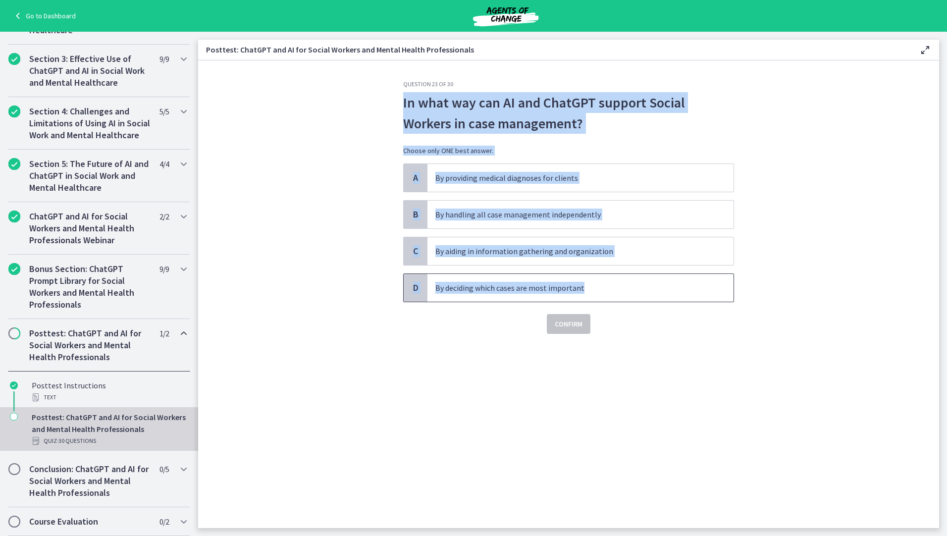
drag, startPoint x: 400, startPoint y: 104, endPoint x: 590, endPoint y: 287, distance: 263.0
click at [590, 287] on div "Question 23 of 30 In what way can AI and ChatGPT support Social Workers in case…" at bounding box center [568, 304] width 347 height 448
drag, startPoint x: 590, startPoint y: 287, endPoint x: 552, endPoint y: 288, distance: 38.1
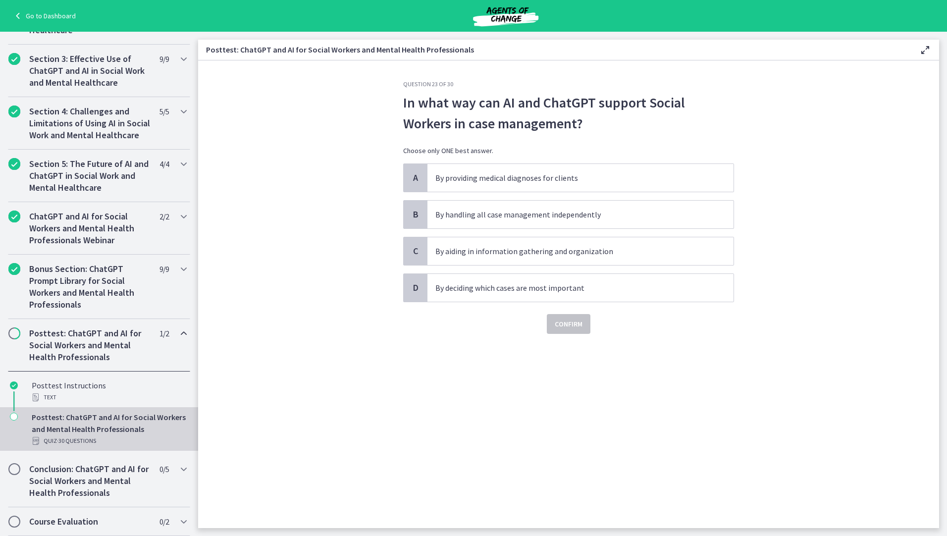
click at [396, 396] on div "Question 23 of 30 In what way can AI and ChatGPT support Social Workers in case…" at bounding box center [568, 304] width 347 height 448
click at [482, 250] on p "By aiding in information gathering and organization" at bounding box center [570, 251] width 270 height 12
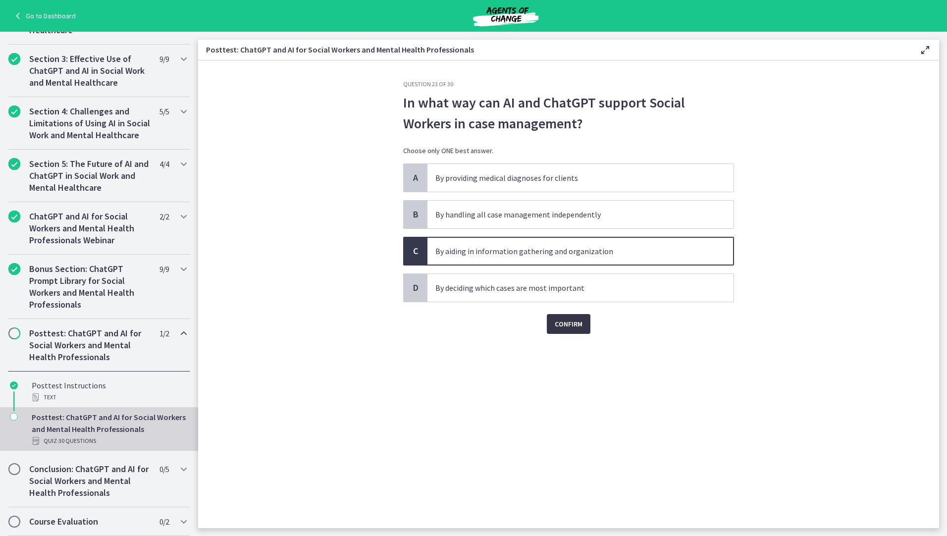
click at [563, 316] on button "Confirm" at bounding box center [569, 324] width 44 height 20
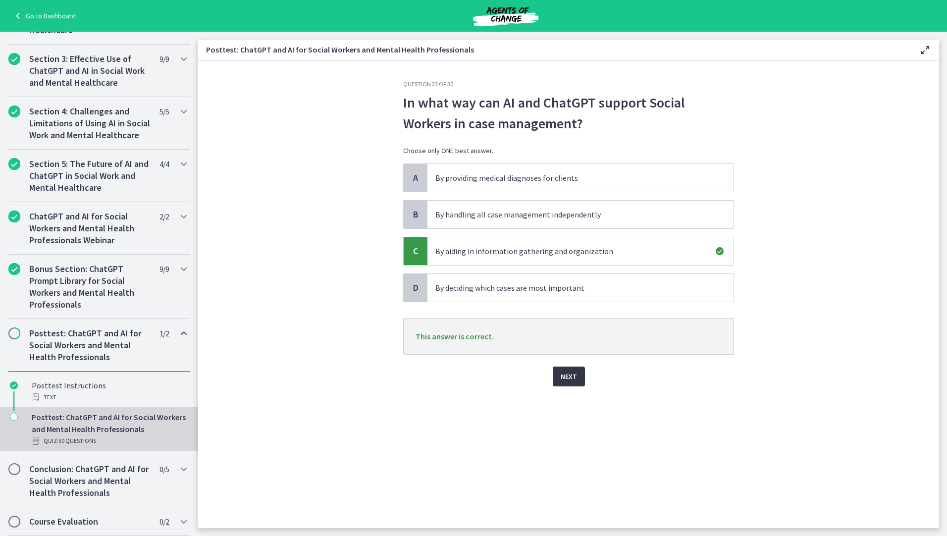
click at [563, 380] on span "Next" at bounding box center [569, 376] width 16 height 12
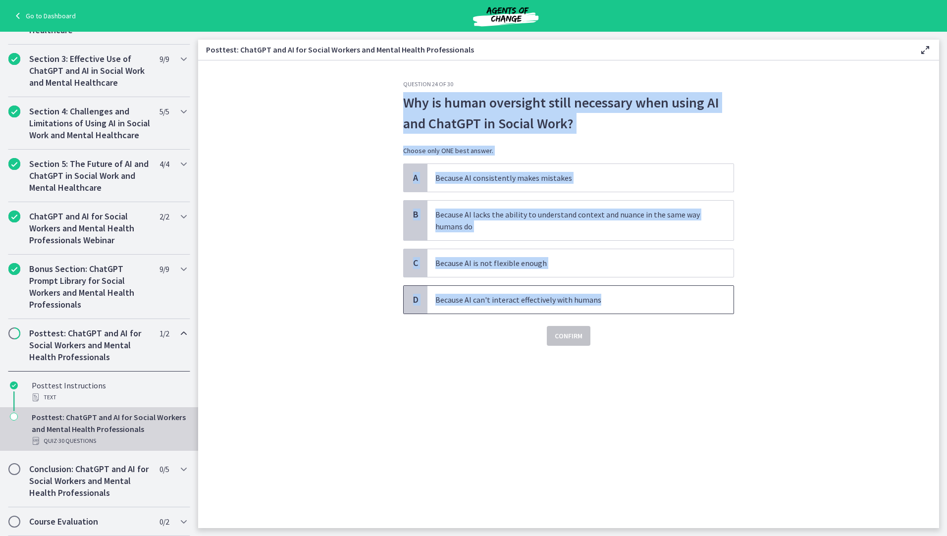
drag, startPoint x: 405, startPoint y: 104, endPoint x: 606, endPoint y: 300, distance: 280.1
click at [606, 300] on div "Question 24 of 30 Why is human oversight still necessary when using AI and Chat…" at bounding box center [568, 212] width 331 height 265
drag, startPoint x: 606, startPoint y: 300, endPoint x: 576, endPoint y: 299, distance: 29.7
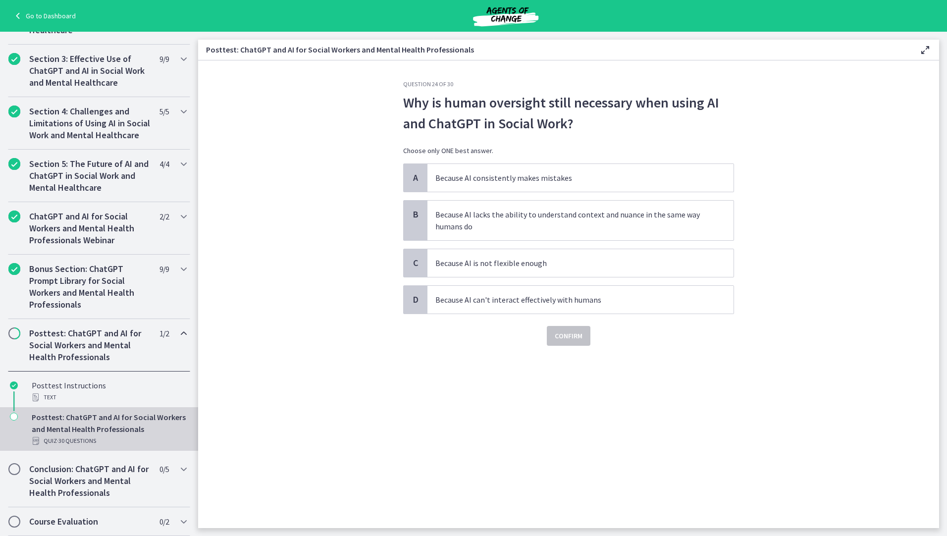
click at [491, 481] on div "Question 24 of 30 Why is human oversight still necessary when using AI and Chat…" at bounding box center [568, 304] width 347 height 448
click at [493, 213] on p "Because AI lacks the ability to understand context and nuance in the same way h…" at bounding box center [570, 220] width 270 height 24
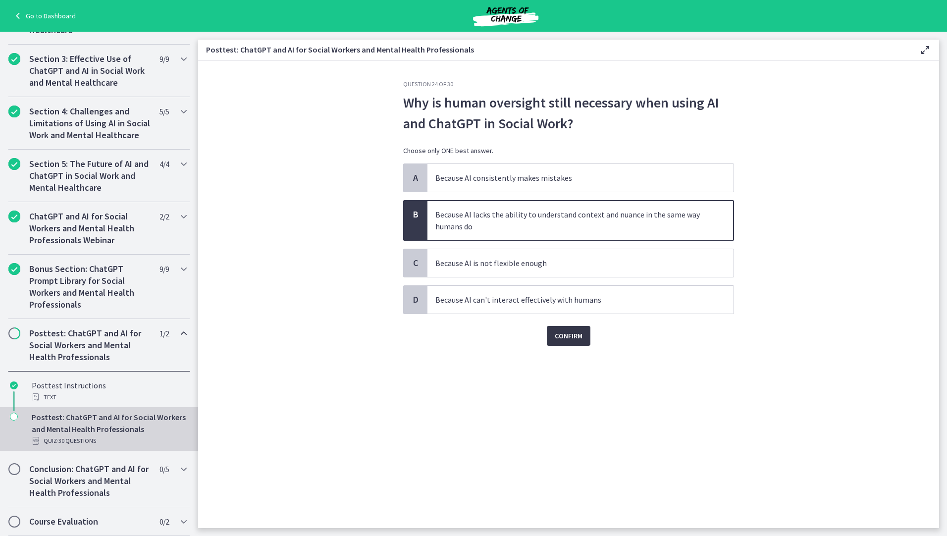
click at [560, 333] on span "Confirm" at bounding box center [569, 336] width 28 height 12
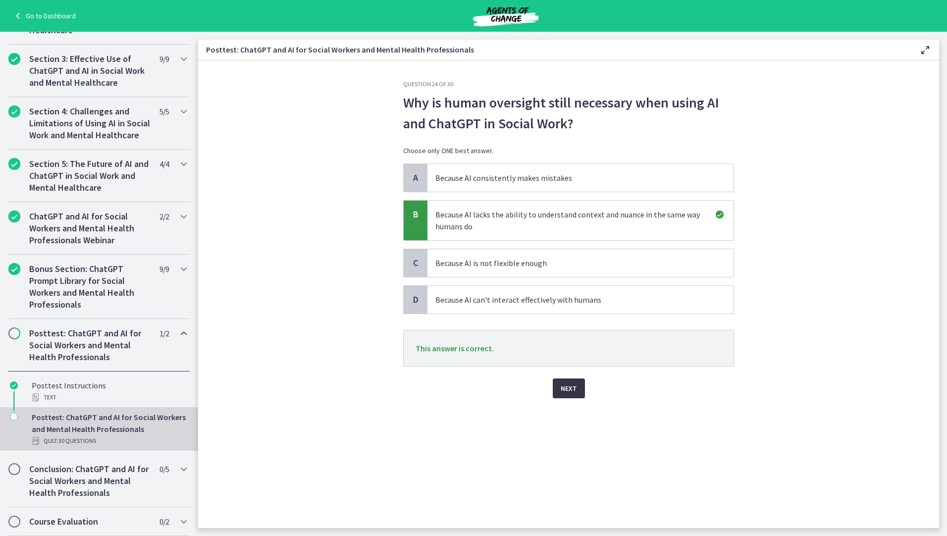
click at [569, 385] on span "Next" at bounding box center [569, 388] width 16 height 12
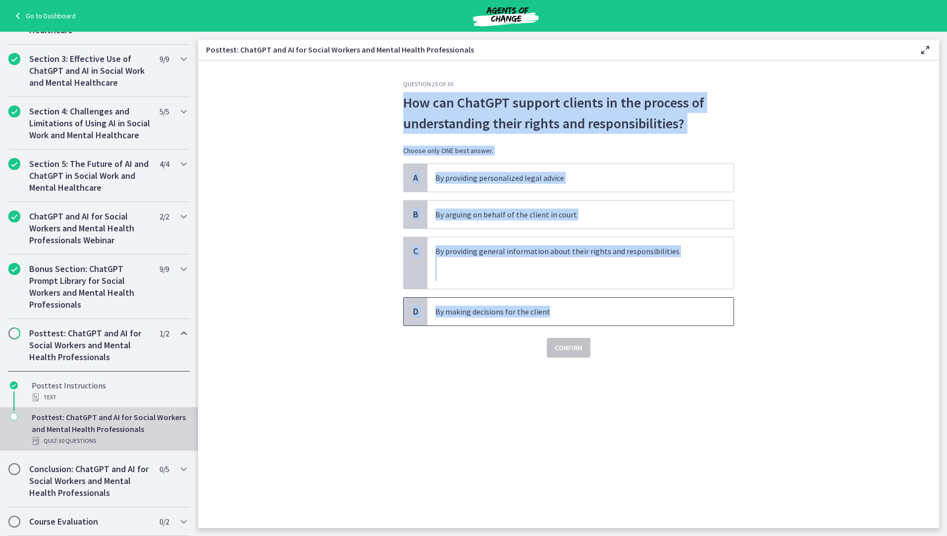
drag, startPoint x: 405, startPoint y: 105, endPoint x: 579, endPoint y: 307, distance: 266.1
click at [579, 307] on div "Question 25 of 30 How can ChatGPT support clients in the process of understandi…" at bounding box center [568, 218] width 331 height 277
drag, startPoint x: 579, startPoint y: 307, endPoint x: 525, endPoint y: 251, distance: 78.1
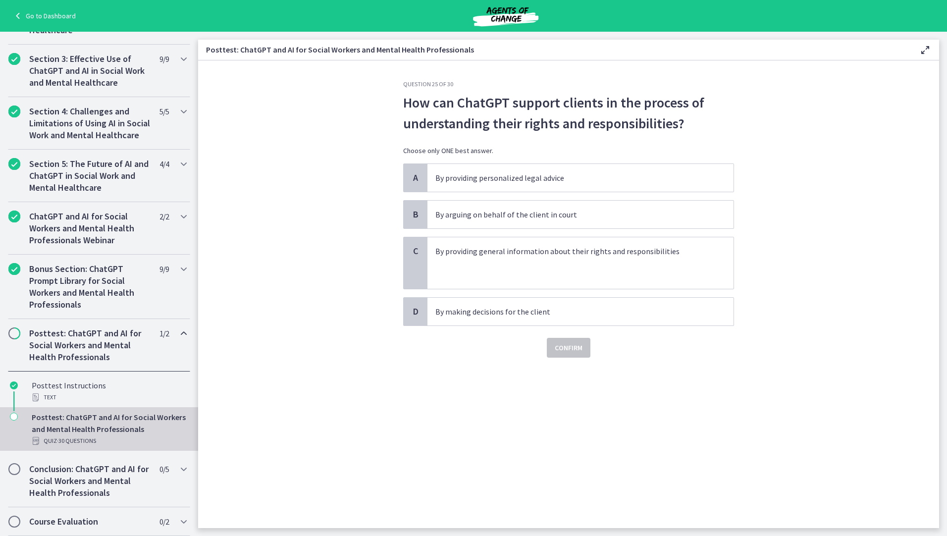
click at [379, 464] on section "Question 25 of 30 How can ChatGPT support clients in the process of understandi…" at bounding box center [568, 293] width 741 height 467
click at [467, 265] on p at bounding box center [570, 263] width 270 height 12
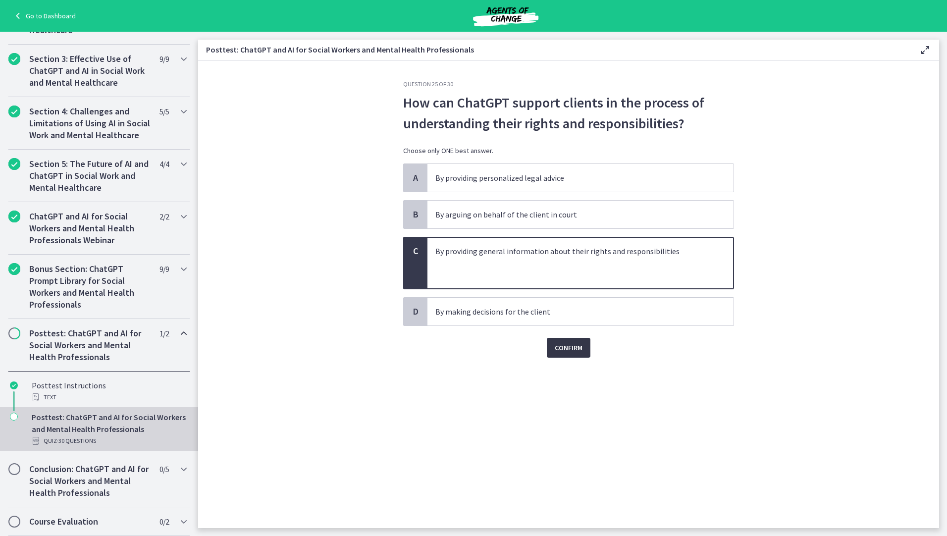
click at [571, 354] on button "Confirm" at bounding box center [569, 348] width 44 height 20
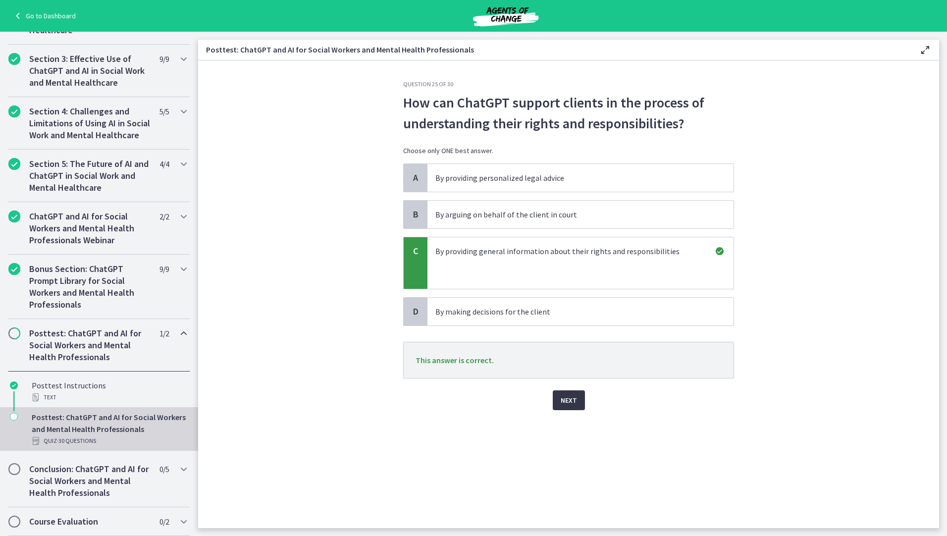
click at [566, 402] on span "Next" at bounding box center [569, 400] width 16 height 12
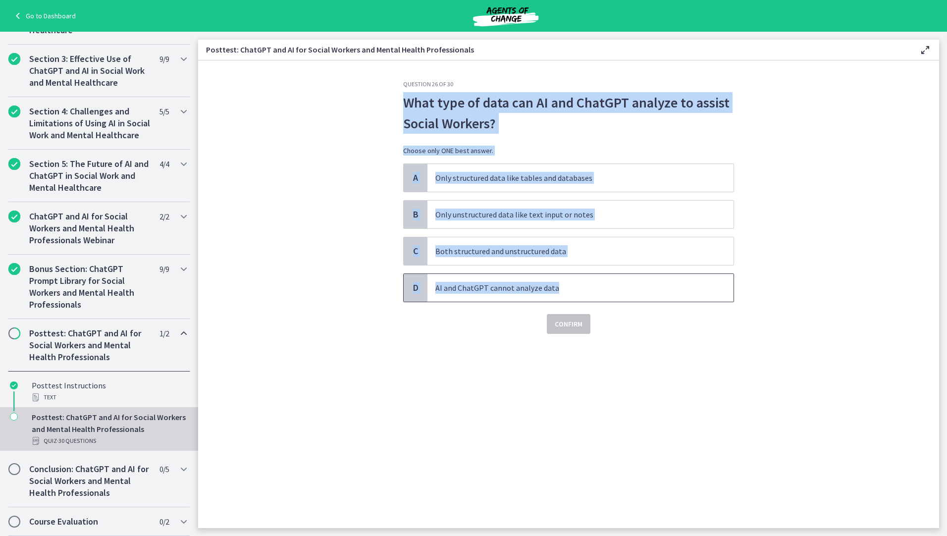
drag, startPoint x: 402, startPoint y: 101, endPoint x: 559, endPoint y: 281, distance: 238.7
click at [559, 281] on div "Question 26 of 30 What type of data can AI and ChatGPT analyze to assist Social…" at bounding box center [568, 304] width 347 height 448
drag, startPoint x: 559, startPoint y: 281, endPoint x: 528, endPoint y: 283, distance: 30.2
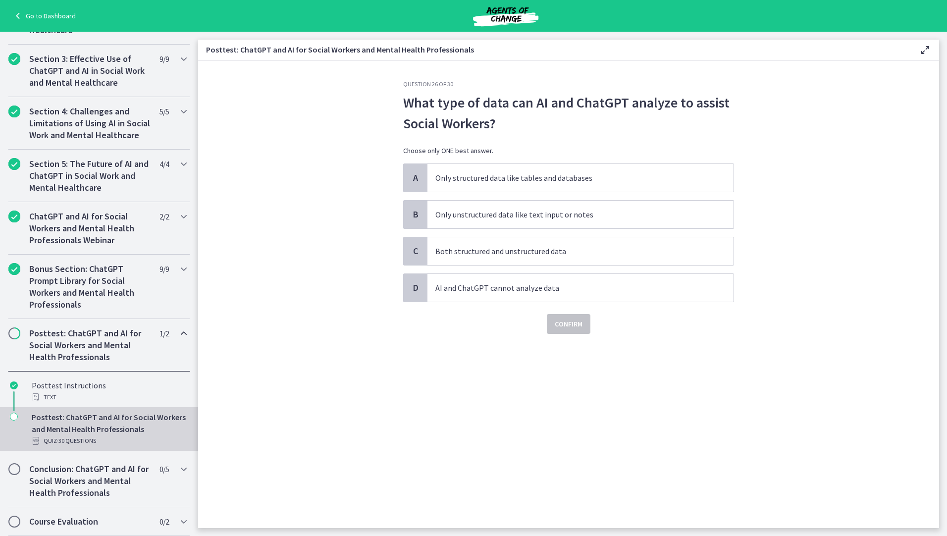
click at [282, 378] on section "Question 26 of 30 What type of data can AI and ChatGPT analyze to assist Social…" at bounding box center [568, 293] width 741 height 467
click at [467, 291] on p "AI and ChatGPT cannot analyze data" at bounding box center [570, 288] width 270 height 12
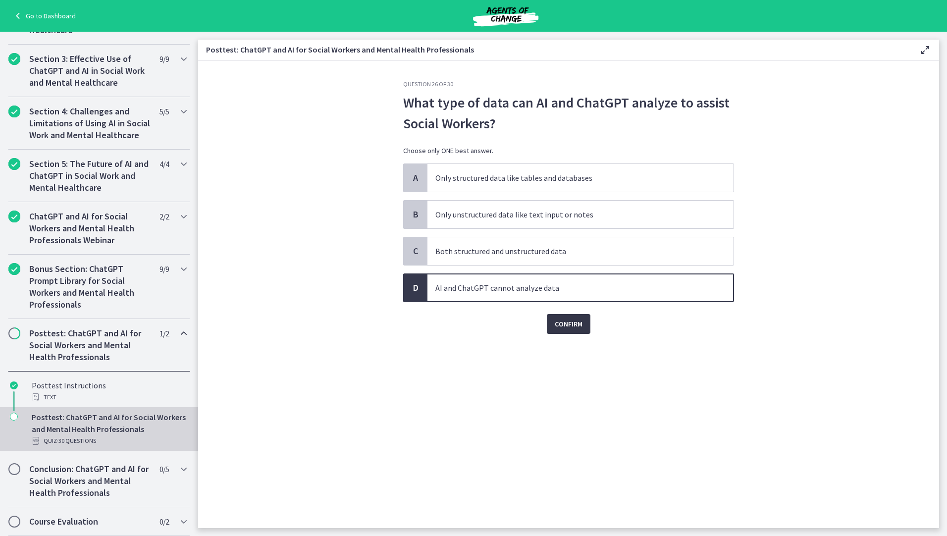
click at [565, 322] on span "Confirm" at bounding box center [569, 324] width 28 height 12
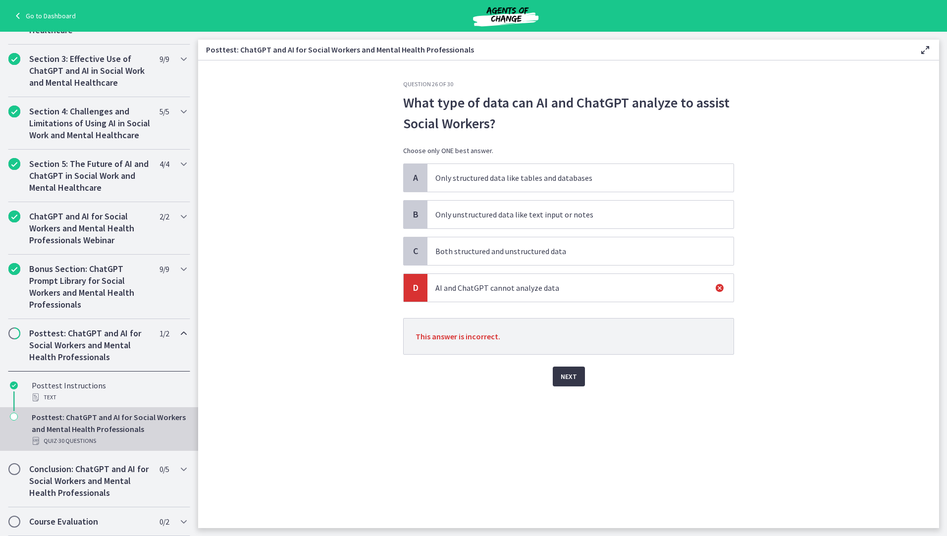
click at [570, 380] on span "Next" at bounding box center [569, 376] width 16 height 12
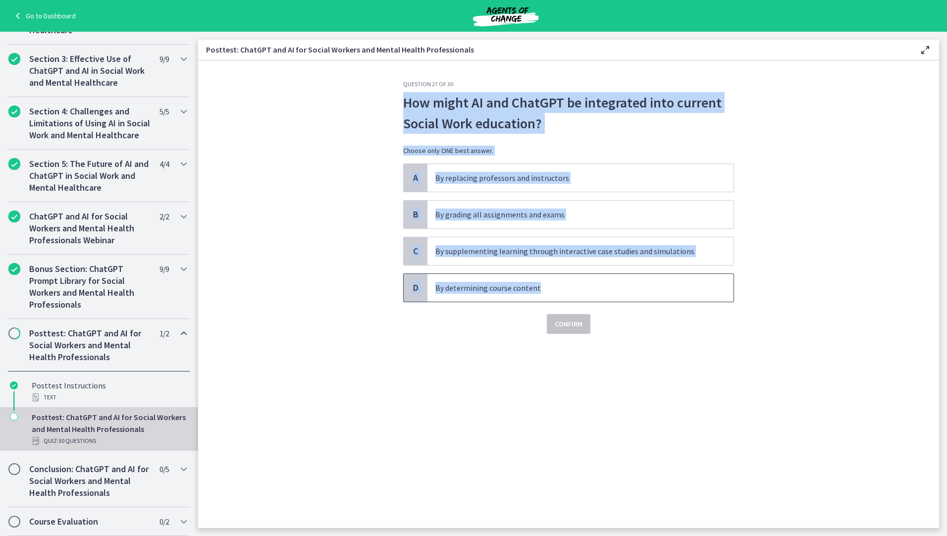
drag, startPoint x: 416, startPoint y: 103, endPoint x: 557, endPoint y: 288, distance: 232.8
click at [557, 288] on div "Question 27 of 30 How might AI and ChatGPT be integrated into current Social Wo…" at bounding box center [568, 207] width 331 height 254
drag, startPoint x: 557, startPoint y: 288, endPoint x: 514, endPoint y: 289, distance: 42.6
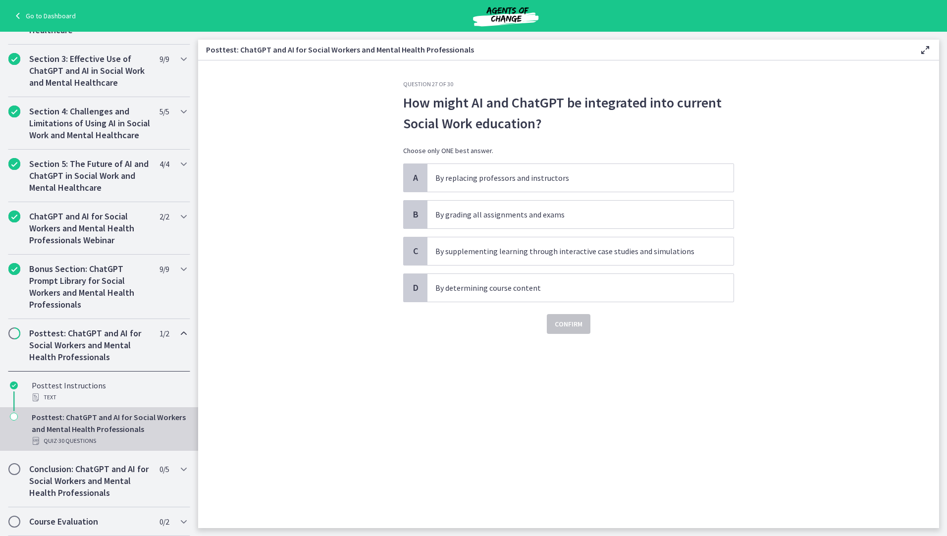
click at [411, 438] on div "Question 27 of 30 How might AI and ChatGPT be integrated into current Social Wo…" at bounding box center [568, 304] width 347 height 448
click at [443, 248] on p "By supplementing learning through interactive case studies and simulations" at bounding box center [570, 251] width 270 height 12
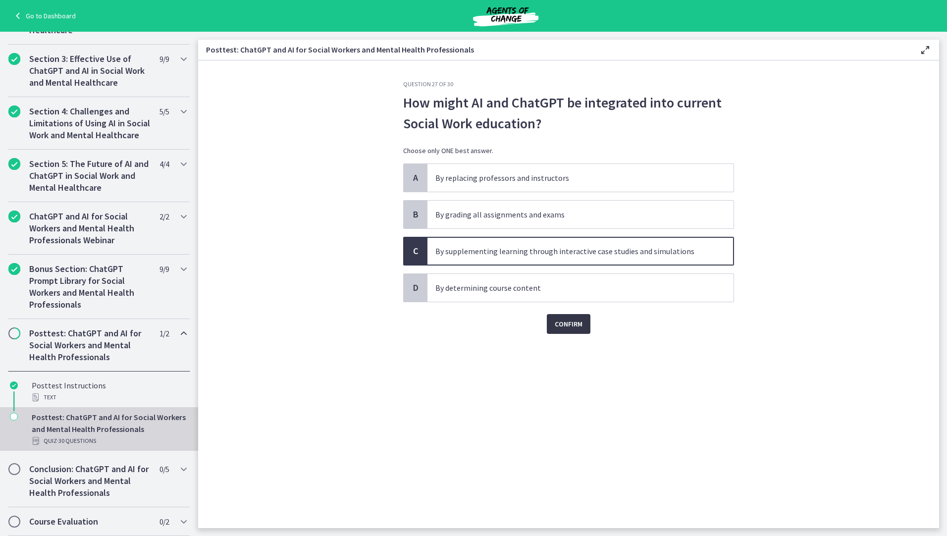
click at [583, 328] on button "Confirm" at bounding box center [569, 324] width 44 height 20
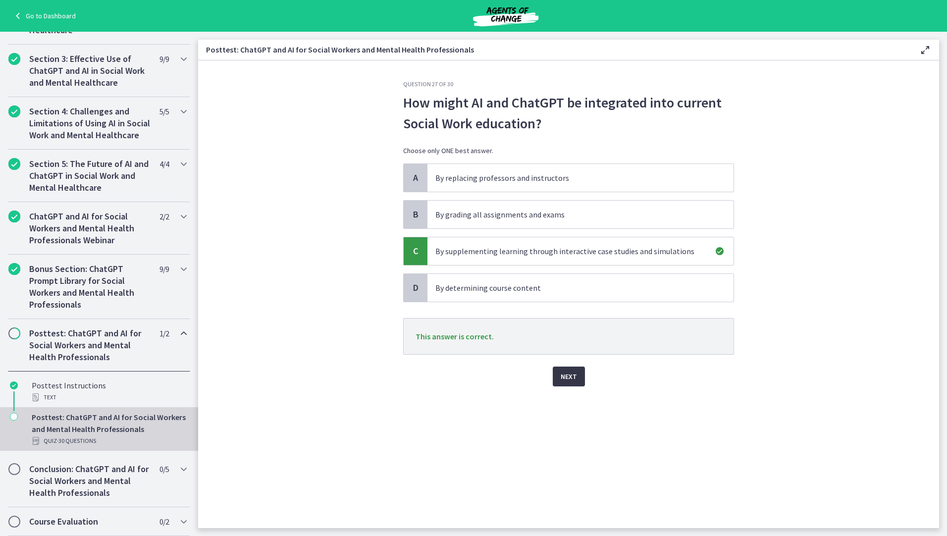
click at [564, 376] on span "Next" at bounding box center [569, 376] width 16 height 12
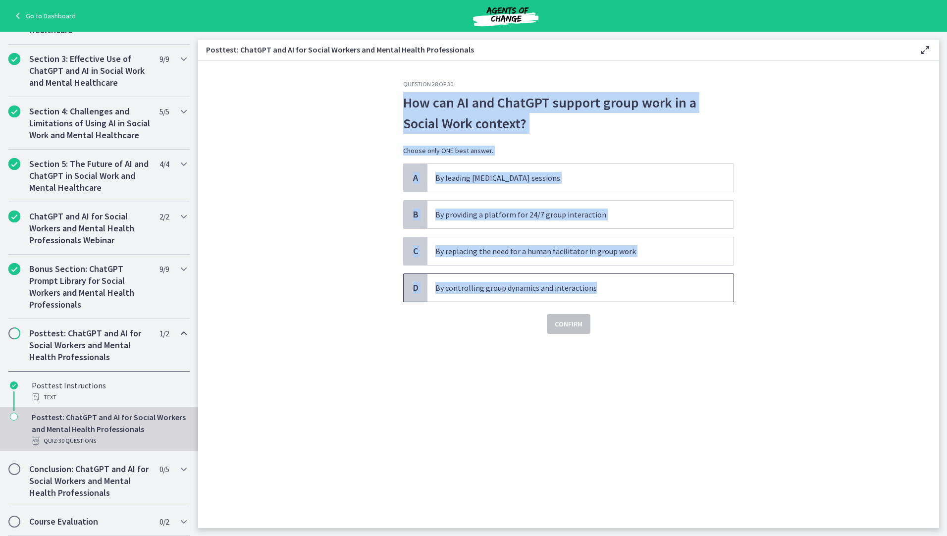
drag, startPoint x: 404, startPoint y: 104, endPoint x: 597, endPoint y: 300, distance: 274.5
click at [597, 300] on div "Question 28 of 30 How can AI and ChatGPT support group work in a Social Work co…" at bounding box center [568, 207] width 331 height 254
drag, startPoint x: 597, startPoint y: 300, endPoint x: 558, endPoint y: 289, distance: 40.6
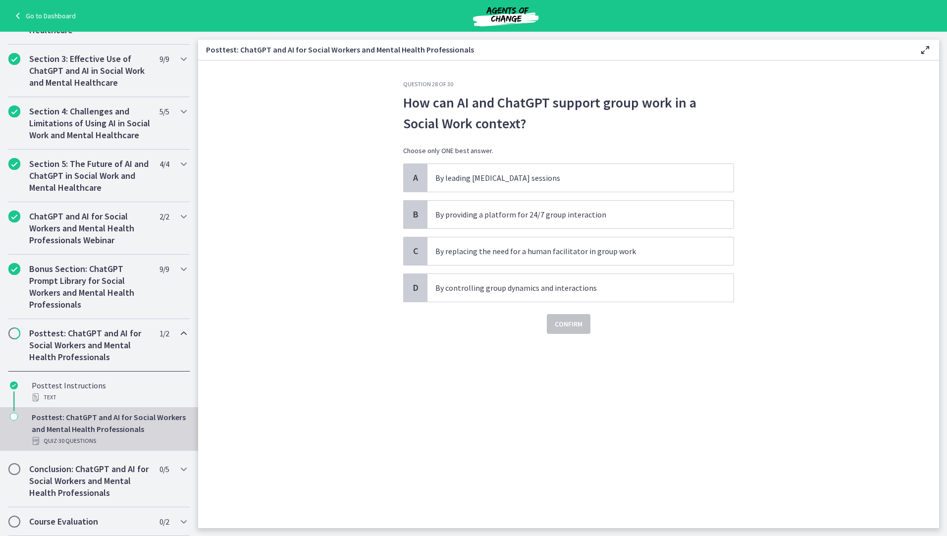
click at [471, 502] on div "Question 28 of 30 How can AI and ChatGPT support group work in a Social Work co…" at bounding box center [568, 304] width 347 height 448
click at [497, 220] on span "By providing a platform for 24/7 group interaction" at bounding box center [580, 215] width 306 height 28
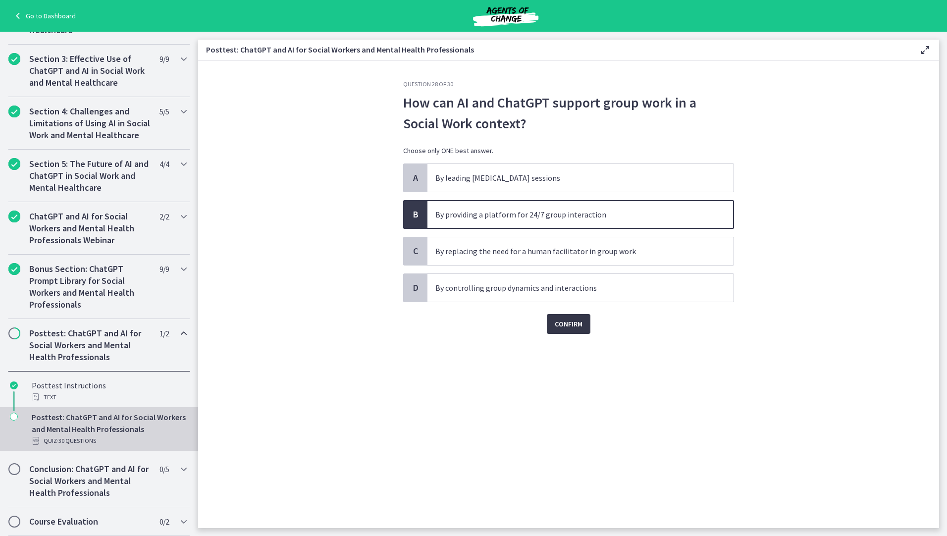
click at [560, 327] on span "Confirm" at bounding box center [569, 324] width 28 height 12
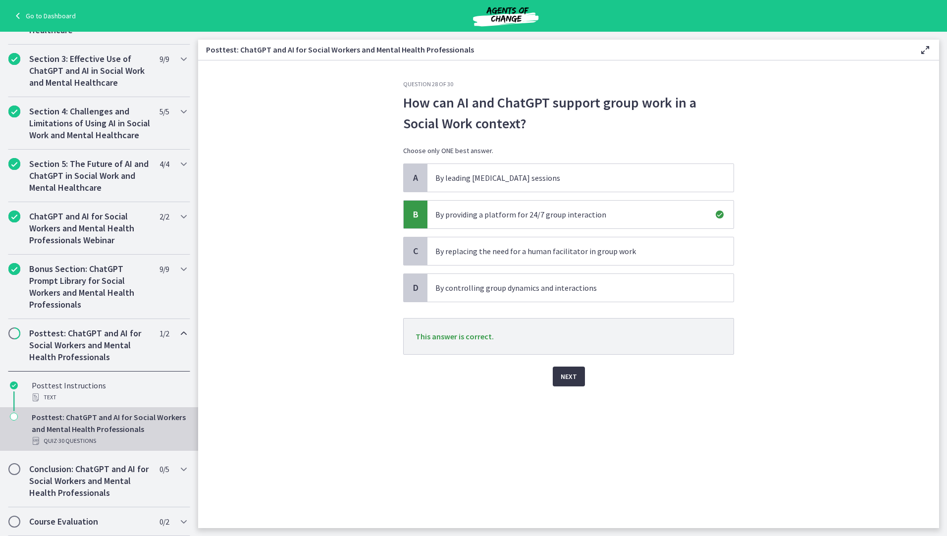
click at [567, 376] on span "Next" at bounding box center [569, 376] width 16 height 12
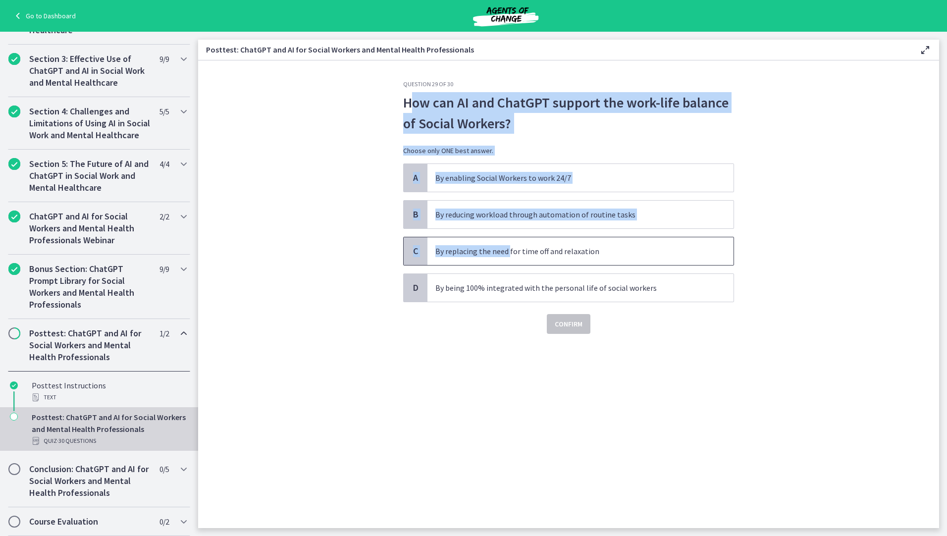
drag, startPoint x: 408, startPoint y: 104, endPoint x: 509, endPoint y: 246, distance: 173.9
click at [509, 246] on div "Question 29 of 30 How can AI and ChatGPT support the work-life balance of Socia…" at bounding box center [568, 207] width 331 height 254
click at [396, 113] on div "Question 29 of 30 How can AI and ChatGPT support the work-life balance of Socia…" at bounding box center [568, 304] width 347 height 448
drag, startPoint x: 406, startPoint y: 106, endPoint x: 658, endPoint y: 289, distance: 311.0
click at [658, 289] on div "Question 29 of 30 How can AI and ChatGPT support the work-life balance of Socia…" at bounding box center [568, 207] width 331 height 254
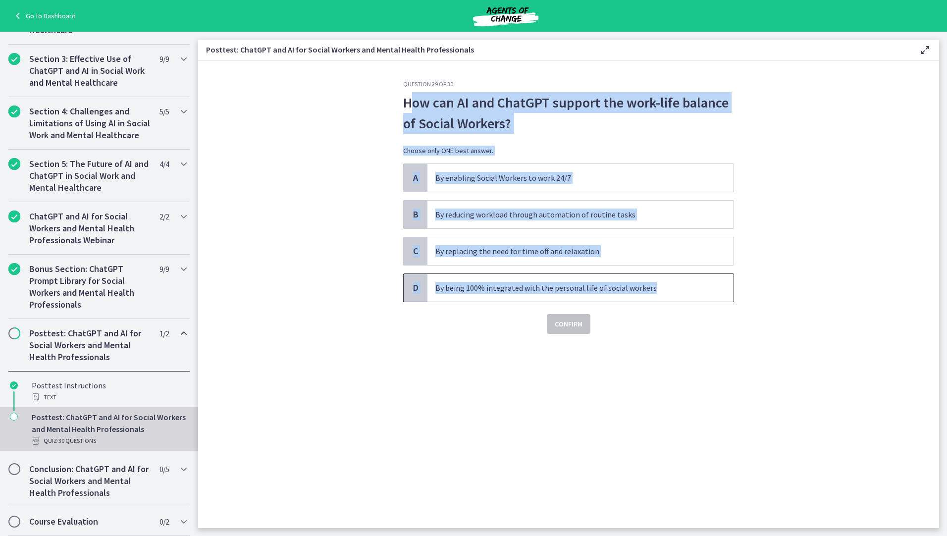
drag, startPoint x: 658, startPoint y: 289, endPoint x: 623, endPoint y: 286, distance: 34.7
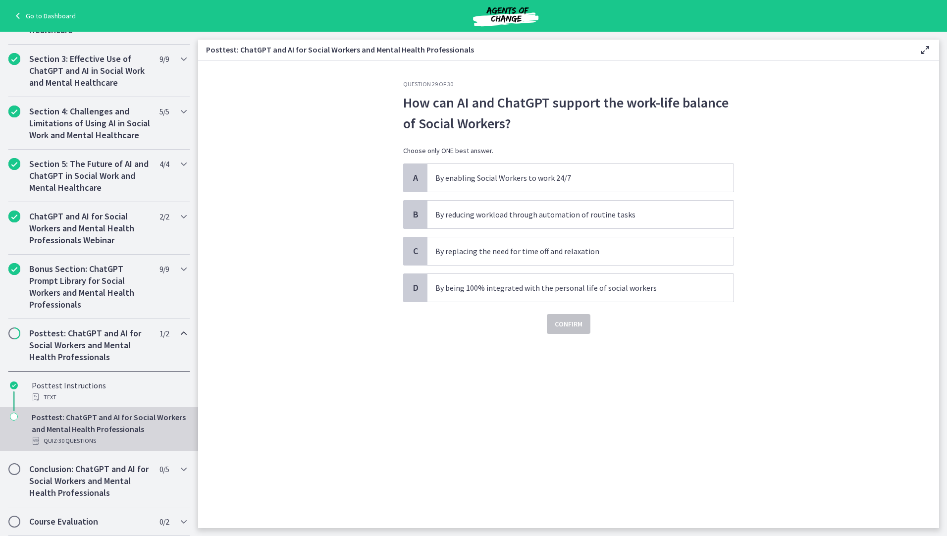
click at [334, 412] on section "Question 29 of 30 How can AI and ChatGPT support the work-life balance of Socia…" at bounding box center [568, 293] width 741 height 467
click at [479, 217] on p "By reducing workload through automation of routine tasks" at bounding box center [570, 214] width 270 height 12
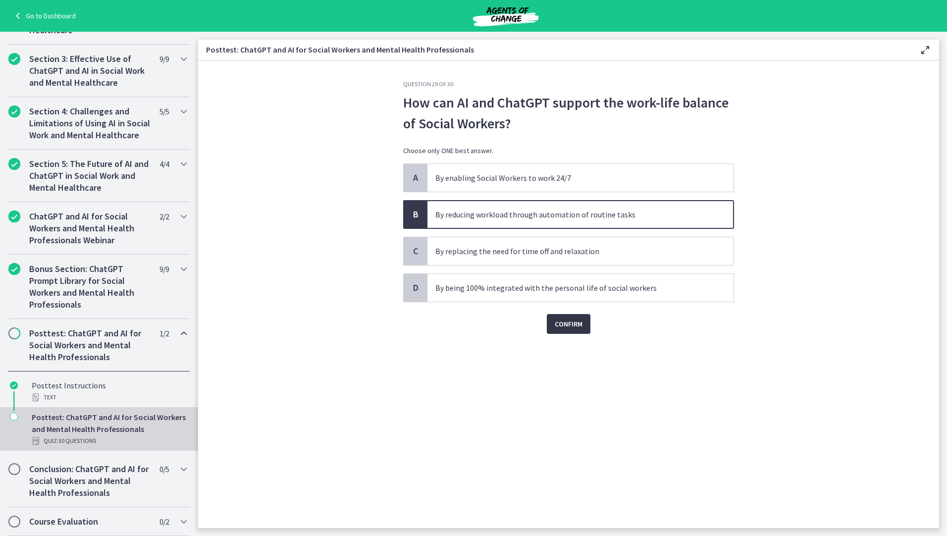
click at [559, 325] on span "Confirm" at bounding box center [569, 324] width 28 height 12
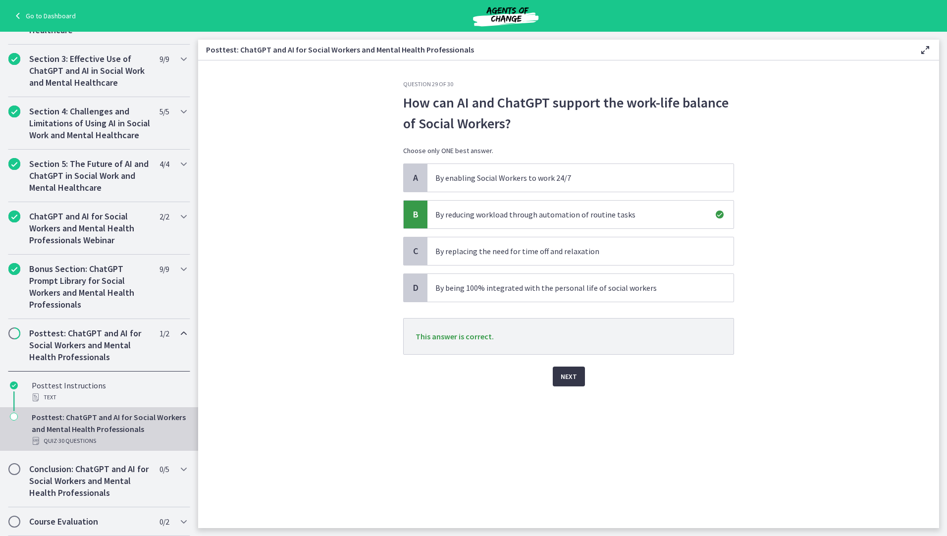
click at [563, 377] on span "Next" at bounding box center [569, 376] width 16 height 12
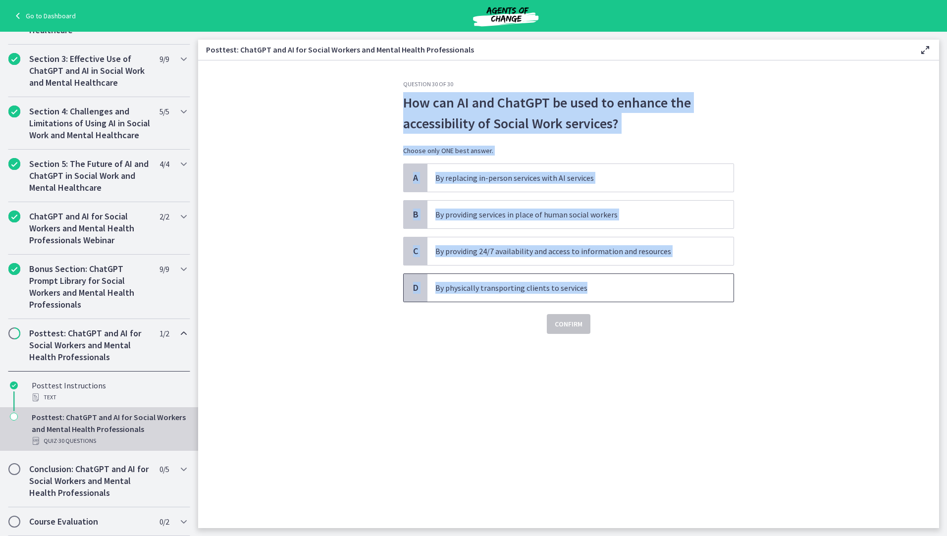
drag, startPoint x: 405, startPoint y: 105, endPoint x: 591, endPoint y: 289, distance: 261.9
click at [591, 289] on div "Question 30 of 30 How can AI and ChatGPT be used to enhance the accessibility o…" at bounding box center [568, 207] width 331 height 254
drag, startPoint x: 591, startPoint y: 289, endPoint x: 555, endPoint y: 285, distance: 36.3
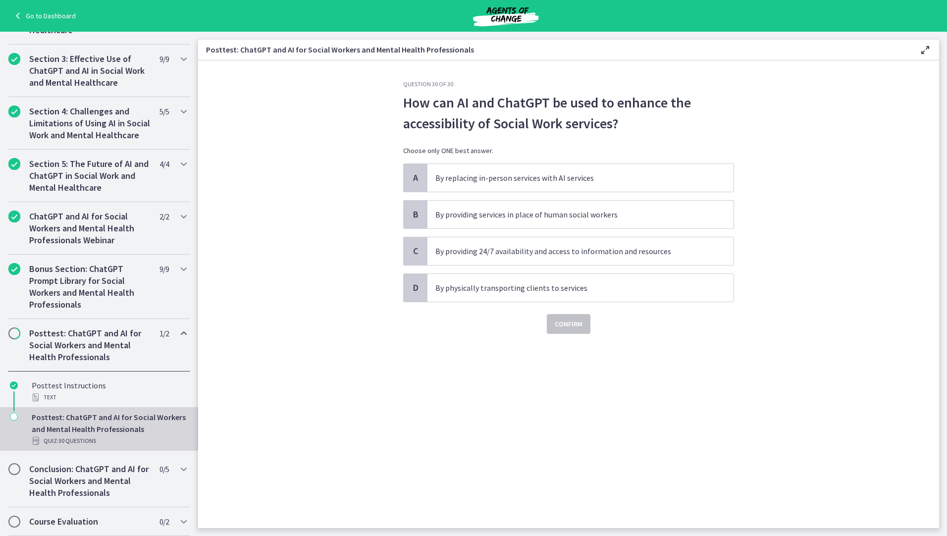
click at [335, 396] on section "Question 30 of 30 How can AI and ChatGPT be used to enhance the accessibility o…" at bounding box center [568, 293] width 741 height 467
click at [506, 254] on p "By providing 24/7 availability and access to information and resources" at bounding box center [570, 251] width 270 height 12
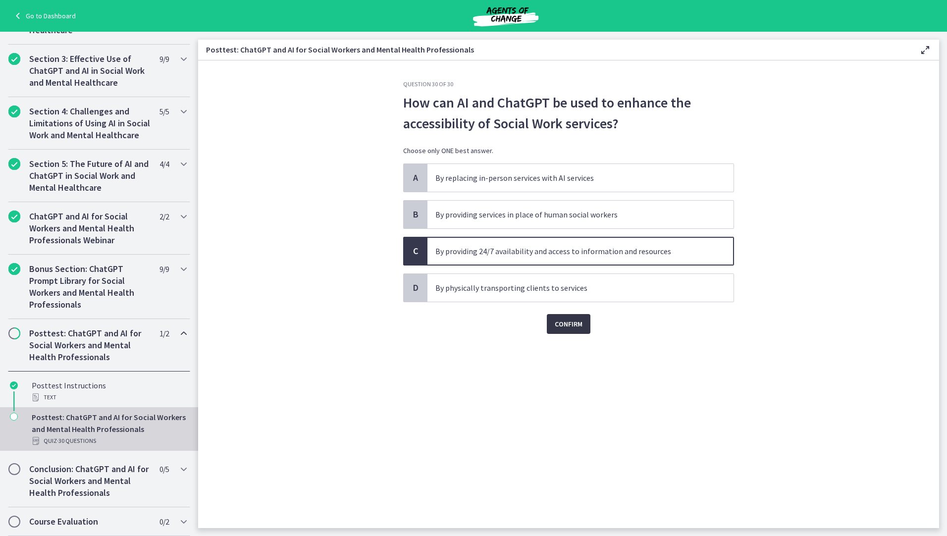
click at [565, 328] on span "Confirm" at bounding box center [569, 324] width 28 height 12
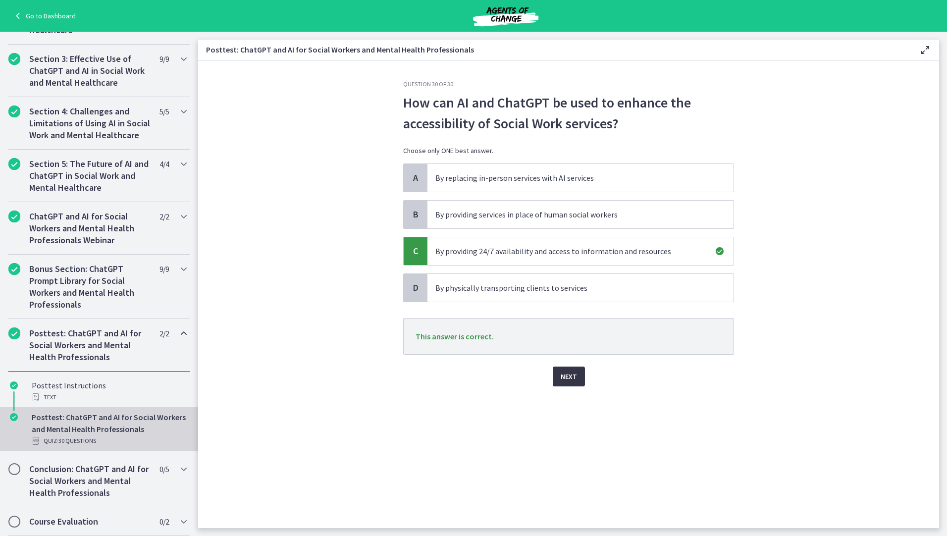
click at [571, 376] on span "Next" at bounding box center [569, 376] width 16 height 12
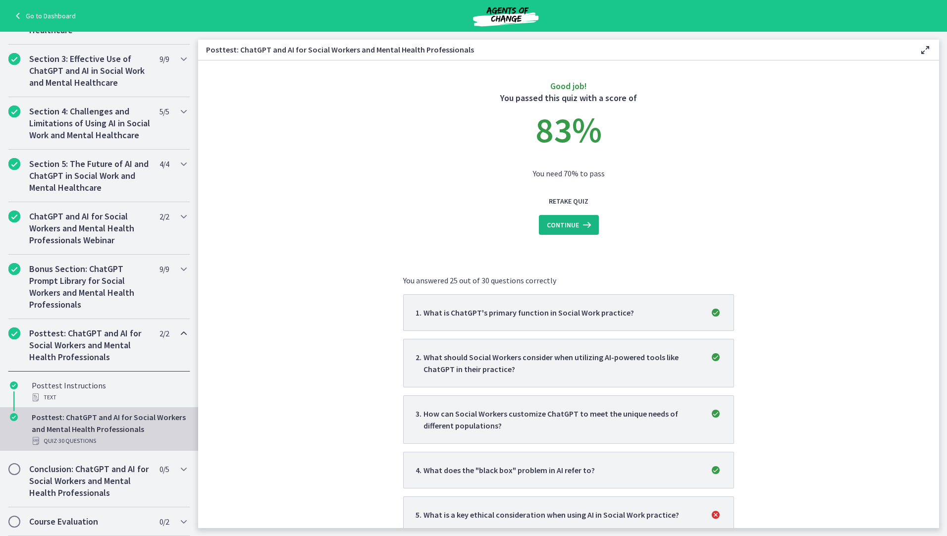
click at [579, 228] on icon at bounding box center [586, 225] width 14 height 12
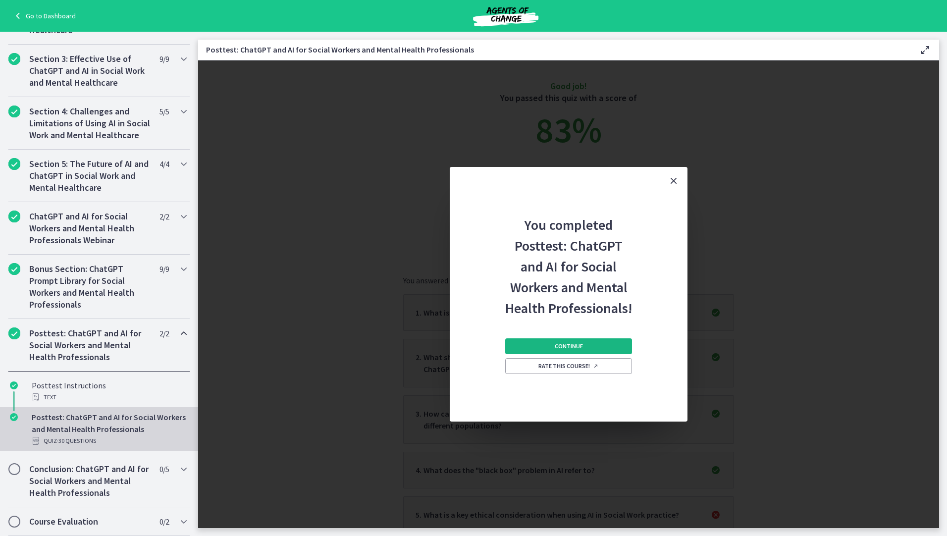
click at [596, 347] on button "Continue" at bounding box center [568, 346] width 127 height 16
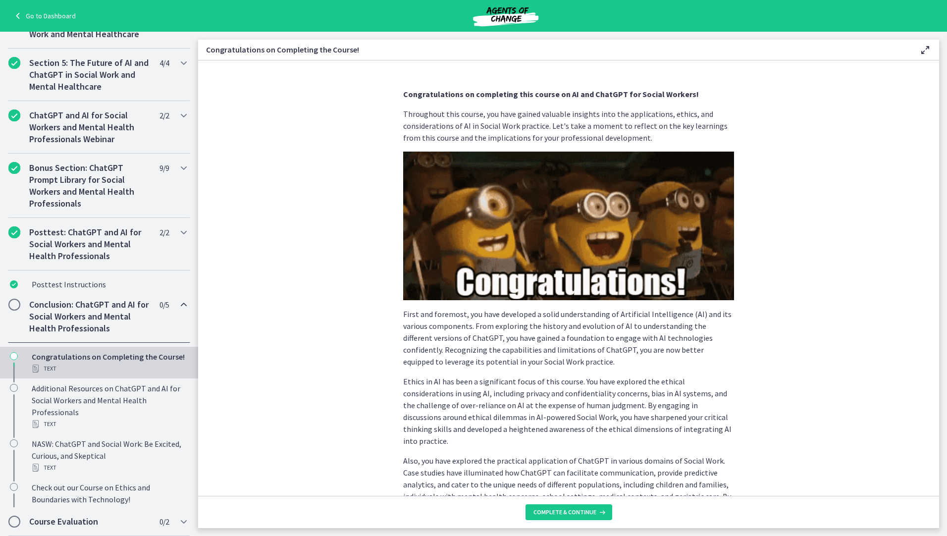
scroll to position [439, 0]
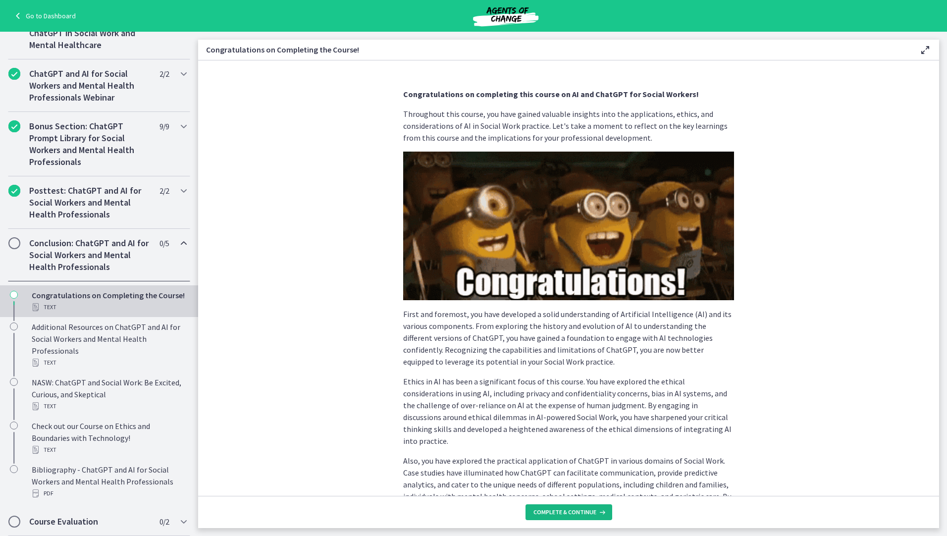
click at [582, 513] on span "Complete & continue" at bounding box center [564, 512] width 63 height 8
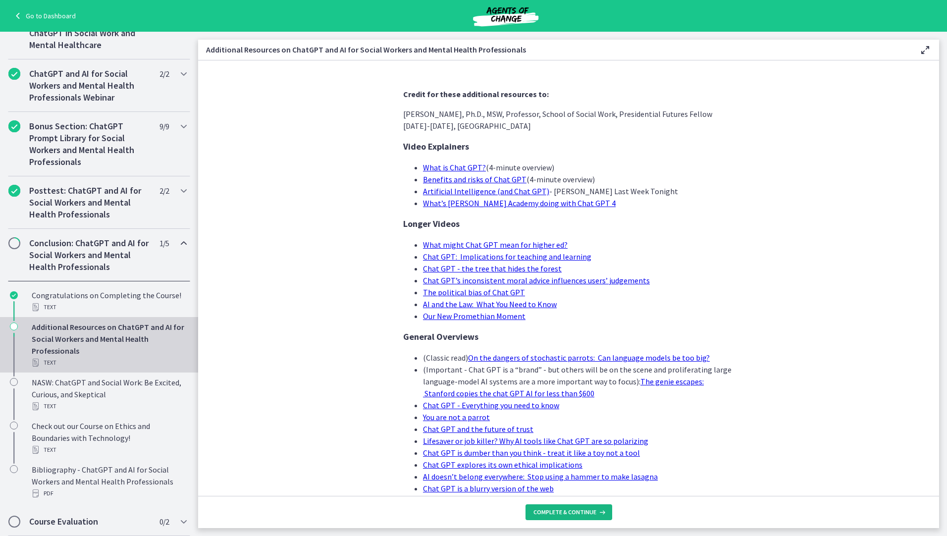
click at [570, 512] on span "Complete & continue" at bounding box center [564, 512] width 63 height 8
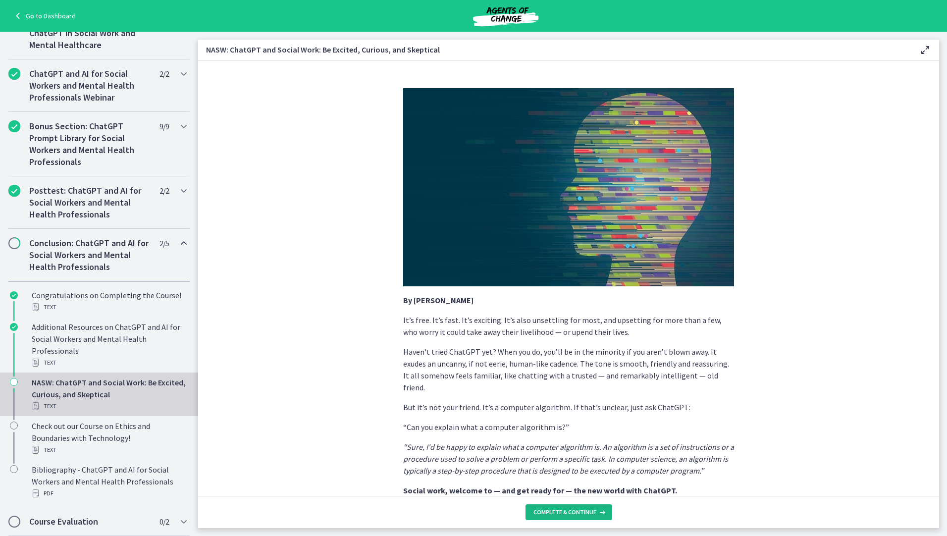
click at [569, 512] on span "Complete & continue" at bounding box center [564, 512] width 63 height 8
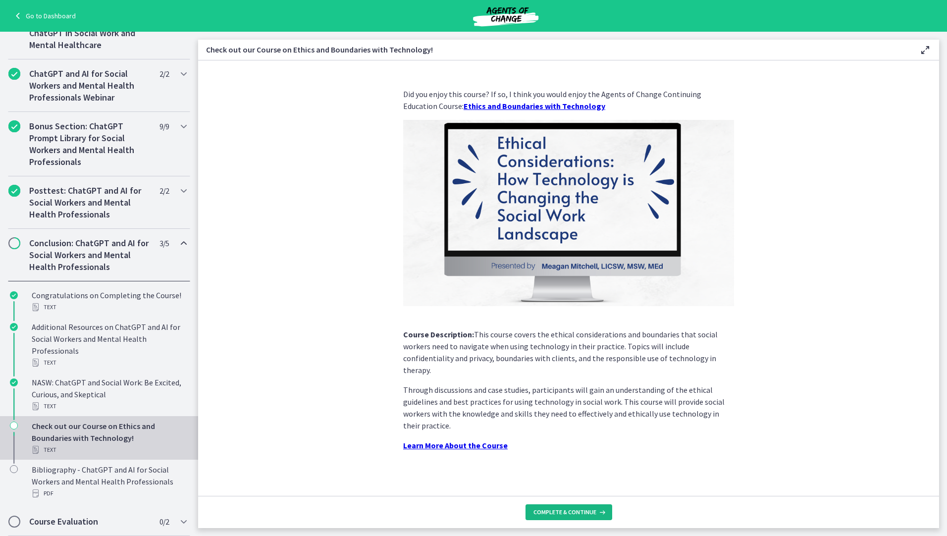
click at [569, 512] on span "Complete & continue" at bounding box center [564, 512] width 63 height 8
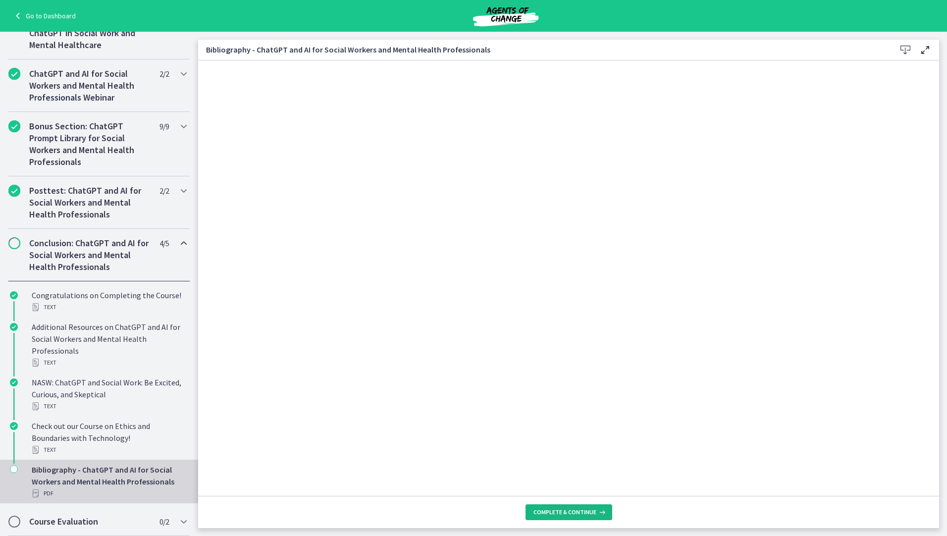
click at [569, 512] on span "Complete & continue" at bounding box center [564, 512] width 63 height 8
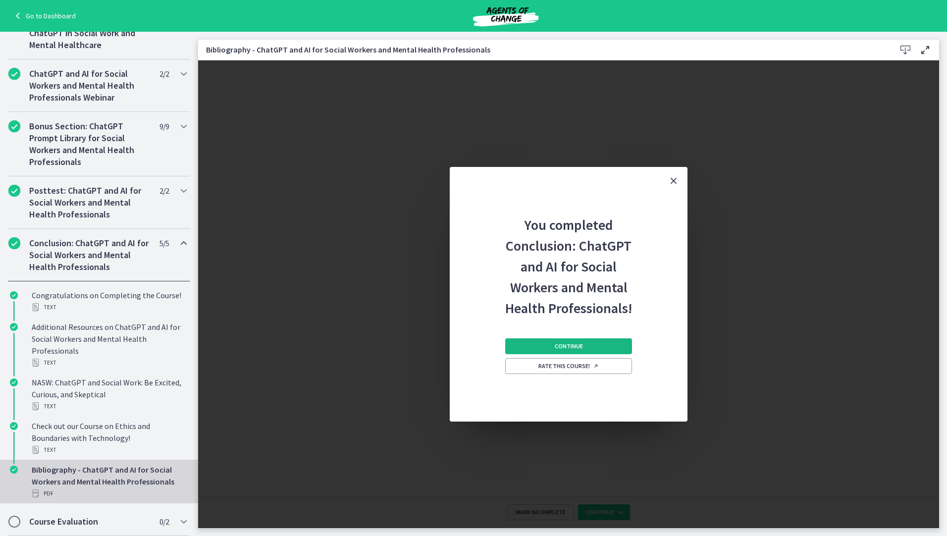
click at [569, 345] on span "Continue" at bounding box center [569, 346] width 28 height 8
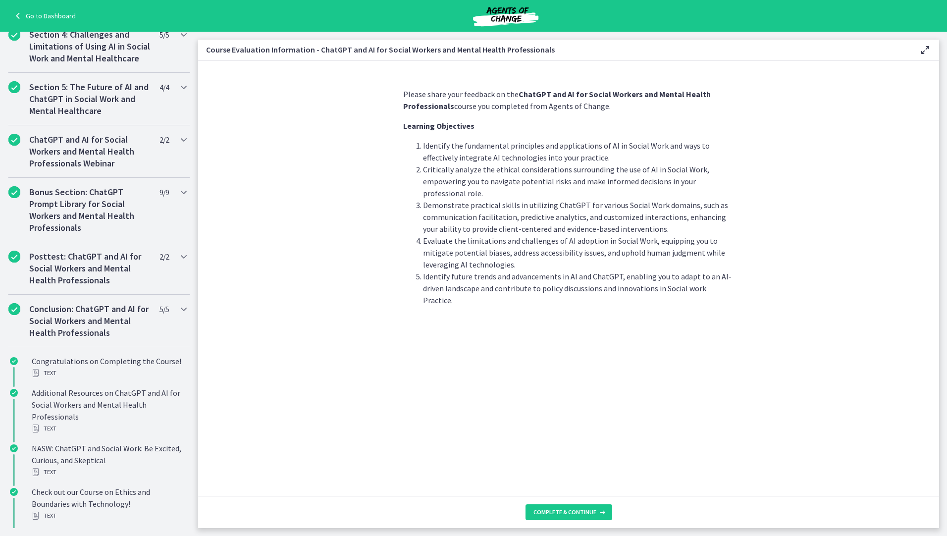
scroll to position [308, 0]
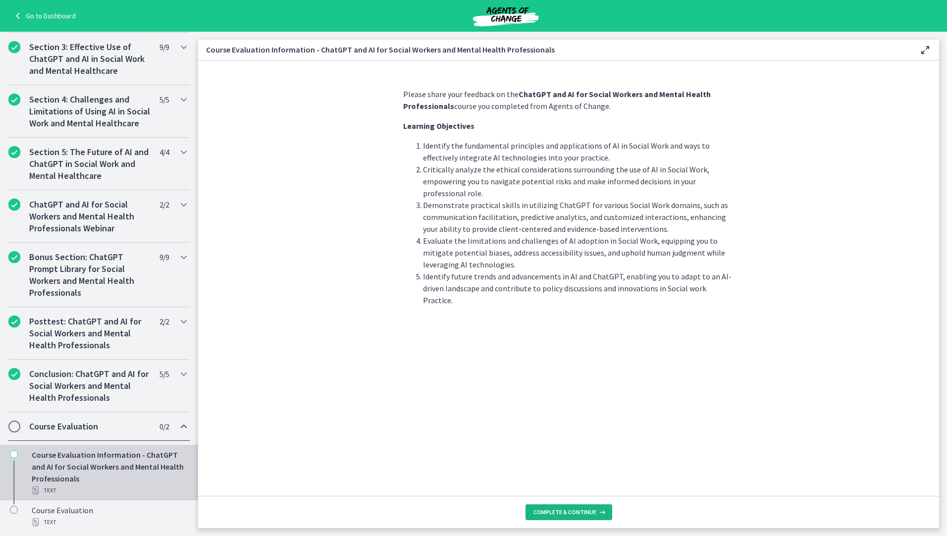
click at [550, 511] on span "Complete & continue" at bounding box center [564, 512] width 63 height 8
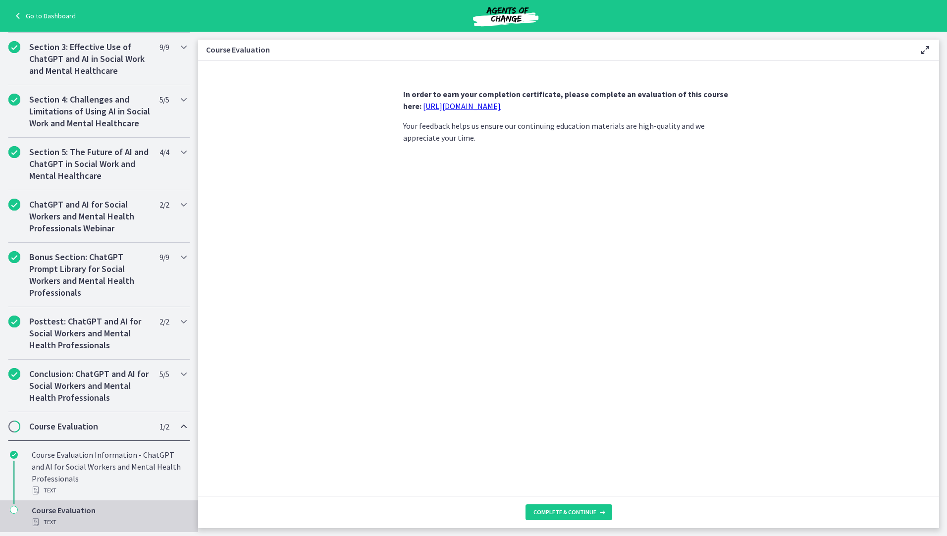
click at [466, 105] on link "https://forms.gle/jm1zbfhChZ2exBv78" at bounding box center [462, 106] width 78 height 10
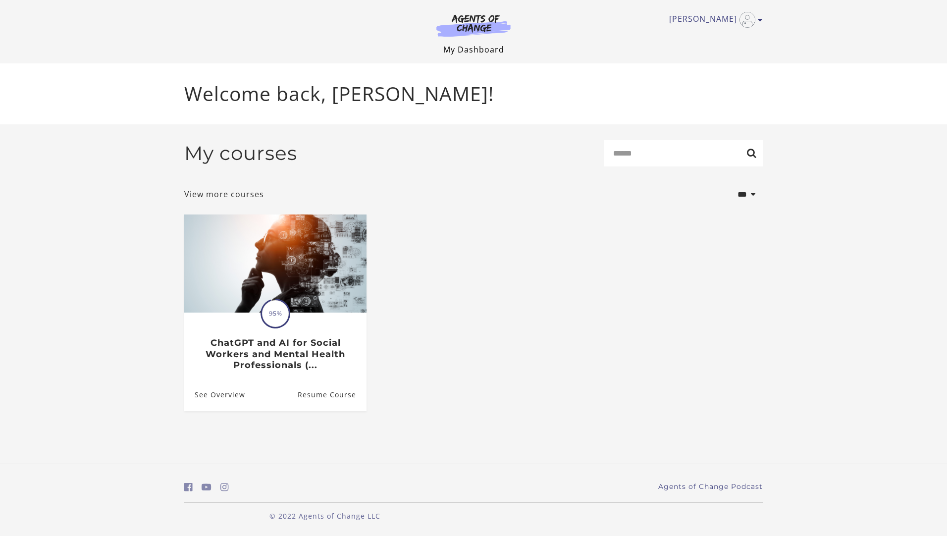
click at [479, 51] on link "My Dashboard" at bounding box center [473, 49] width 61 height 11
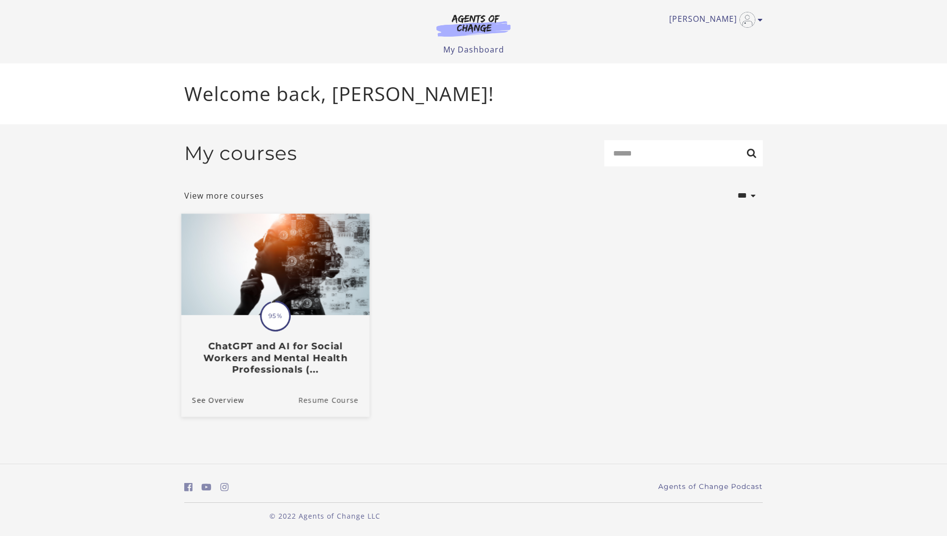
click at [307, 403] on link "Resume Course" at bounding box center [333, 399] width 71 height 33
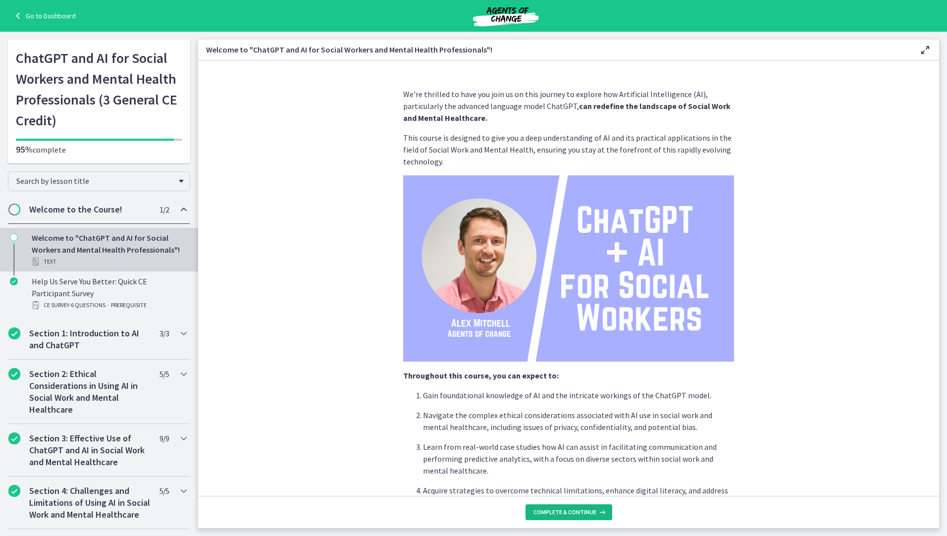
click at [556, 511] on span "Complete & continue" at bounding box center [564, 512] width 63 height 8
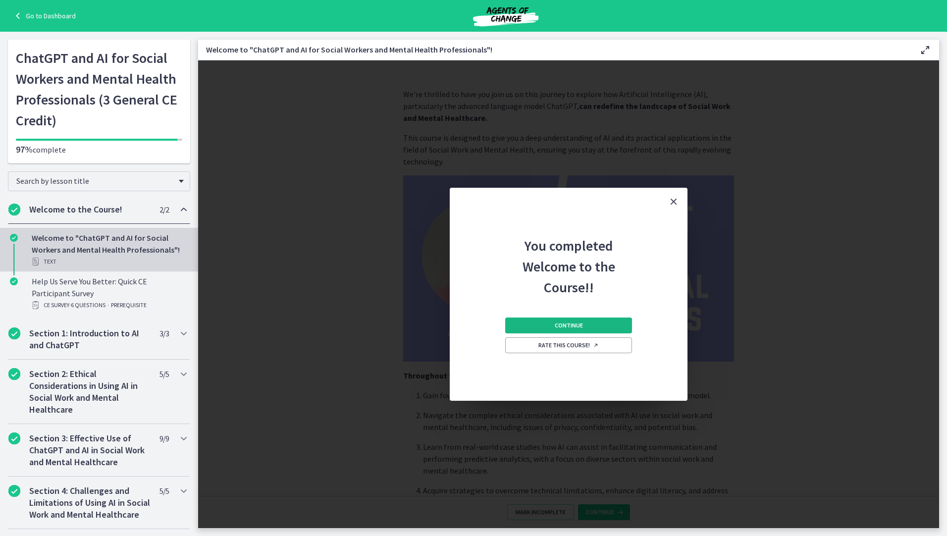
click at [588, 326] on button "Continue" at bounding box center [568, 325] width 127 height 16
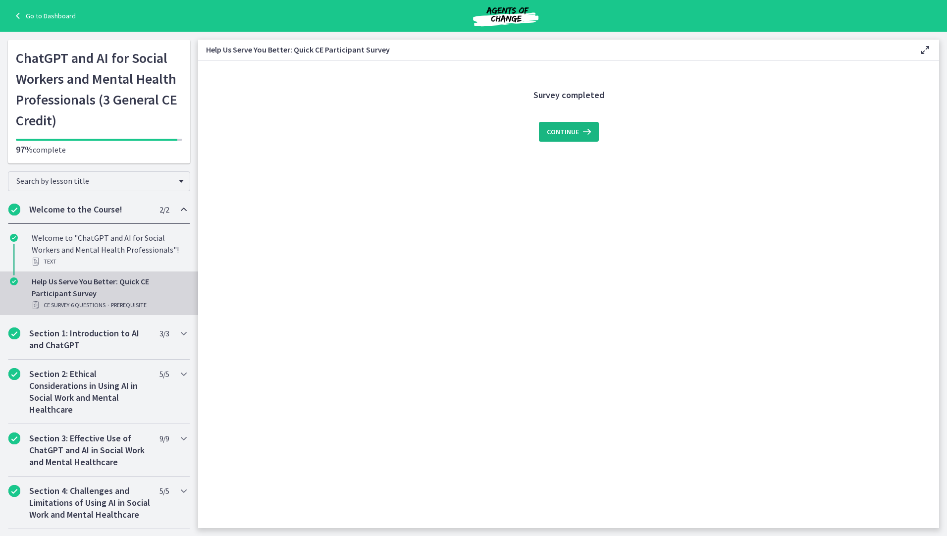
click at [576, 131] on span "Continue" at bounding box center [563, 132] width 32 height 12
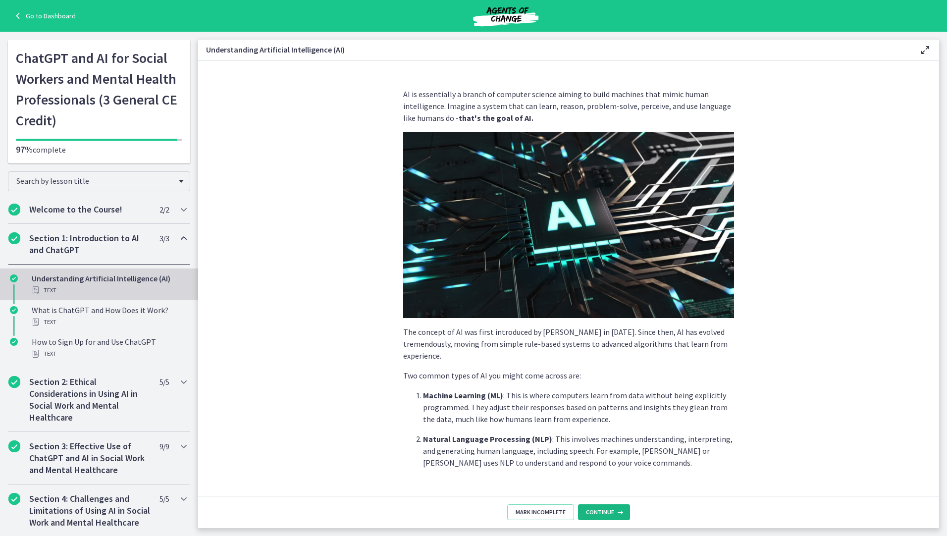
click at [611, 510] on span "Continue" at bounding box center [600, 512] width 28 height 8
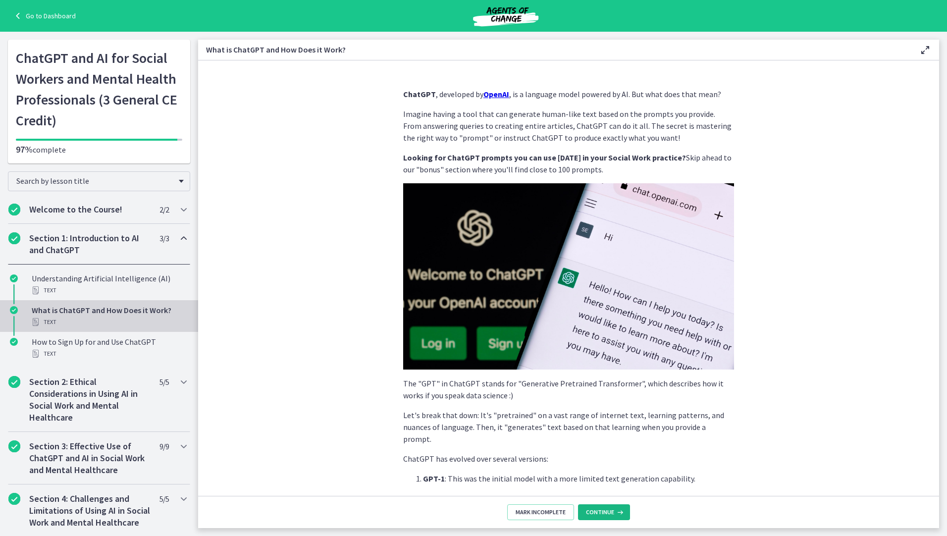
click at [617, 510] on icon at bounding box center [619, 512] width 10 height 8
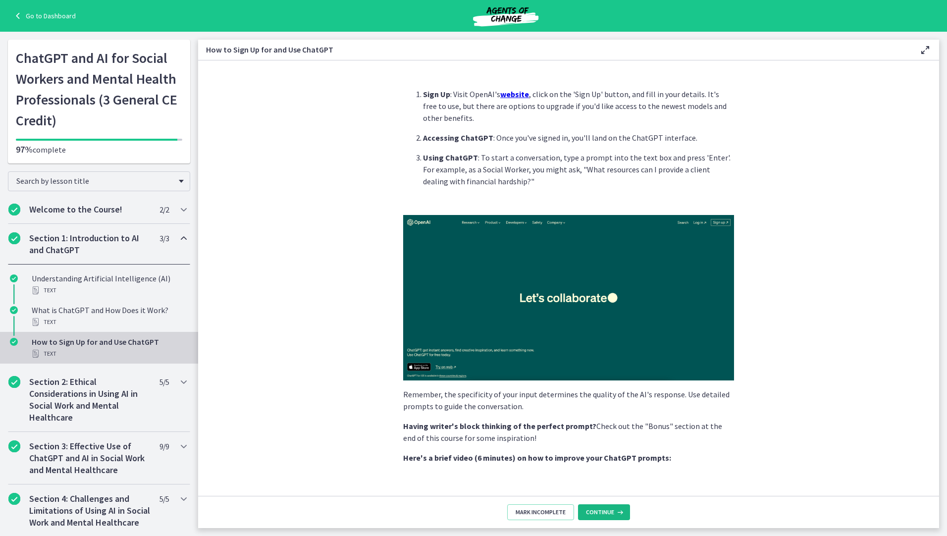
click at [609, 513] on span "Continue" at bounding box center [600, 512] width 28 height 8
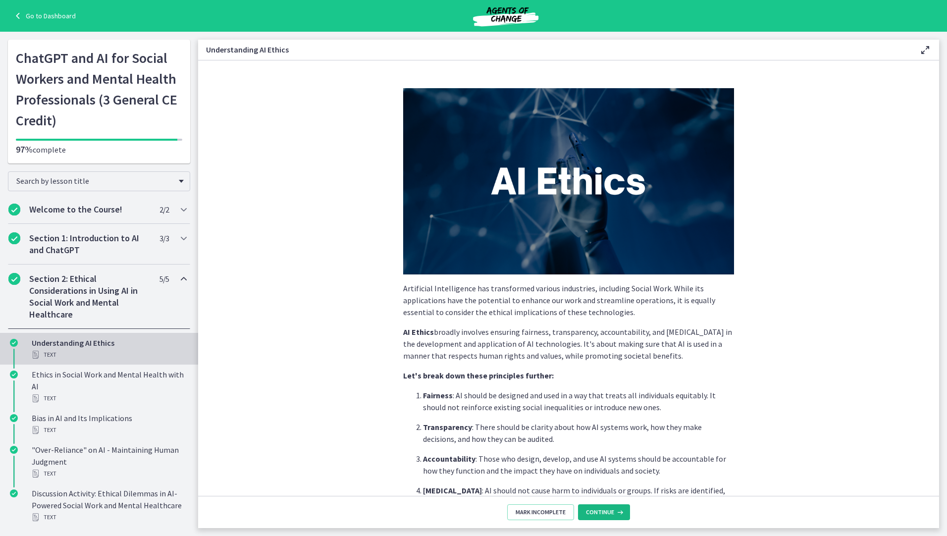
click at [614, 514] on icon at bounding box center [619, 512] width 10 height 8
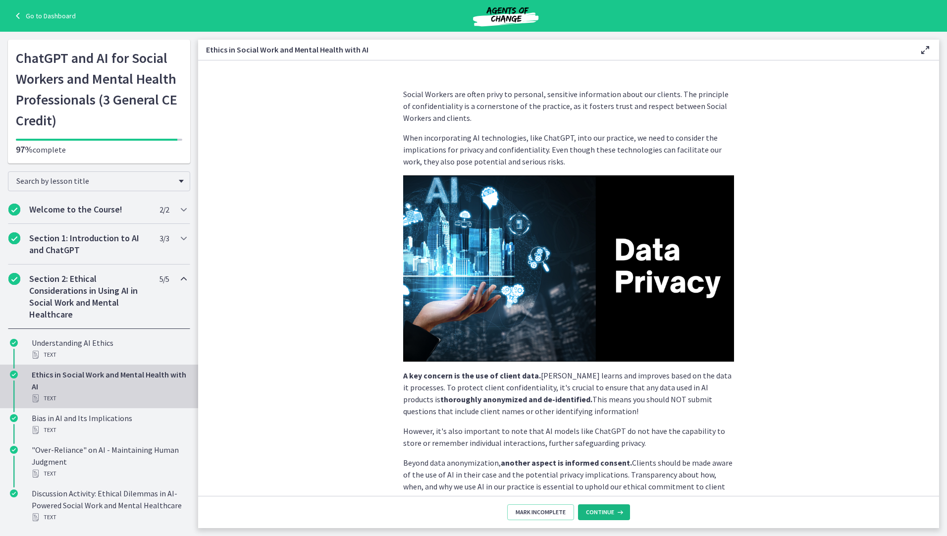
click at [615, 514] on icon at bounding box center [619, 512] width 10 height 8
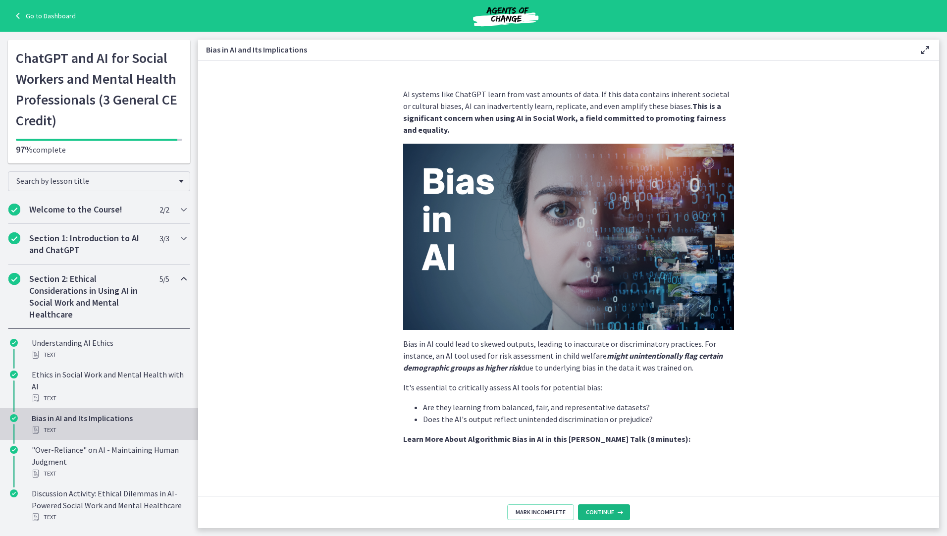
click at [615, 514] on icon at bounding box center [619, 512] width 10 height 8
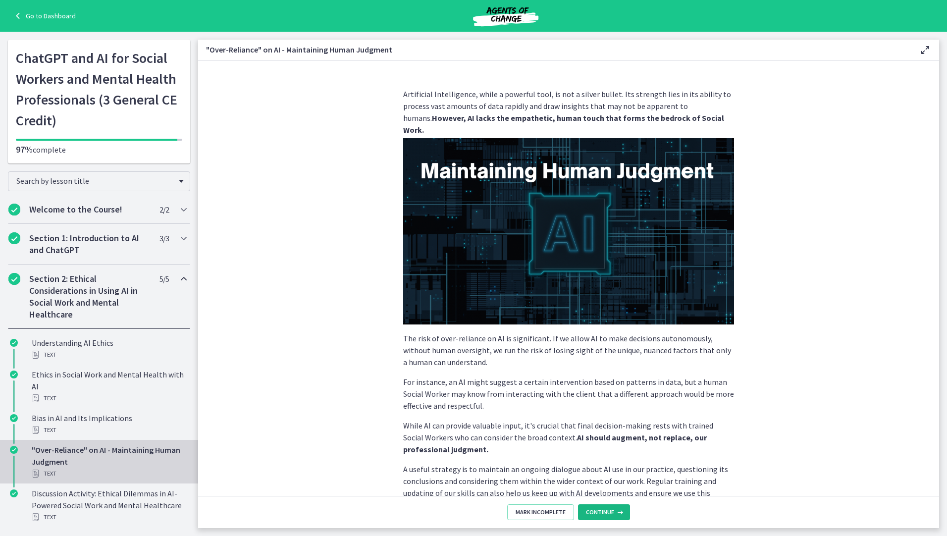
click at [615, 514] on icon at bounding box center [619, 512] width 10 height 8
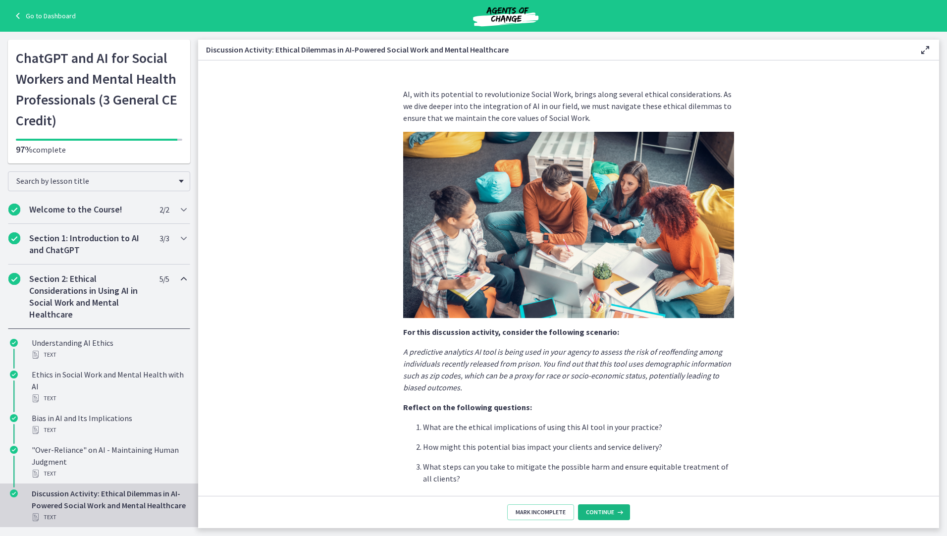
click at [615, 515] on icon at bounding box center [619, 512] width 10 height 8
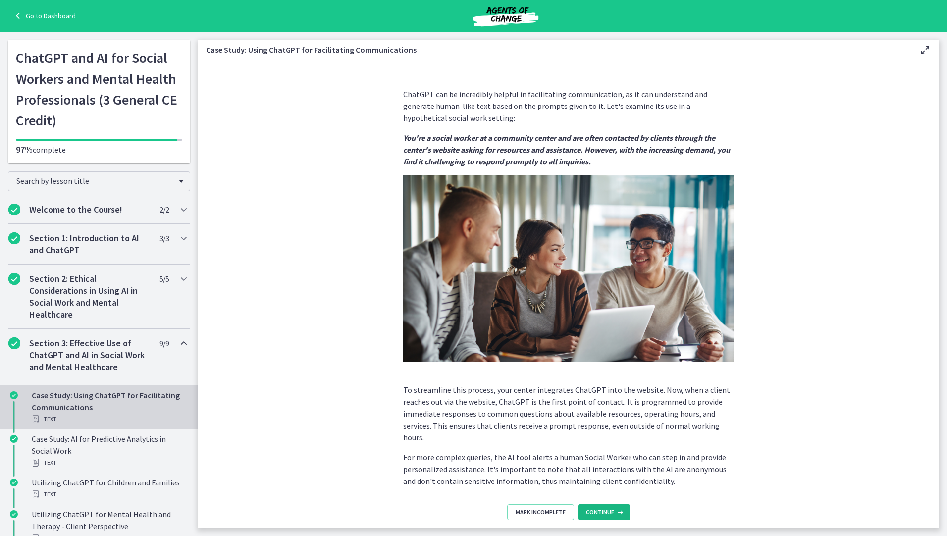
click at [615, 515] on icon at bounding box center [619, 512] width 10 height 8
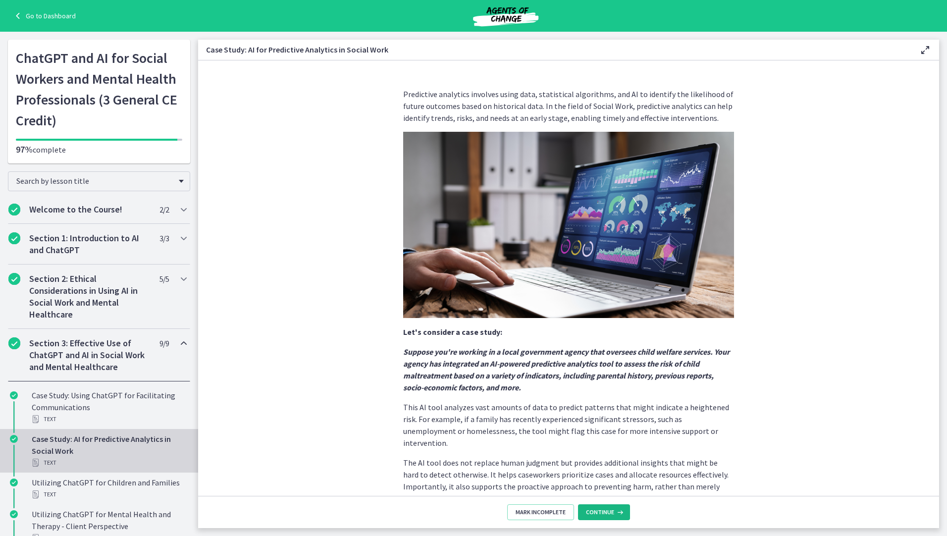
click at [615, 515] on icon at bounding box center [619, 512] width 10 height 8
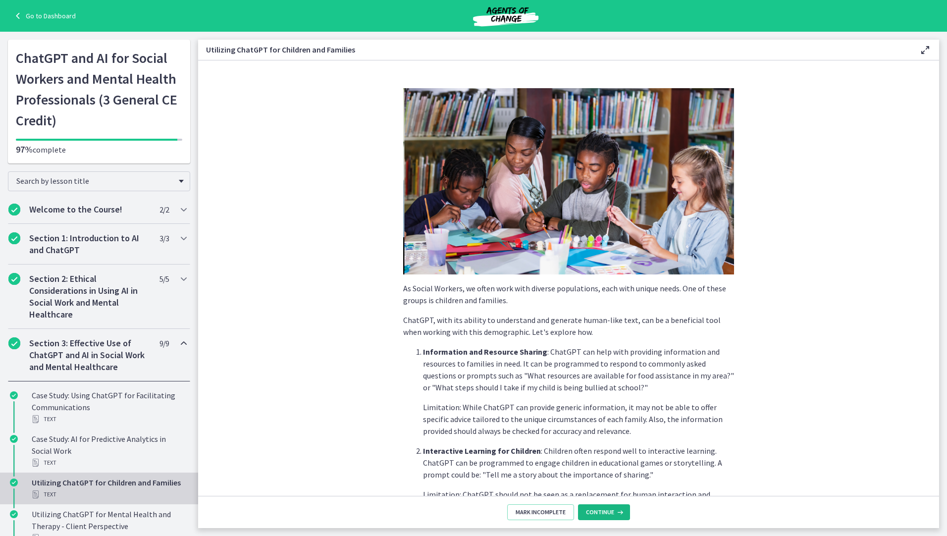
click at [615, 515] on icon at bounding box center [619, 512] width 10 height 8
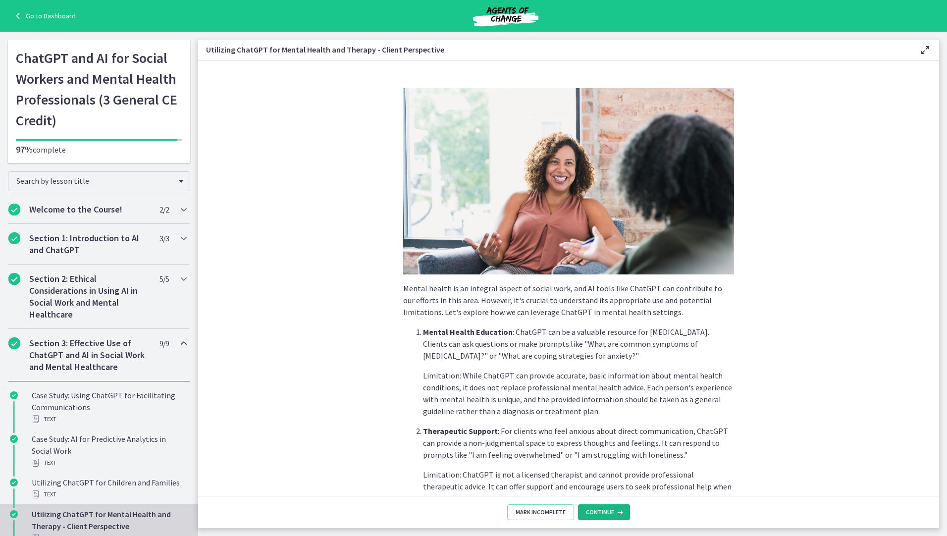
click at [615, 515] on icon at bounding box center [619, 512] width 10 height 8
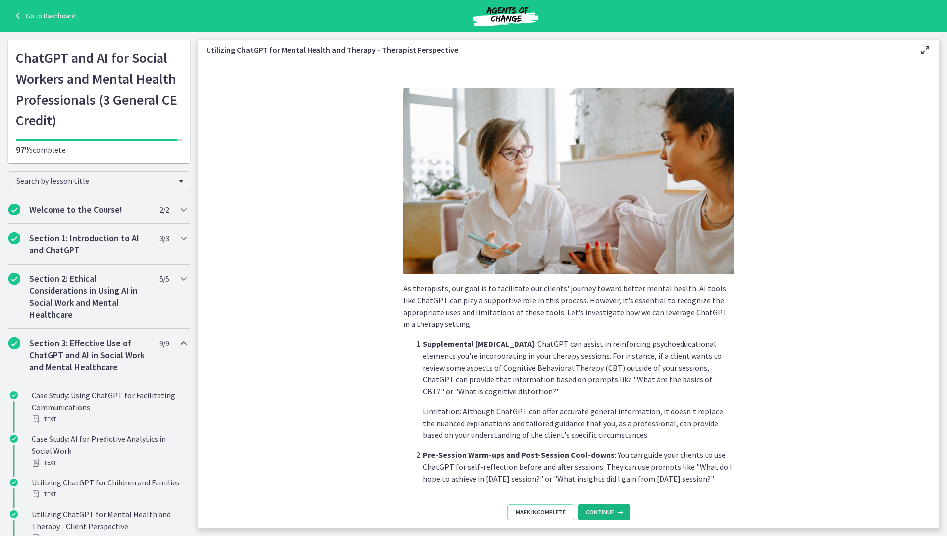
click at [615, 515] on icon at bounding box center [619, 512] width 10 height 8
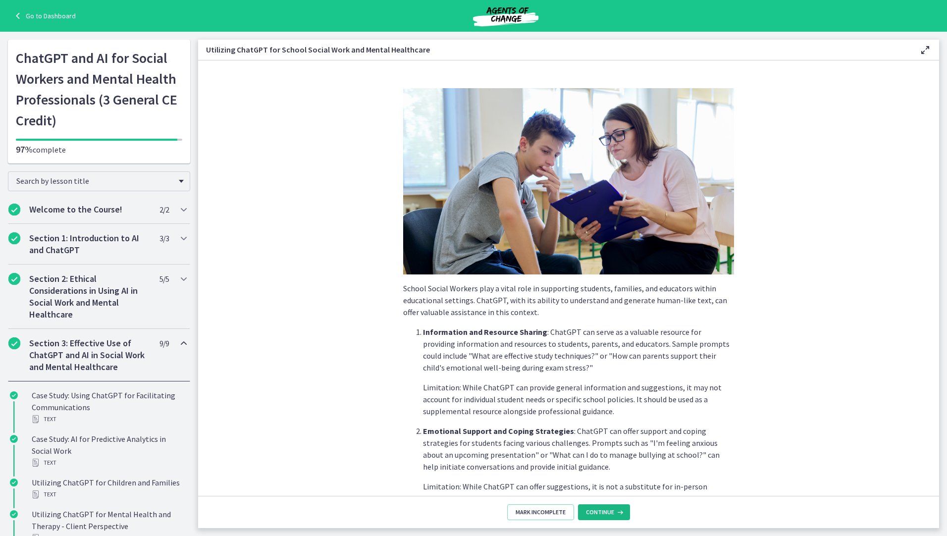
click at [615, 515] on icon at bounding box center [619, 512] width 10 height 8
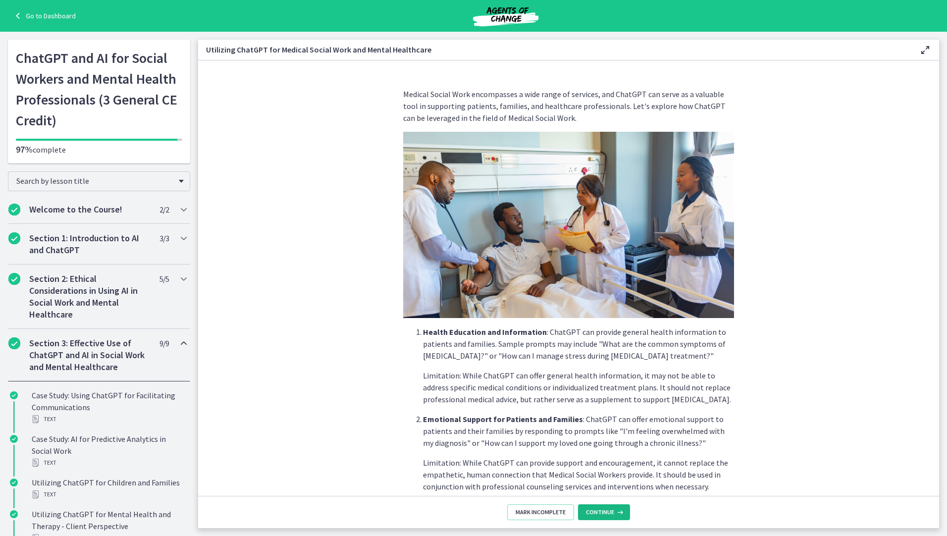
click at [615, 515] on icon at bounding box center [619, 512] width 10 height 8
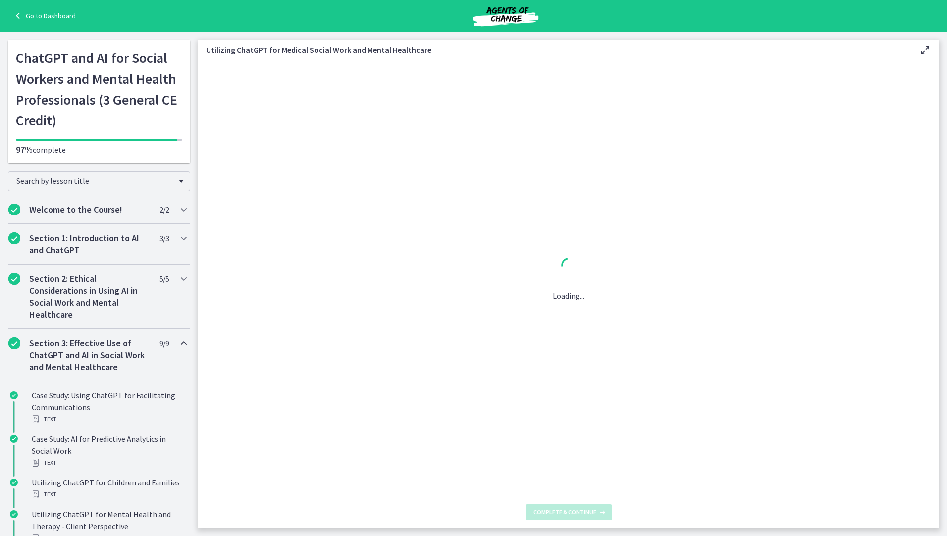
click at [615, 515] on footer "Complete & continue" at bounding box center [568, 512] width 741 height 32
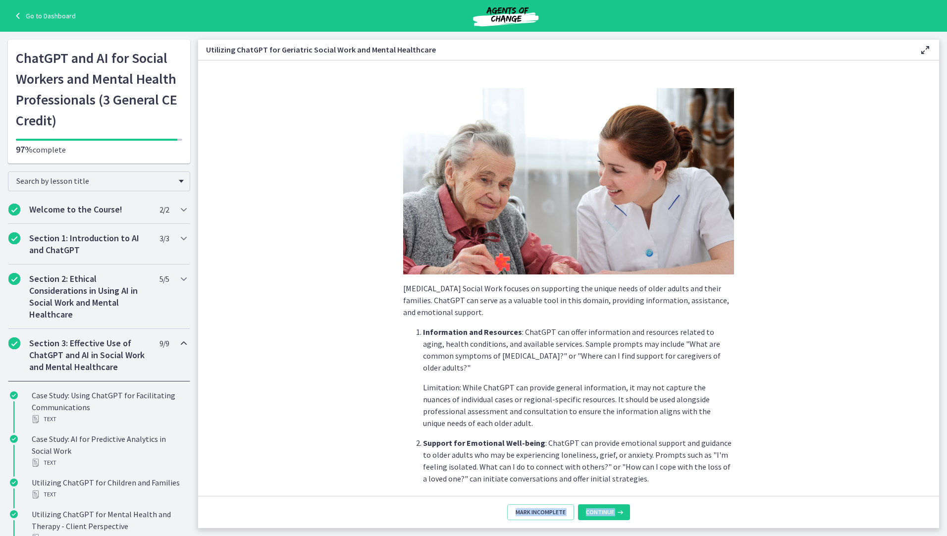
click at [615, 515] on icon at bounding box center [619, 512] width 10 height 8
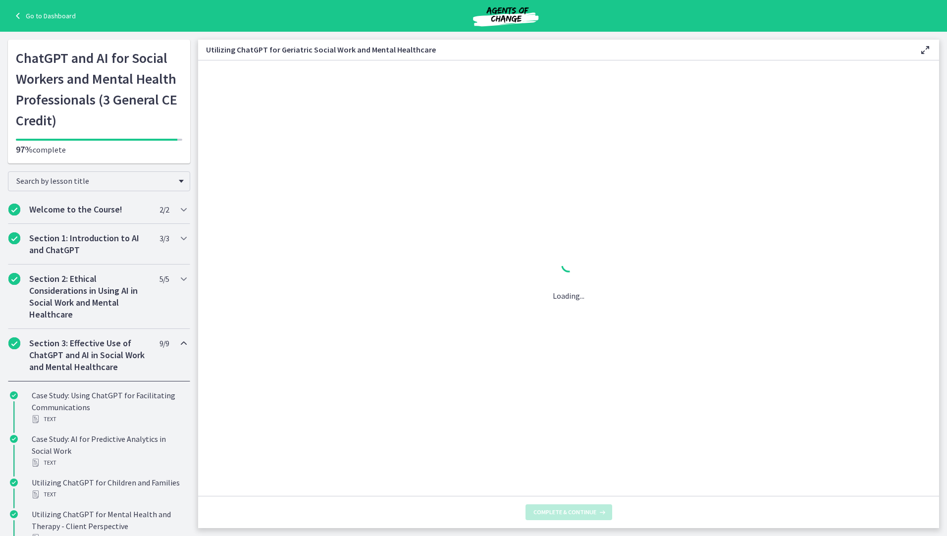
click at [614, 515] on footer "Complete & continue" at bounding box center [568, 512] width 741 height 32
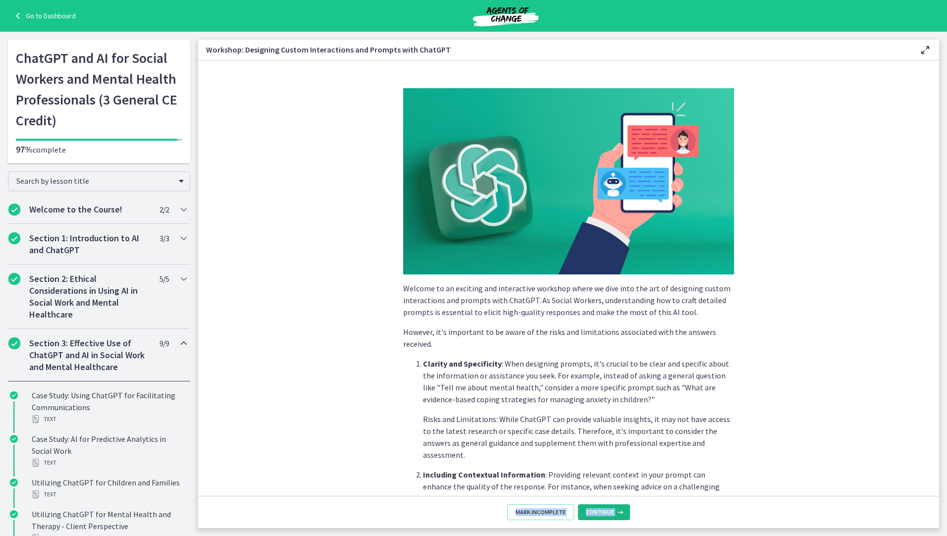
click at [605, 516] on button "Continue" at bounding box center [604, 512] width 52 height 16
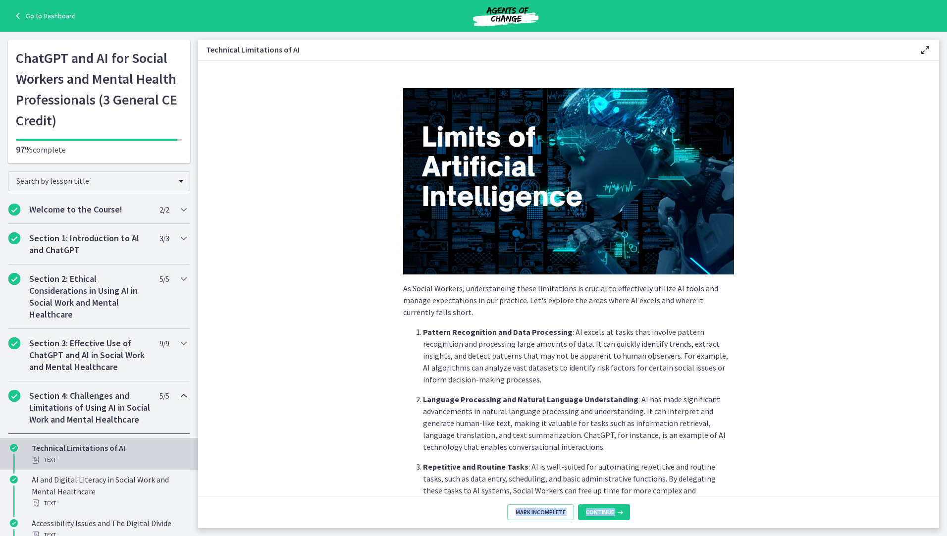
click at [605, 516] on button "Continue" at bounding box center [604, 512] width 52 height 16
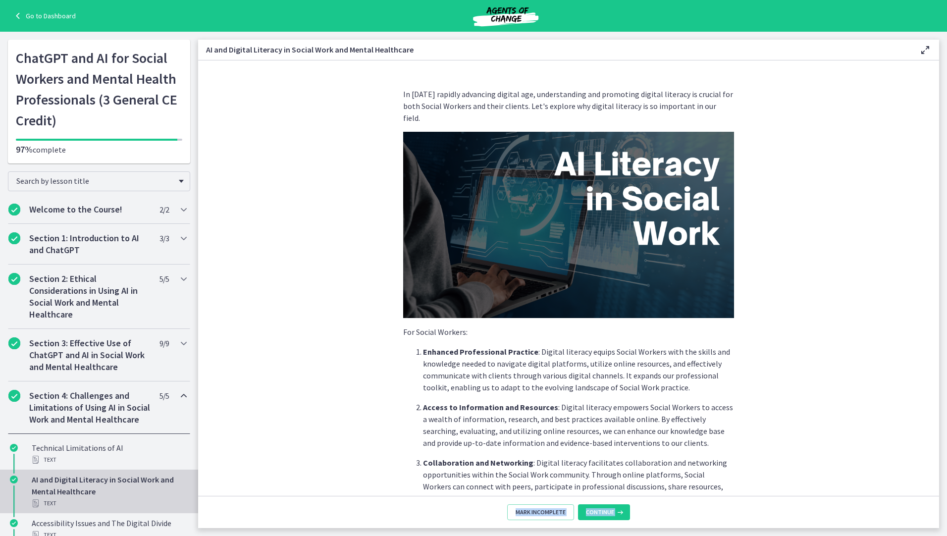
click at [605, 516] on button "Continue" at bounding box center [604, 512] width 52 height 16
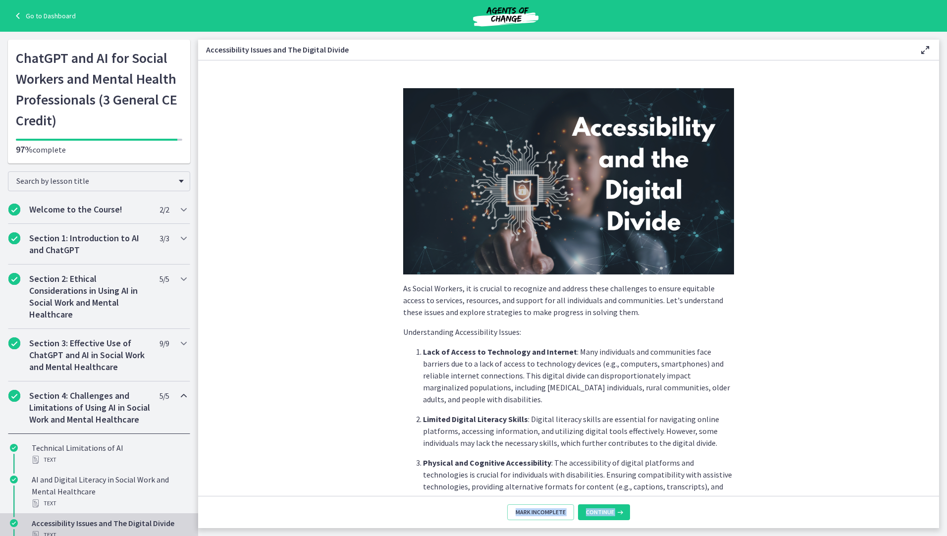
click at [605, 516] on button "Continue" at bounding box center [604, 512] width 52 height 16
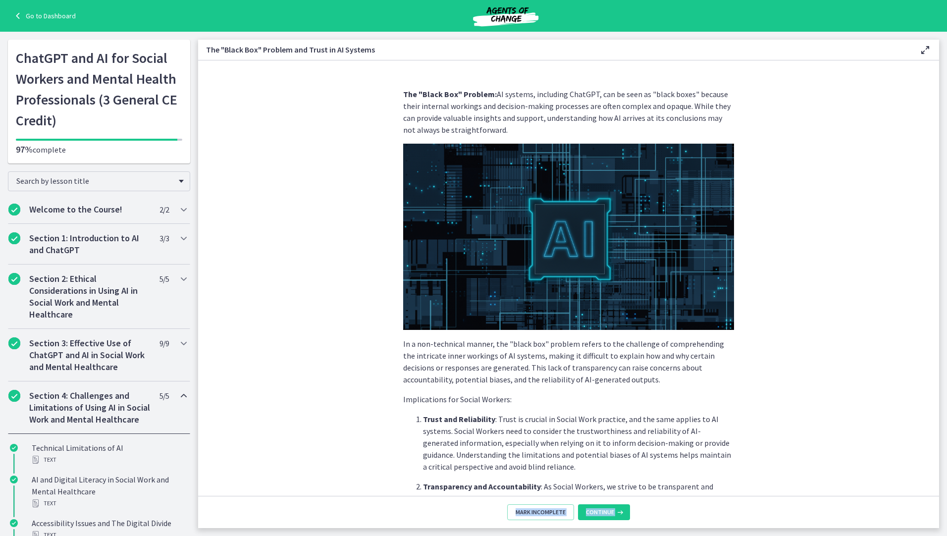
click at [605, 516] on button "Continue" at bounding box center [604, 512] width 52 height 16
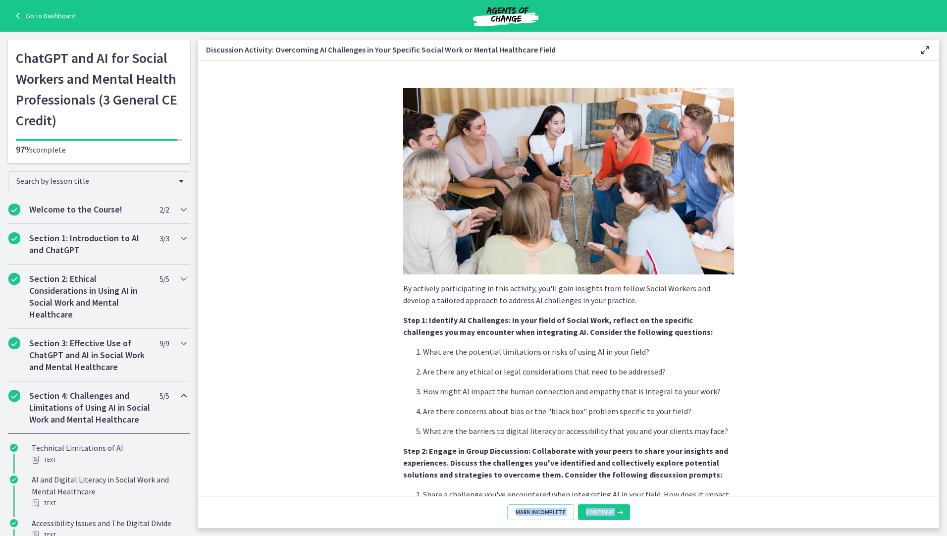
click at [605, 516] on button "Continue" at bounding box center [604, 512] width 52 height 16
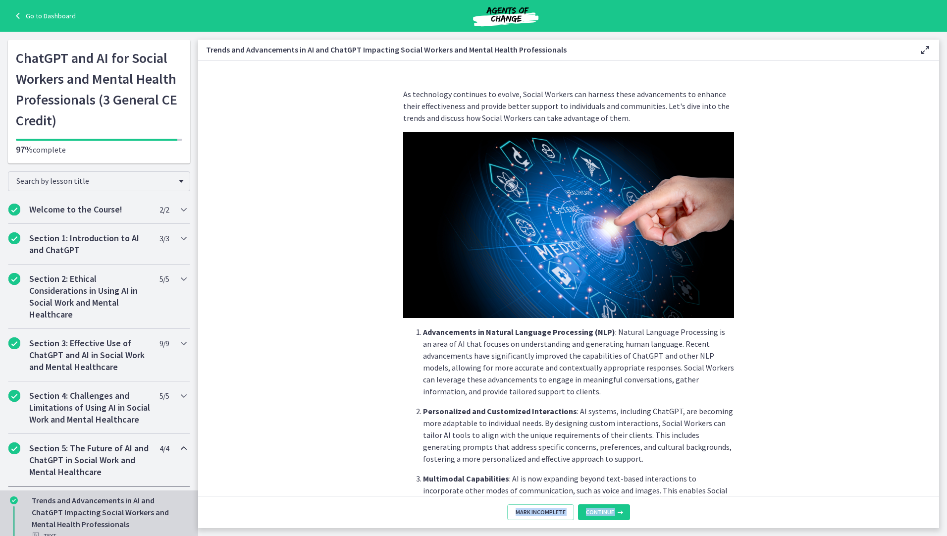
click at [605, 516] on button "Continue" at bounding box center [604, 512] width 52 height 16
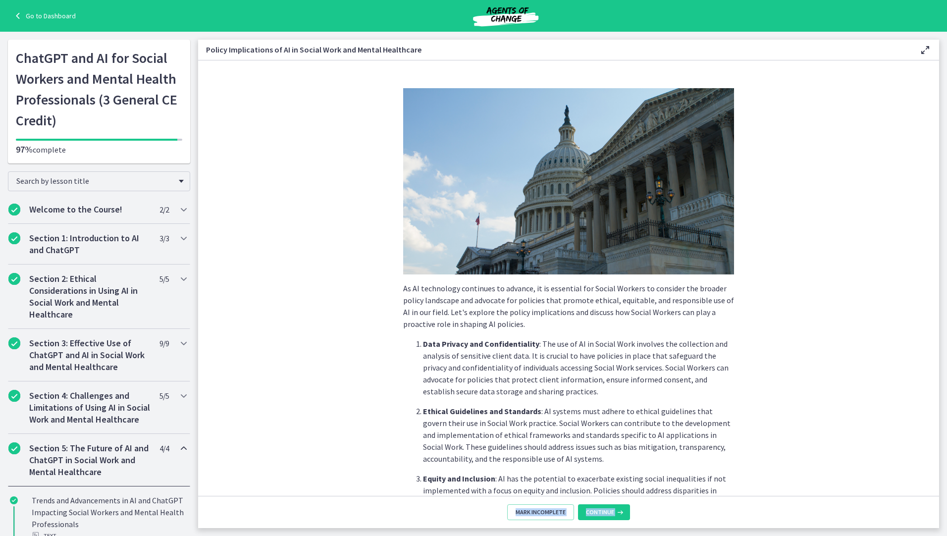
click at [605, 516] on button "Continue" at bounding box center [604, 512] width 52 height 16
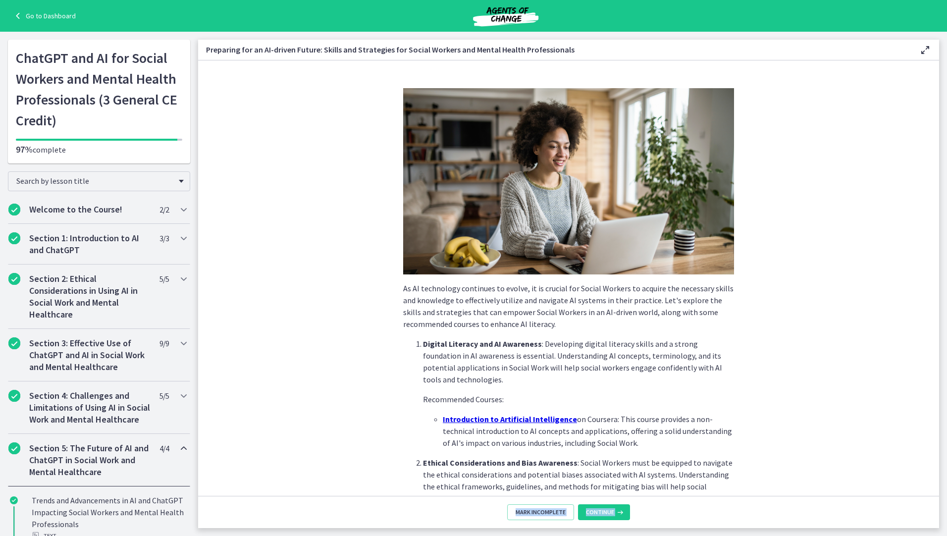
click at [605, 516] on button "Continue" at bounding box center [604, 512] width 52 height 16
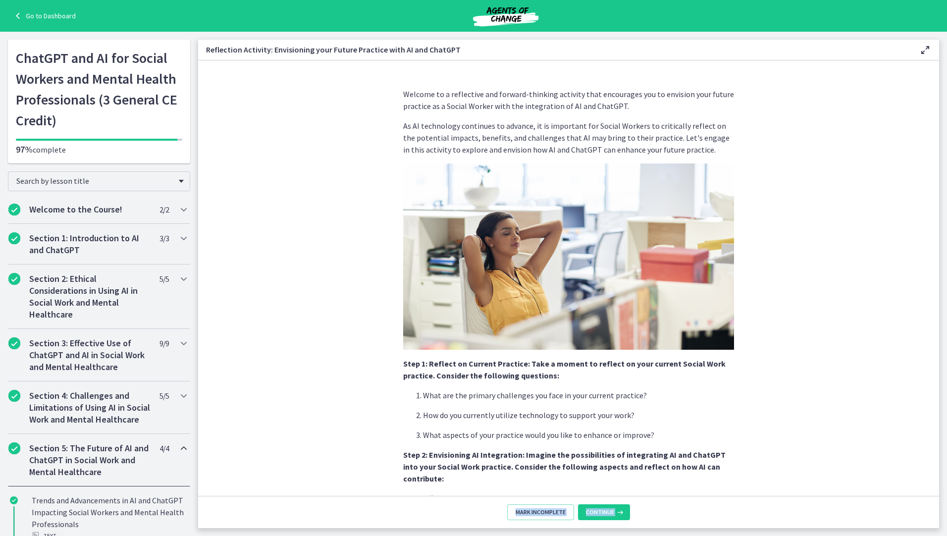
click at [605, 516] on button "Continue" at bounding box center [604, 512] width 52 height 16
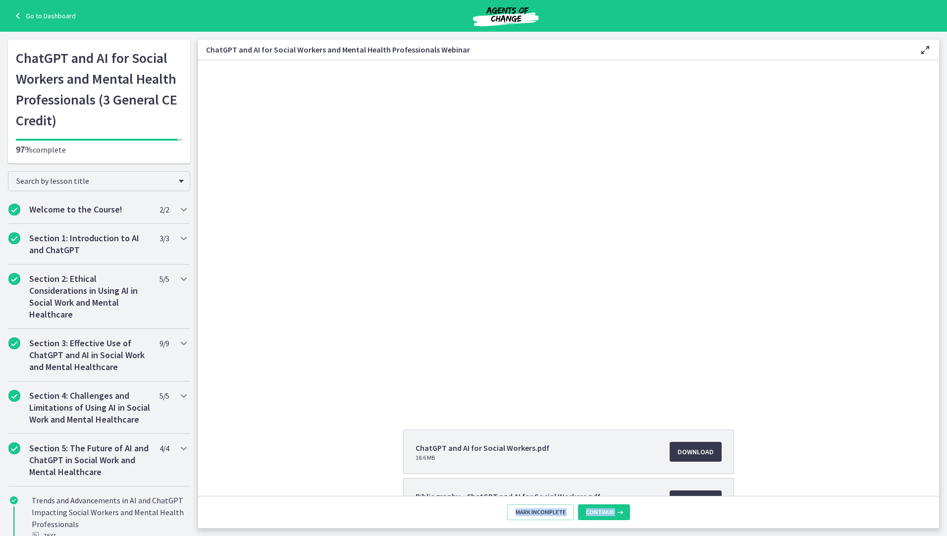
click at [605, 516] on button "Continue" at bounding box center [604, 512] width 52 height 16
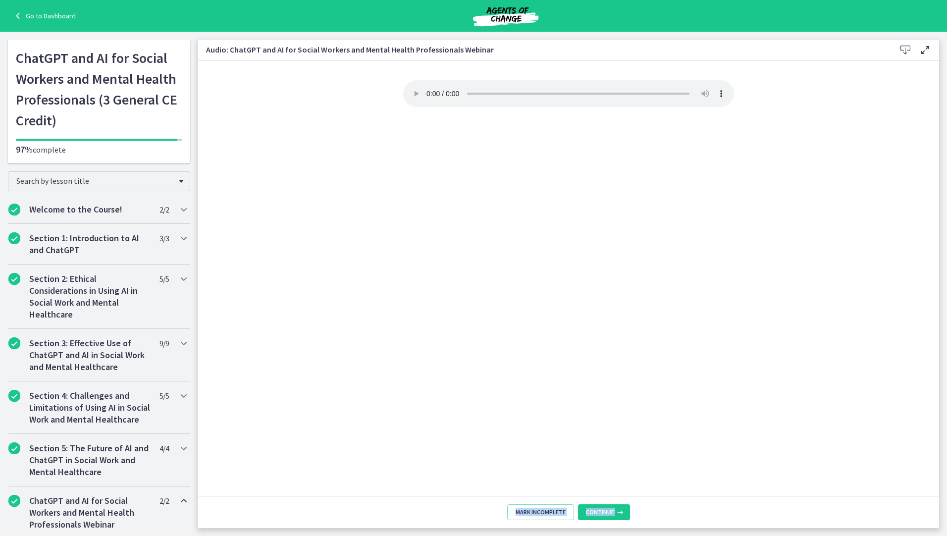
click at [605, 516] on button "Continue" at bounding box center [604, 512] width 52 height 16
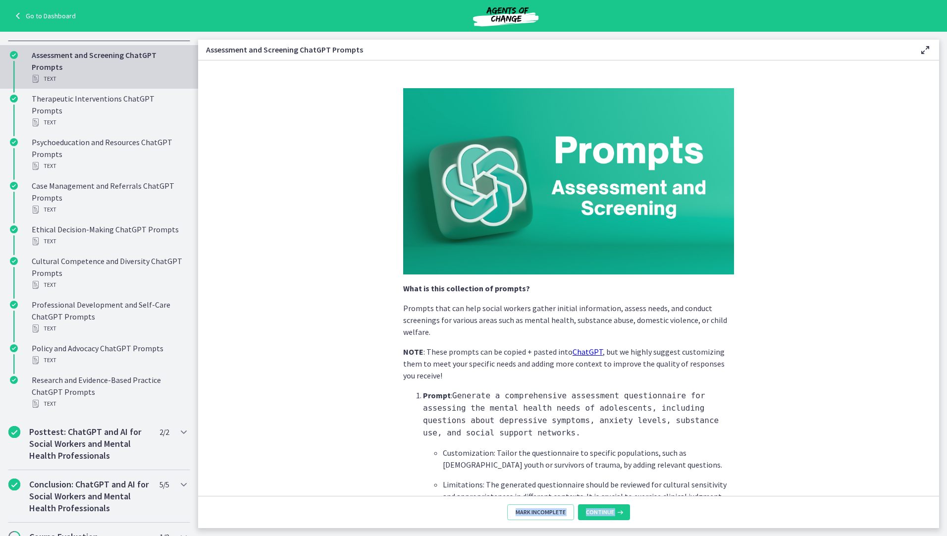
scroll to position [577, 0]
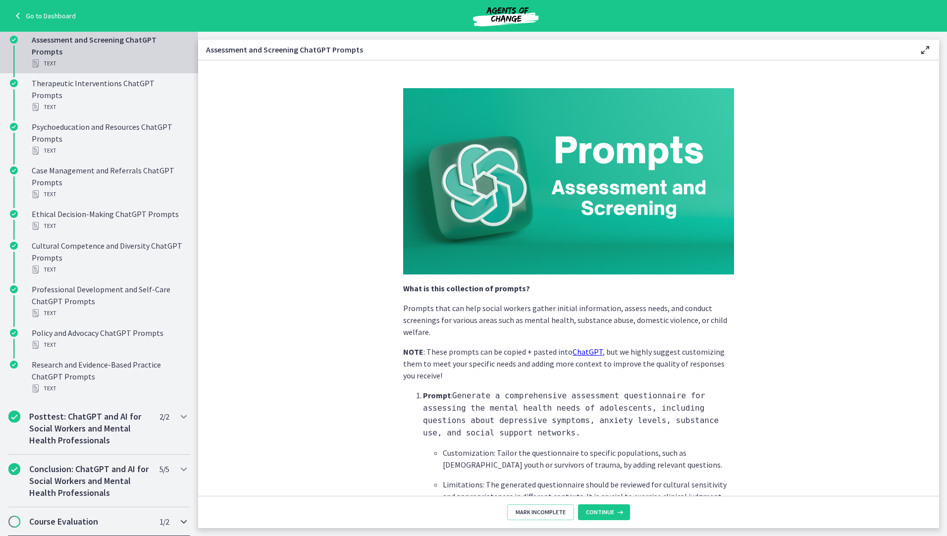
click at [17, 521] on span "Chapters" at bounding box center [14, 521] width 10 height 10
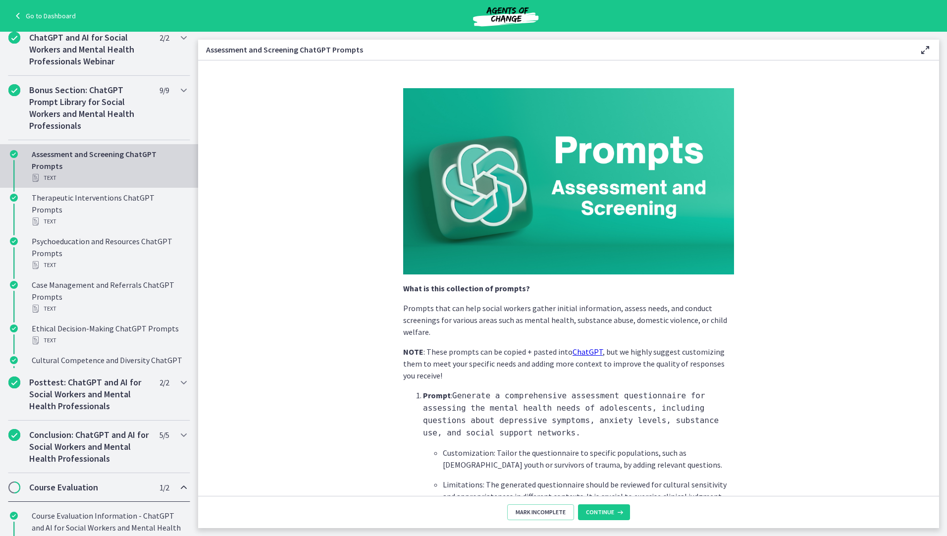
scroll to position [308, 0]
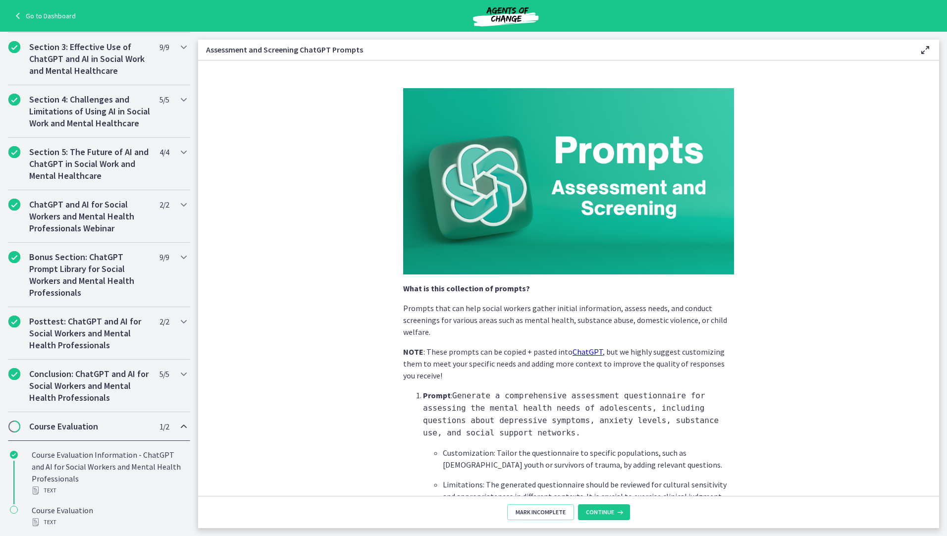
click at [16, 430] on span "Chapters" at bounding box center [14, 426] width 10 height 10
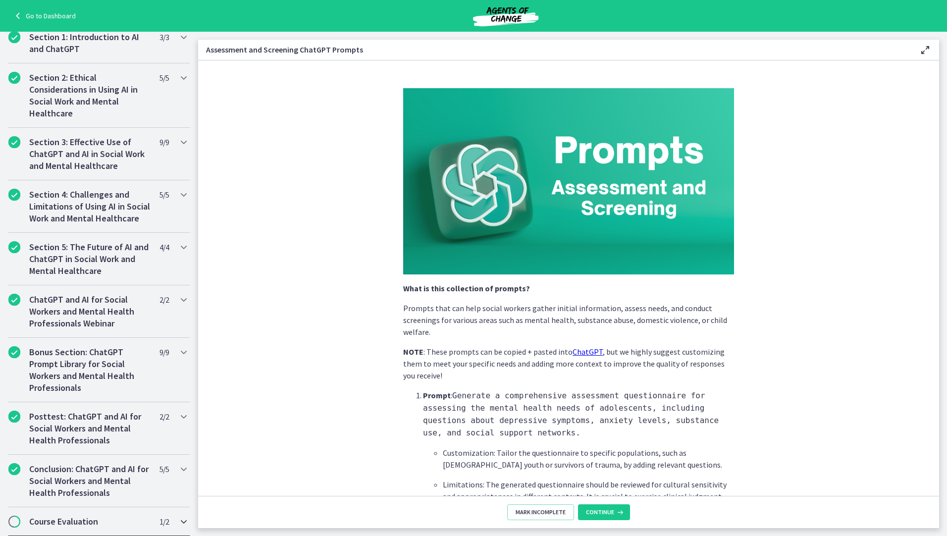
scroll to position [213, 0]
click at [178, 522] on icon "Chapters" at bounding box center [184, 521] width 12 height 12
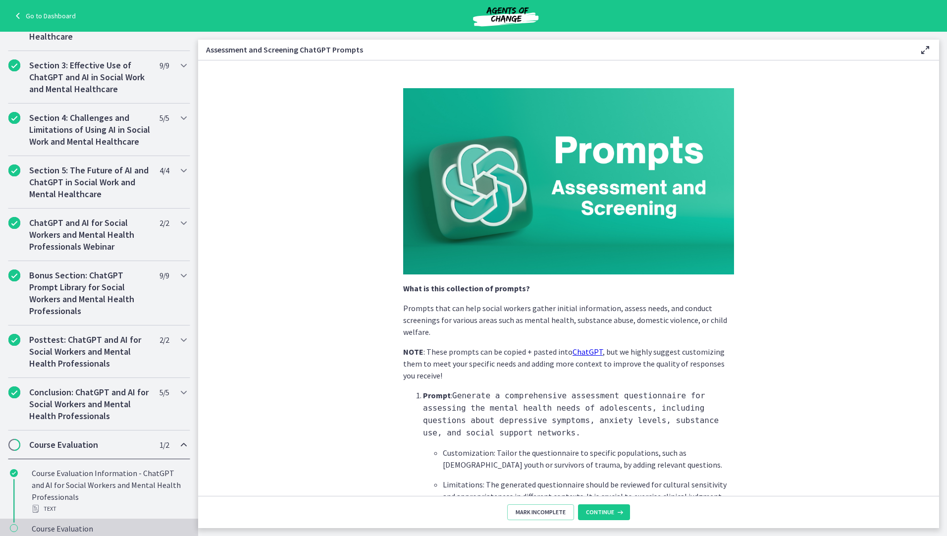
scroll to position [308, 0]
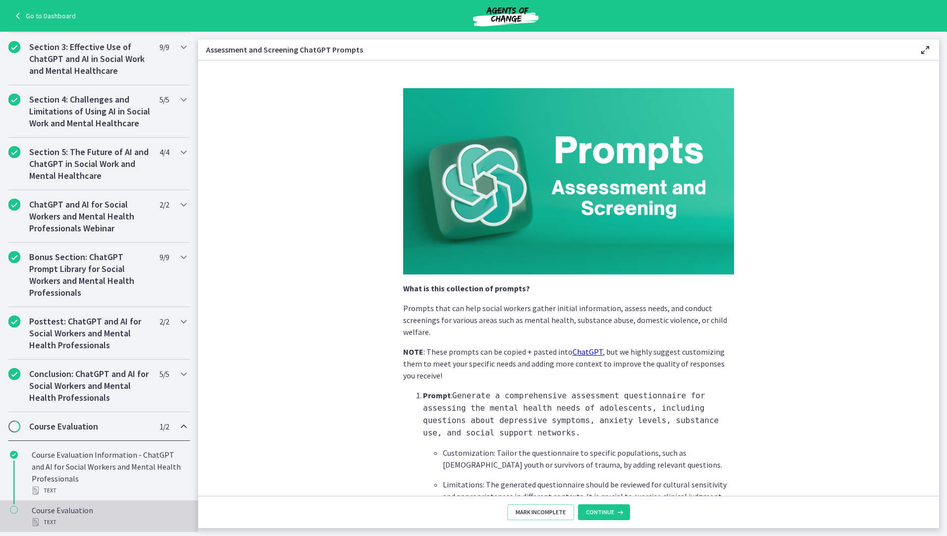
click at [89, 519] on div "Text" at bounding box center [109, 522] width 154 height 12
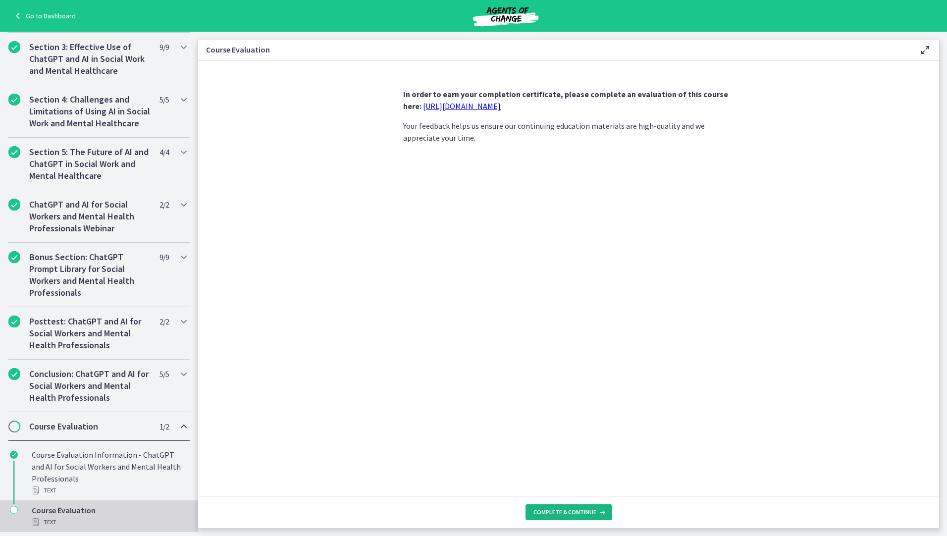
click at [568, 517] on button "Complete & continue" at bounding box center [568, 512] width 87 height 16
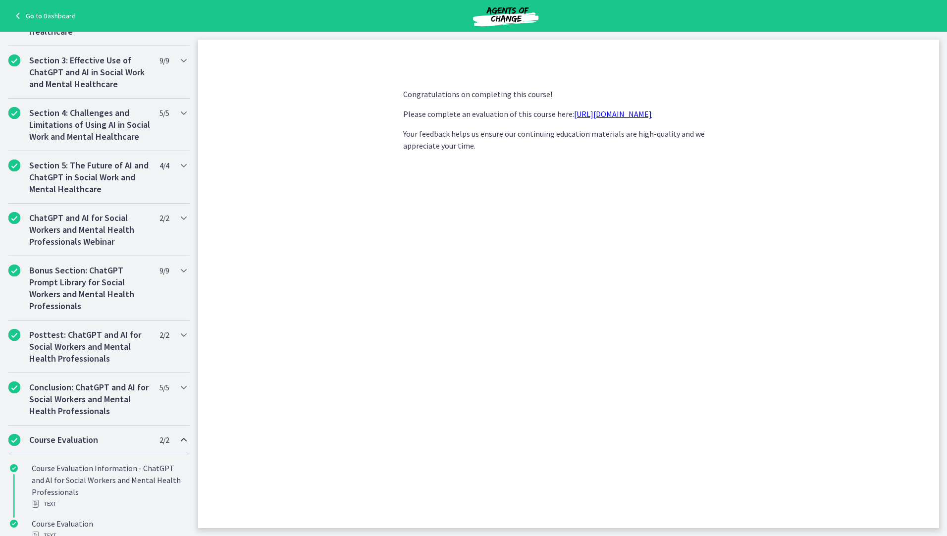
scroll to position [361, 0]
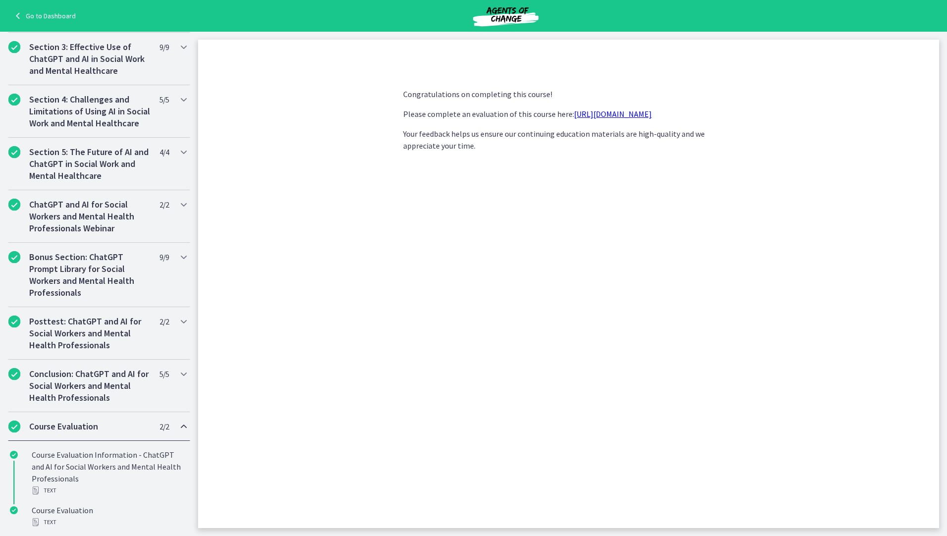
click at [652, 112] on link "https://forms.gle/jm1zbfhChZ2exBv78" at bounding box center [613, 114] width 78 height 10
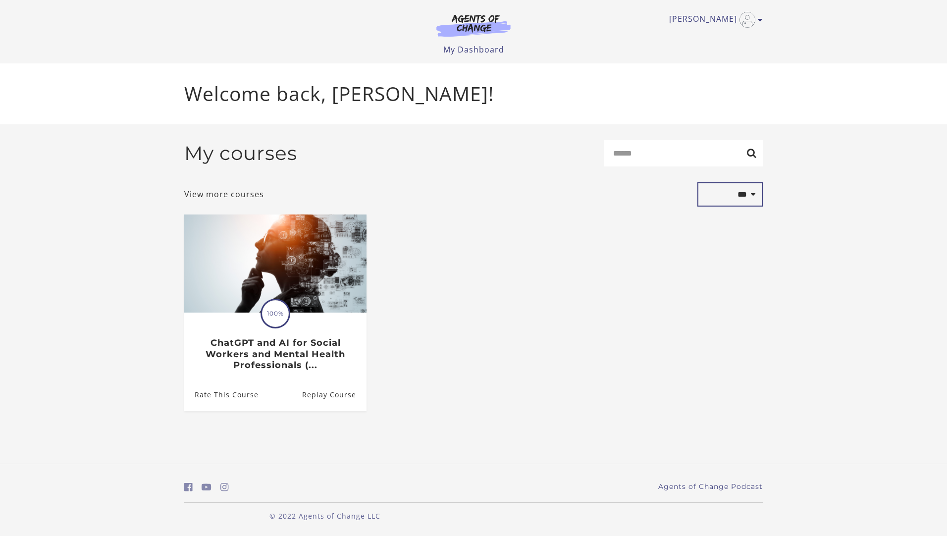
click at [754, 200] on select "**********" at bounding box center [729, 194] width 65 height 24
select select "*********"
click at [697, 184] on select "**********" at bounding box center [729, 194] width 65 height 24
select select "*********"
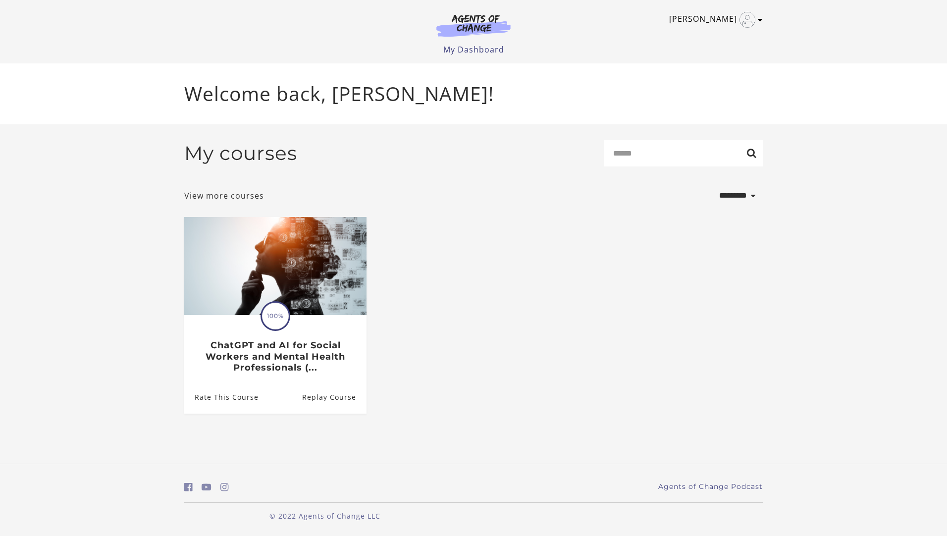
click at [762, 17] on icon "Toggle menu" at bounding box center [760, 20] width 5 height 8
click at [708, 38] on link "My Account" at bounding box center [721, 36] width 87 height 17
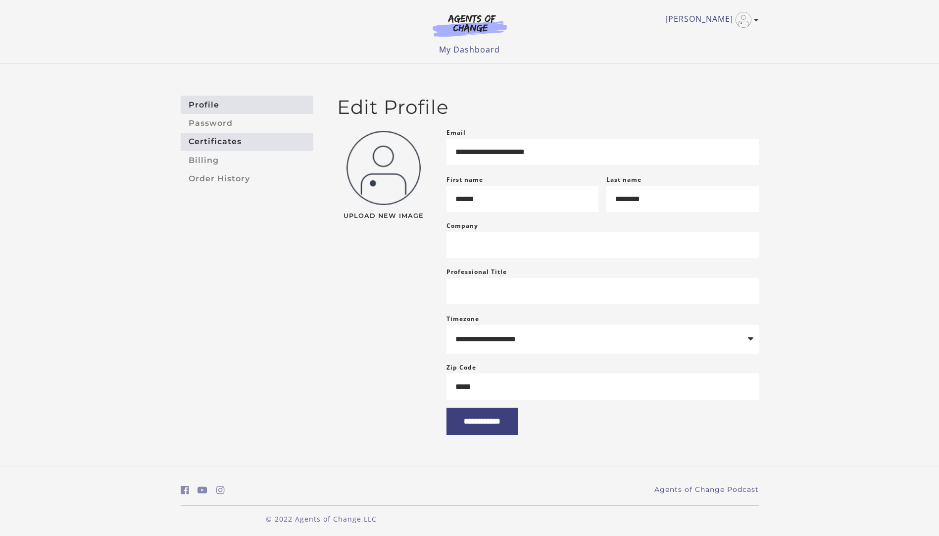
click at [224, 143] on link "Certificates" at bounding box center [247, 142] width 133 height 18
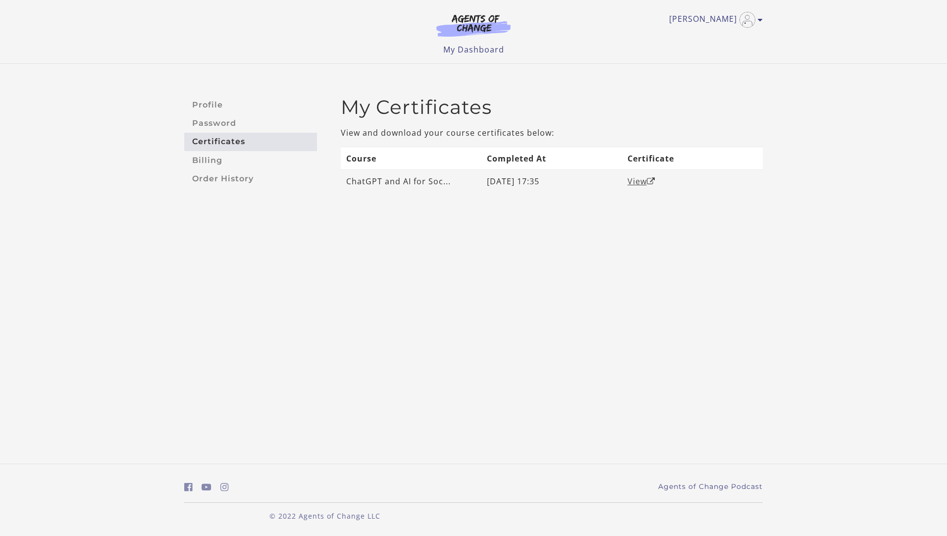
click at [639, 180] on link "View" at bounding box center [641, 181] width 28 height 11
click at [205, 161] on link "Billing" at bounding box center [250, 160] width 133 height 18
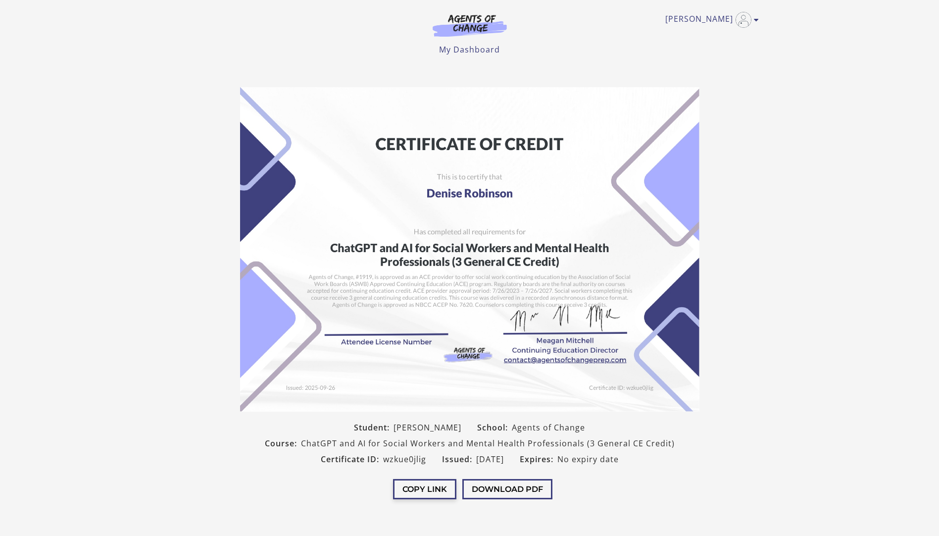
click at [418, 492] on button "Copy Link" at bounding box center [424, 489] width 63 height 20
click at [482, 489] on button "Download PDF" at bounding box center [501, 489] width 90 height 20
